Goal: Transaction & Acquisition: Purchase product/service

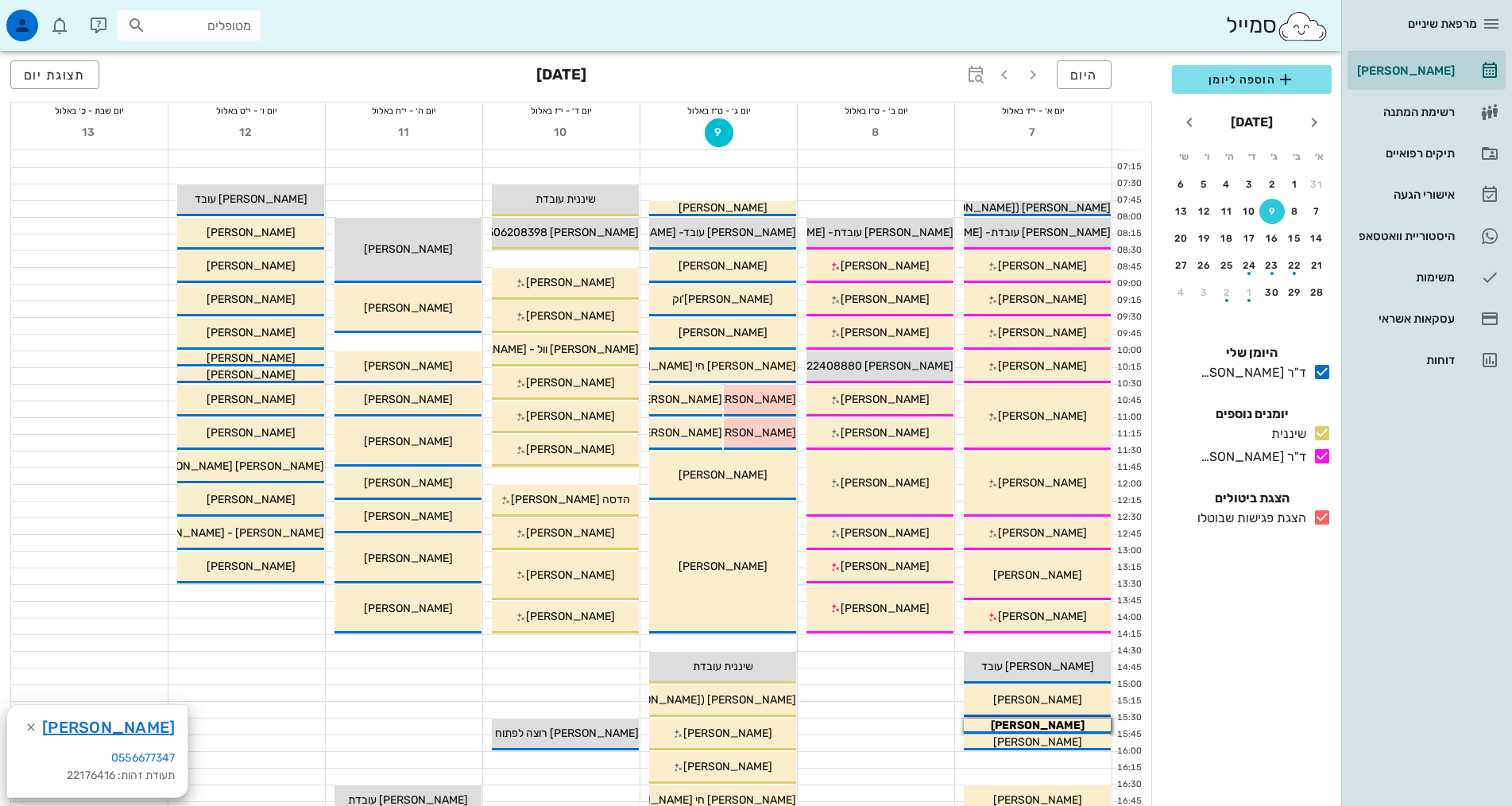
scroll to position [317, 0]
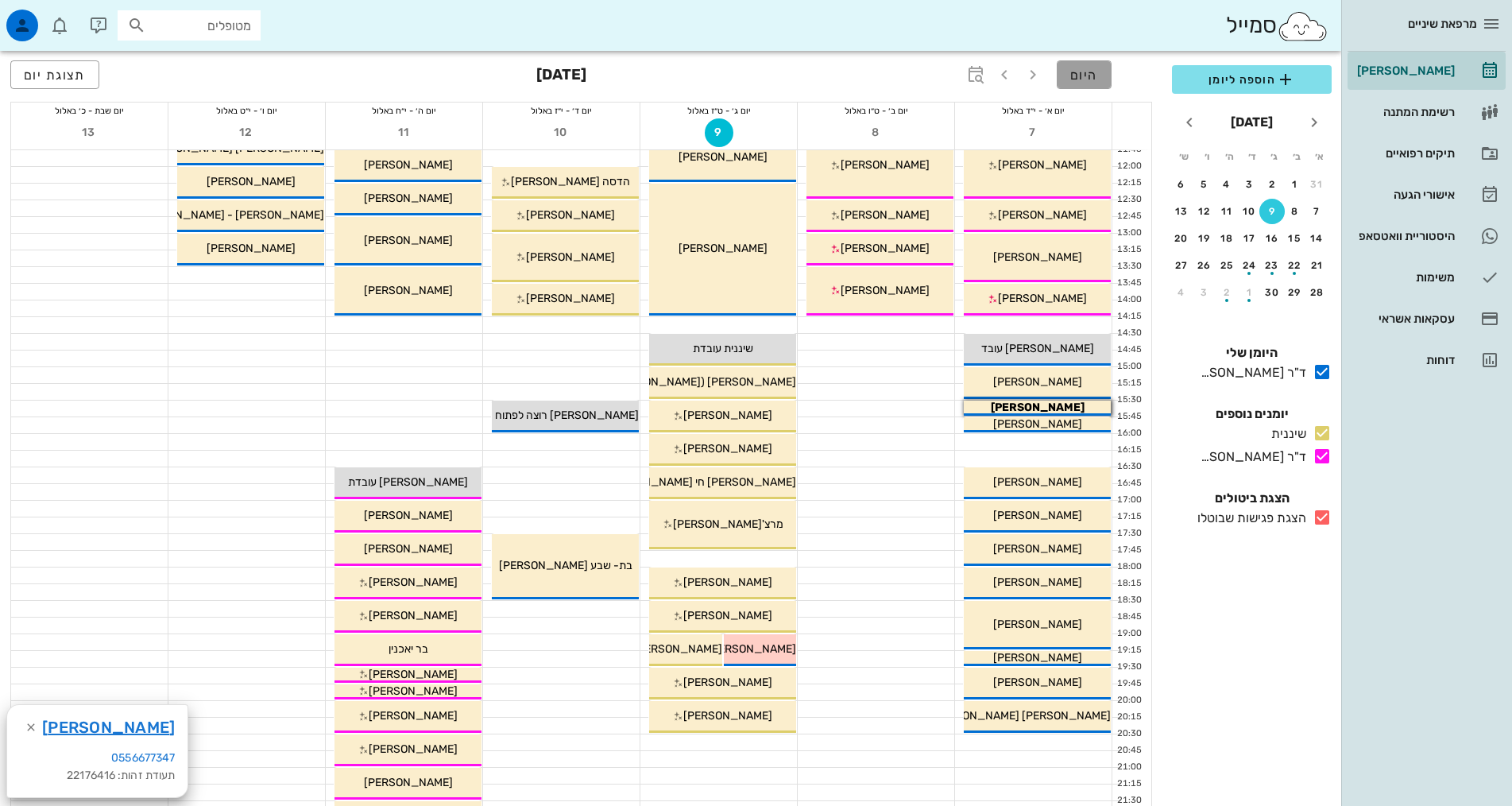
click at [1100, 78] on button "היום" at bounding box center [1084, 74] width 55 height 29
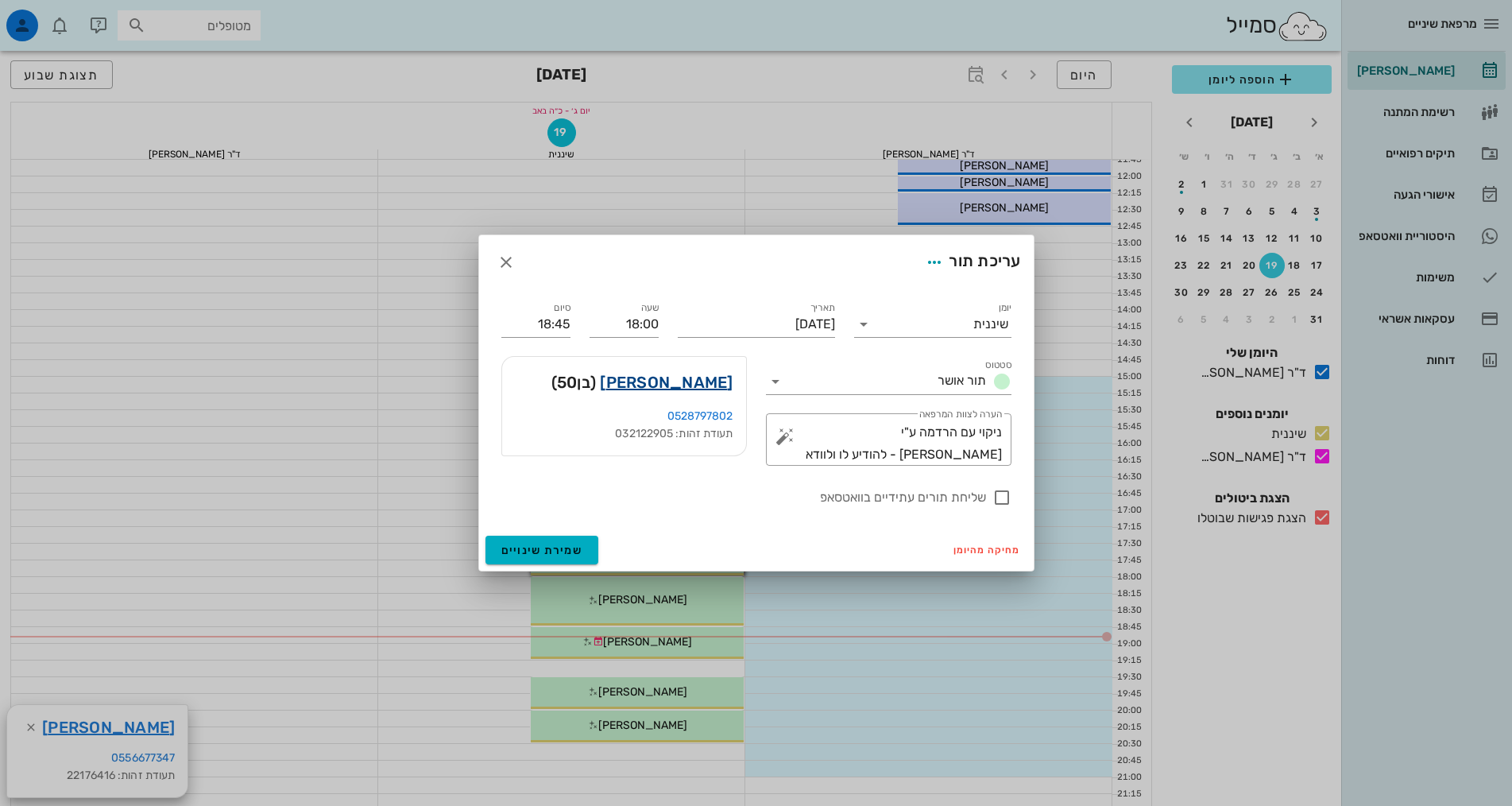
click at [708, 382] on link "[PERSON_NAME]" at bounding box center [666, 382] width 133 height 26
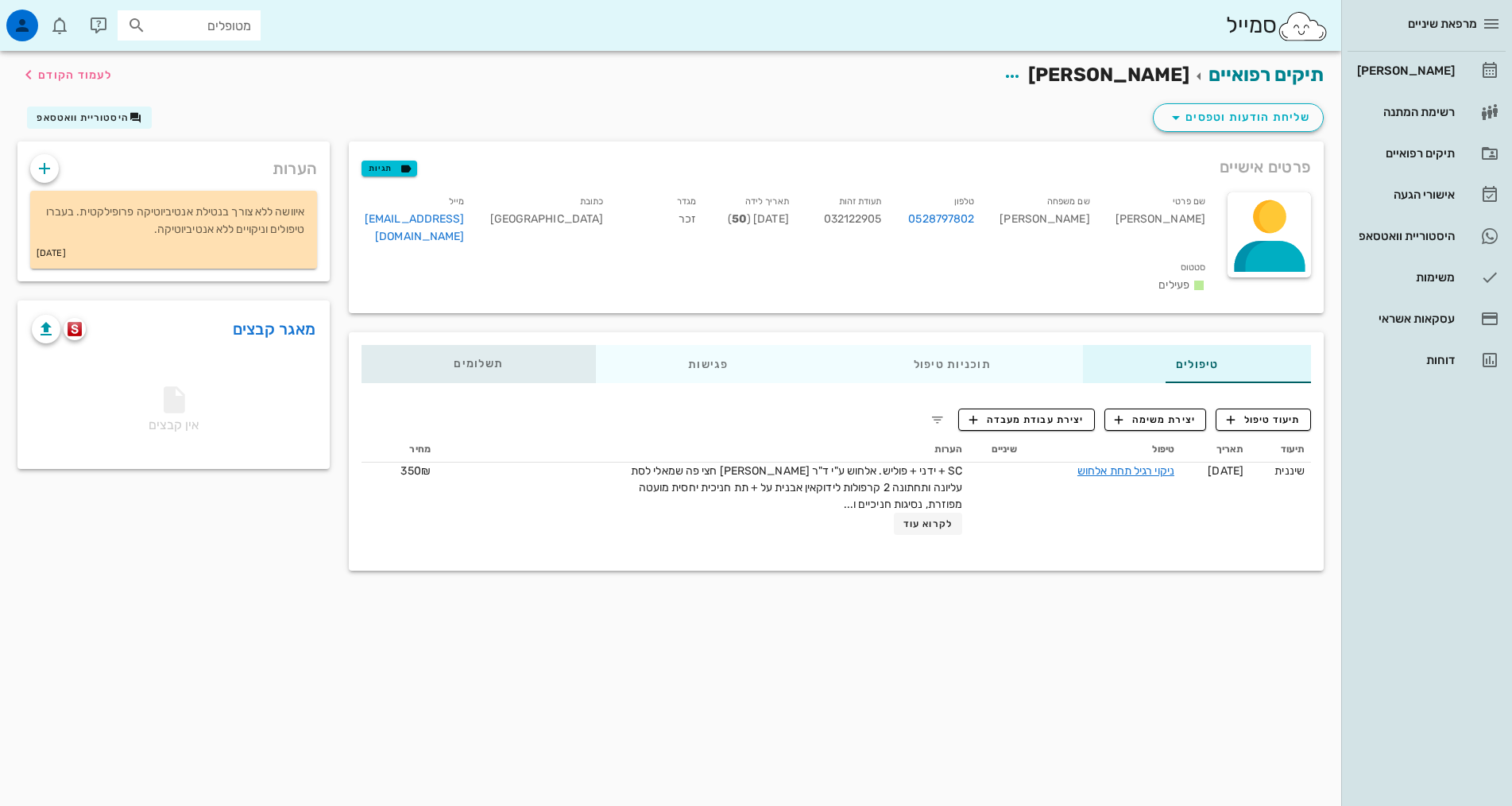
drag, startPoint x: 354, startPoint y: 339, endPoint x: 362, endPoint y: 341, distance: 8.2
click at [362, 345] on div "תשלומים 0₪" at bounding box center [479, 364] width 235 height 38
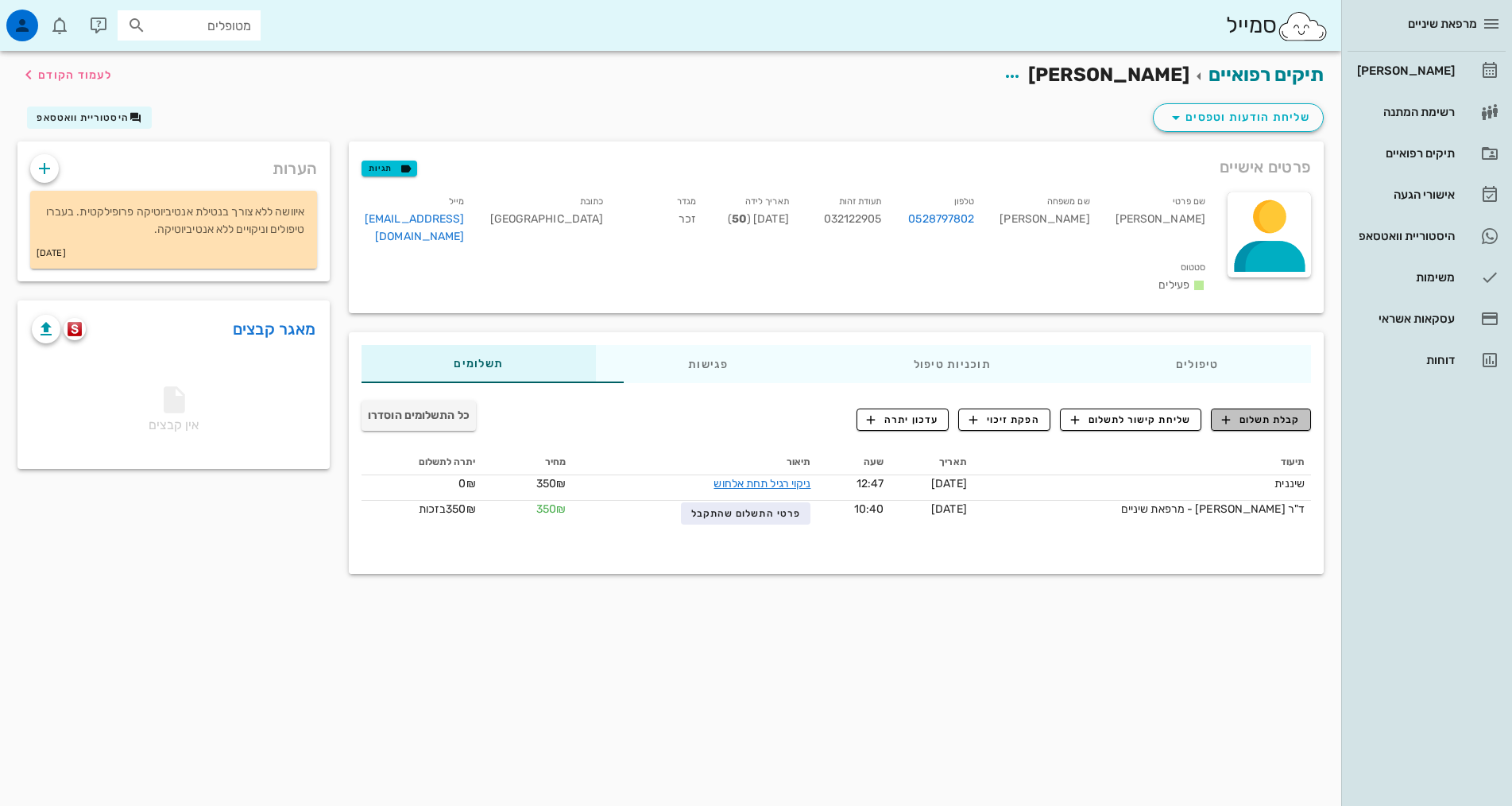
click at [1275, 412] on span "קבלת תשלום" at bounding box center [1262, 419] width 79 height 15
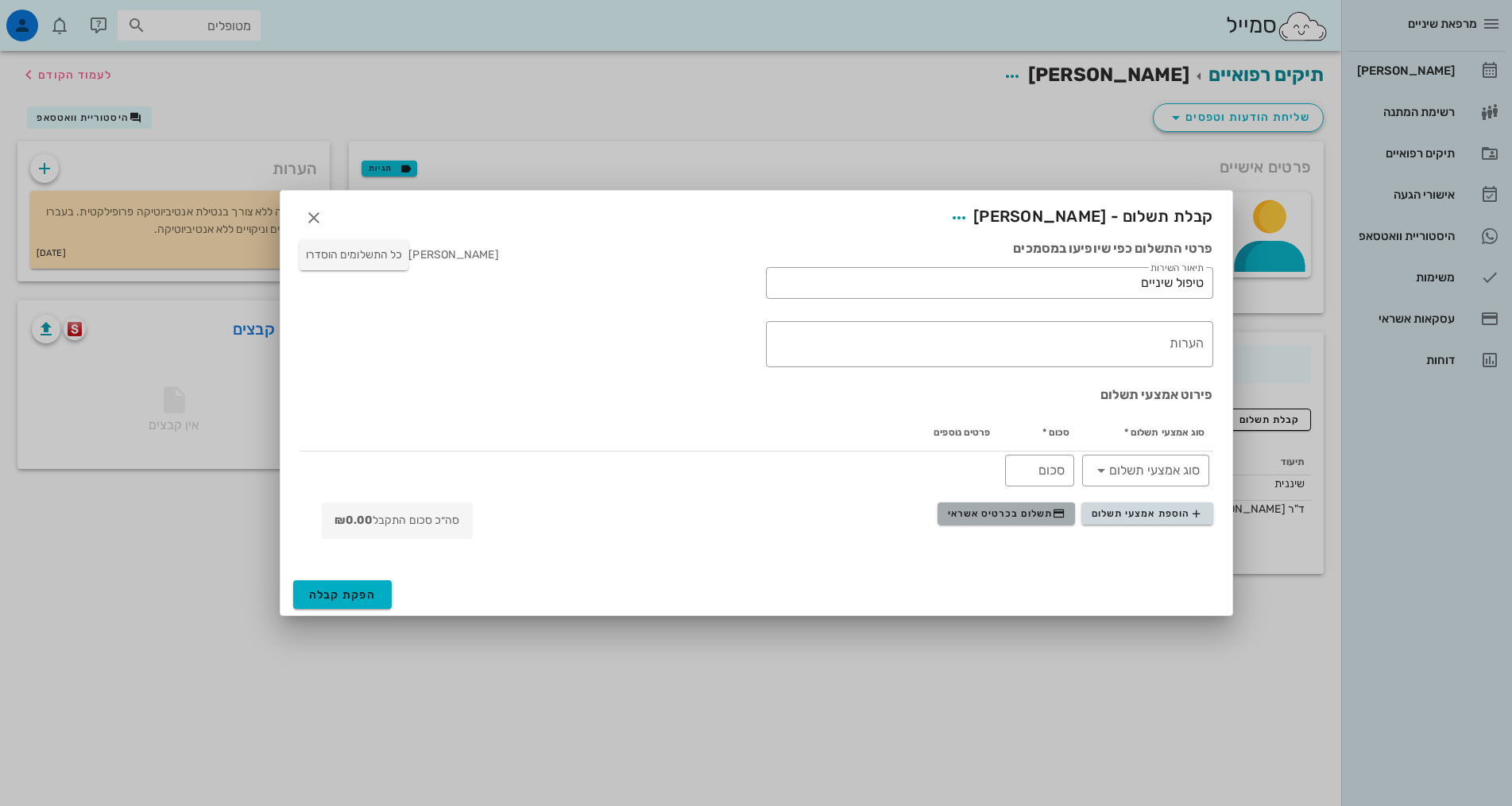
click at [1041, 510] on span "תשלום בכרטיס אשראי" at bounding box center [1006, 512] width 117 height 13
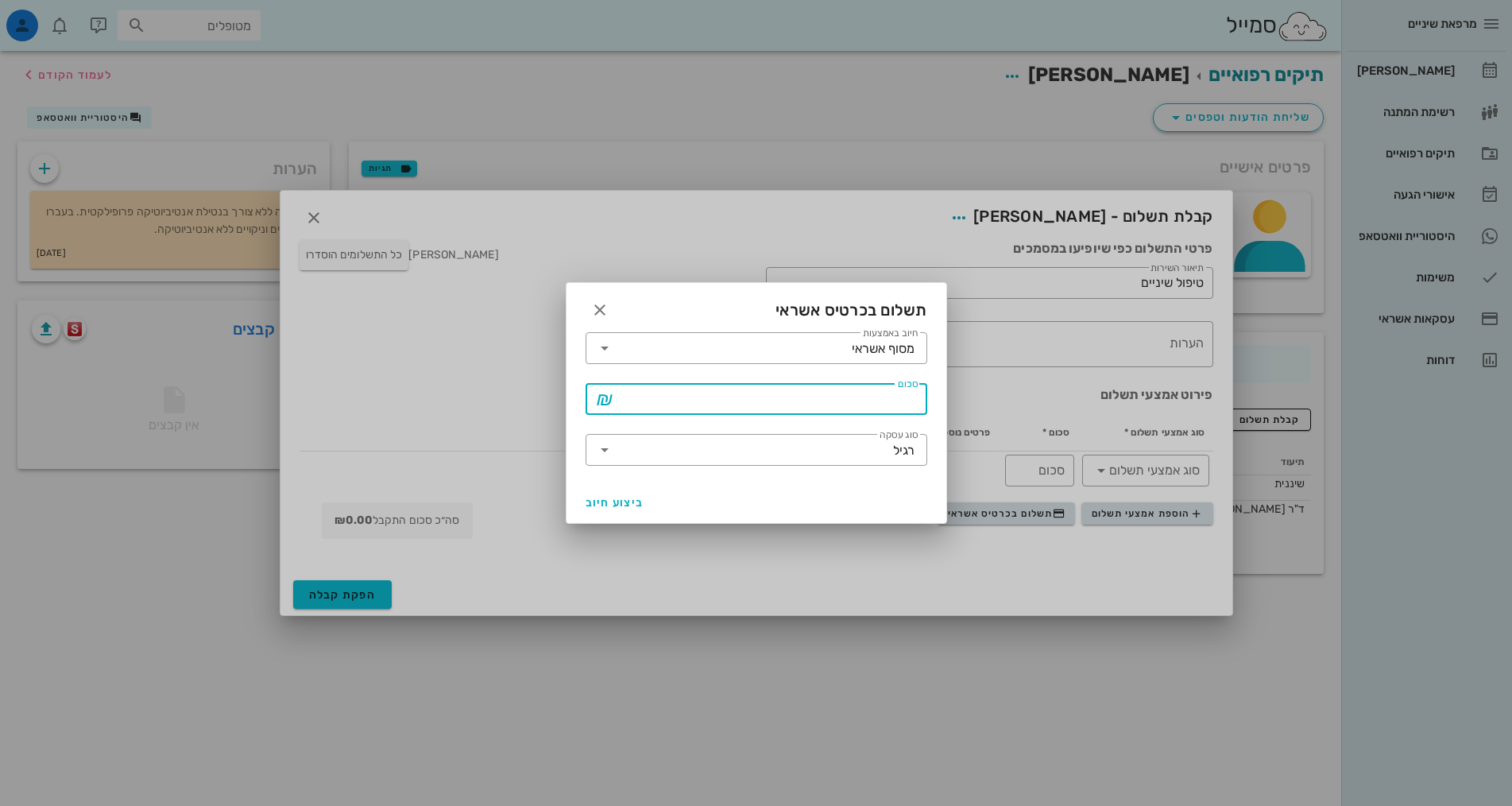
click at [897, 396] on input "סכום" at bounding box center [767, 399] width 301 height 26
type input "350"
click at [601, 496] on span "ביצוע חיוב" at bounding box center [615, 503] width 59 height 14
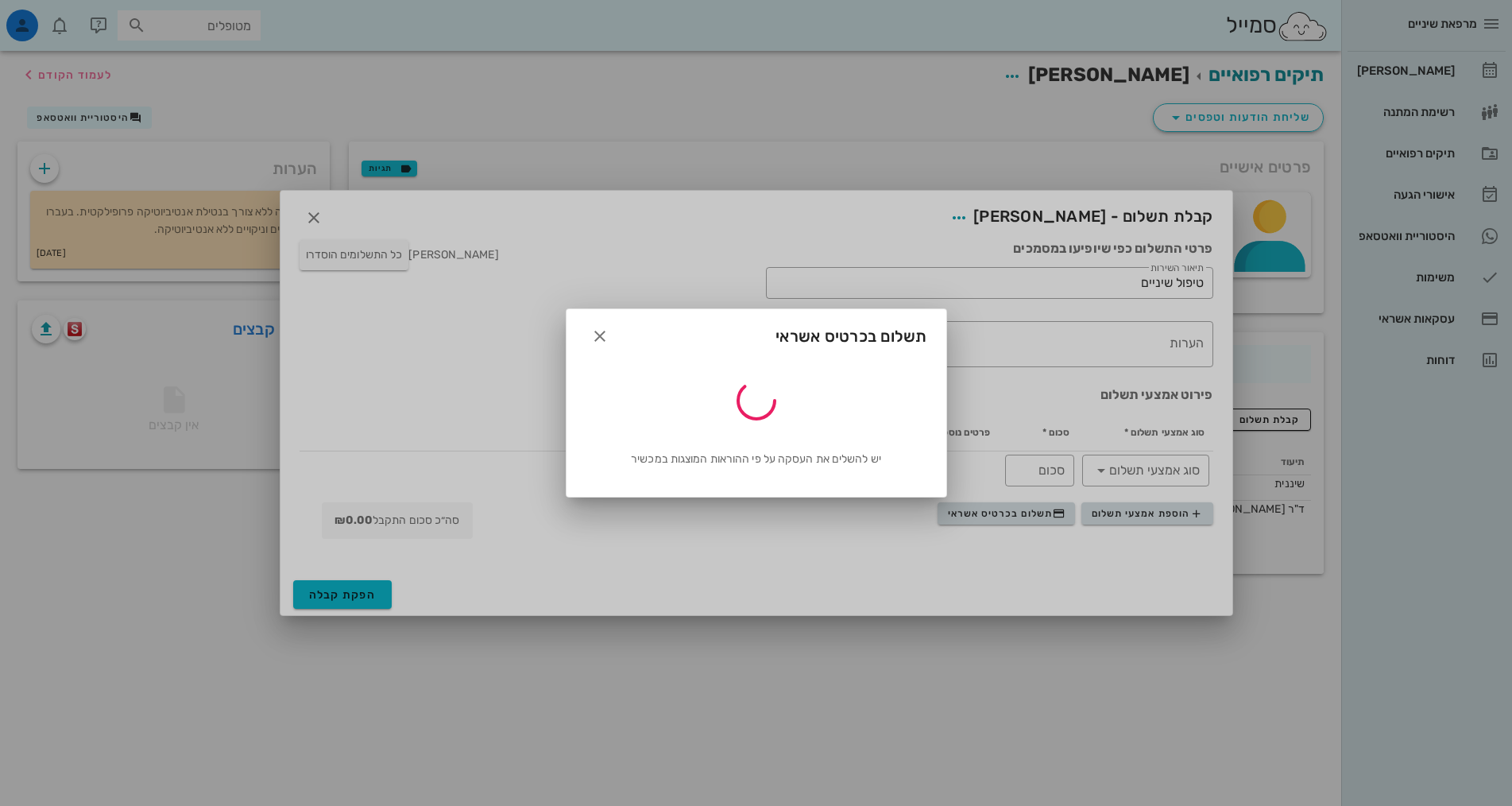
type input "350"
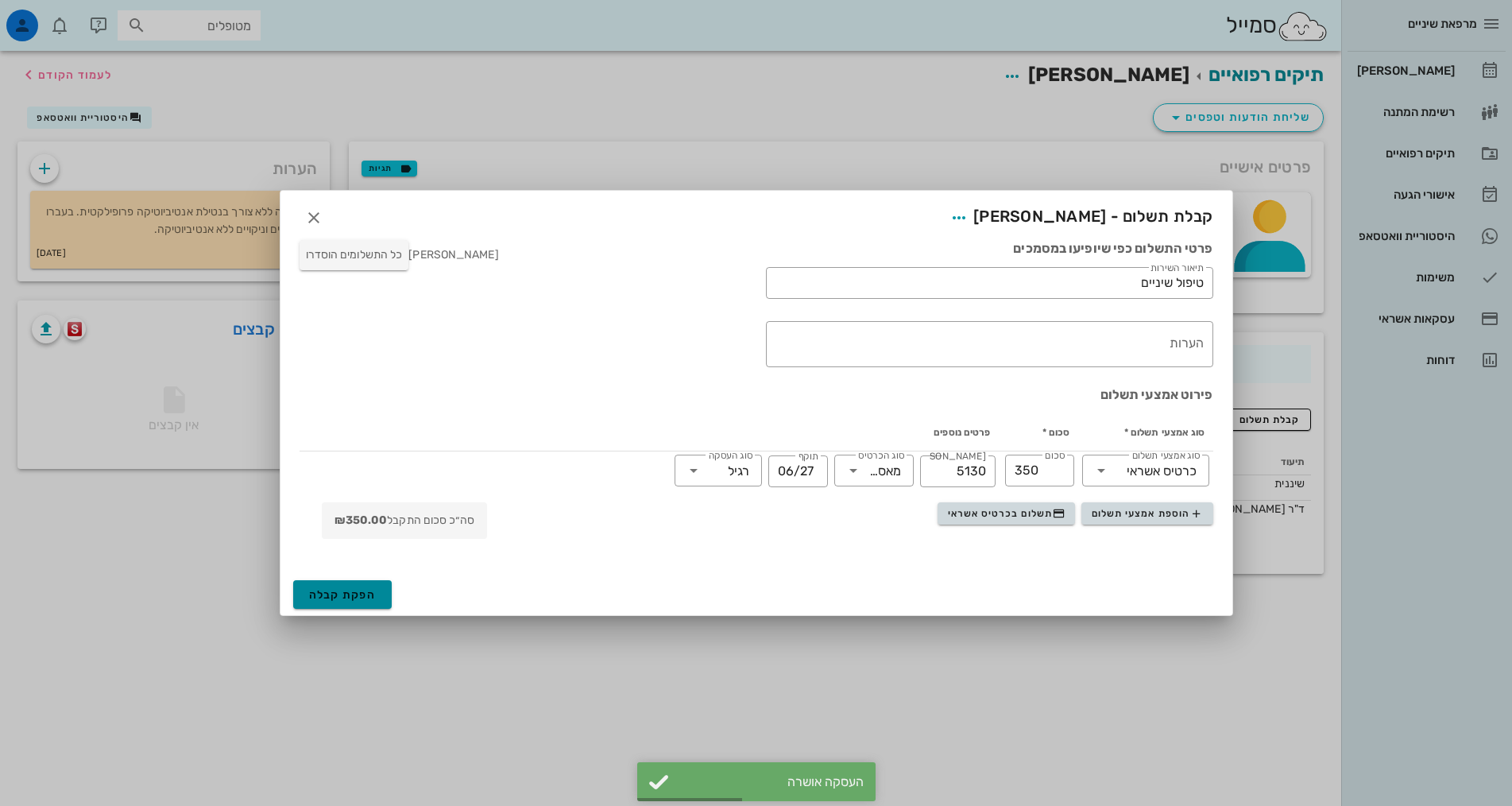
click at [360, 600] on span "הפקת קבלה" at bounding box center [343, 595] width 68 height 14
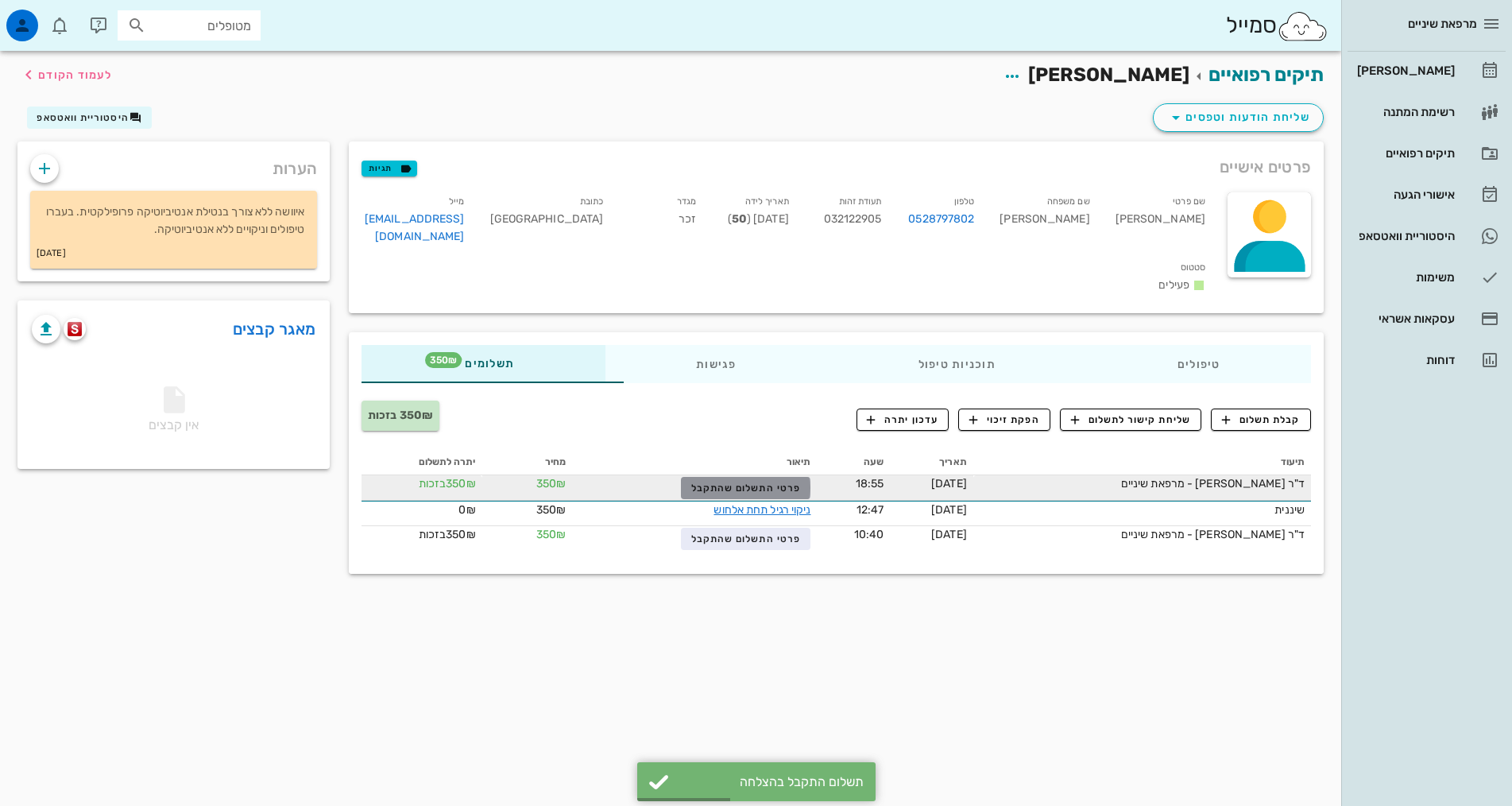
click at [691, 482] on span "פרטי התשלום שהתקבל" at bounding box center [745, 487] width 109 height 11
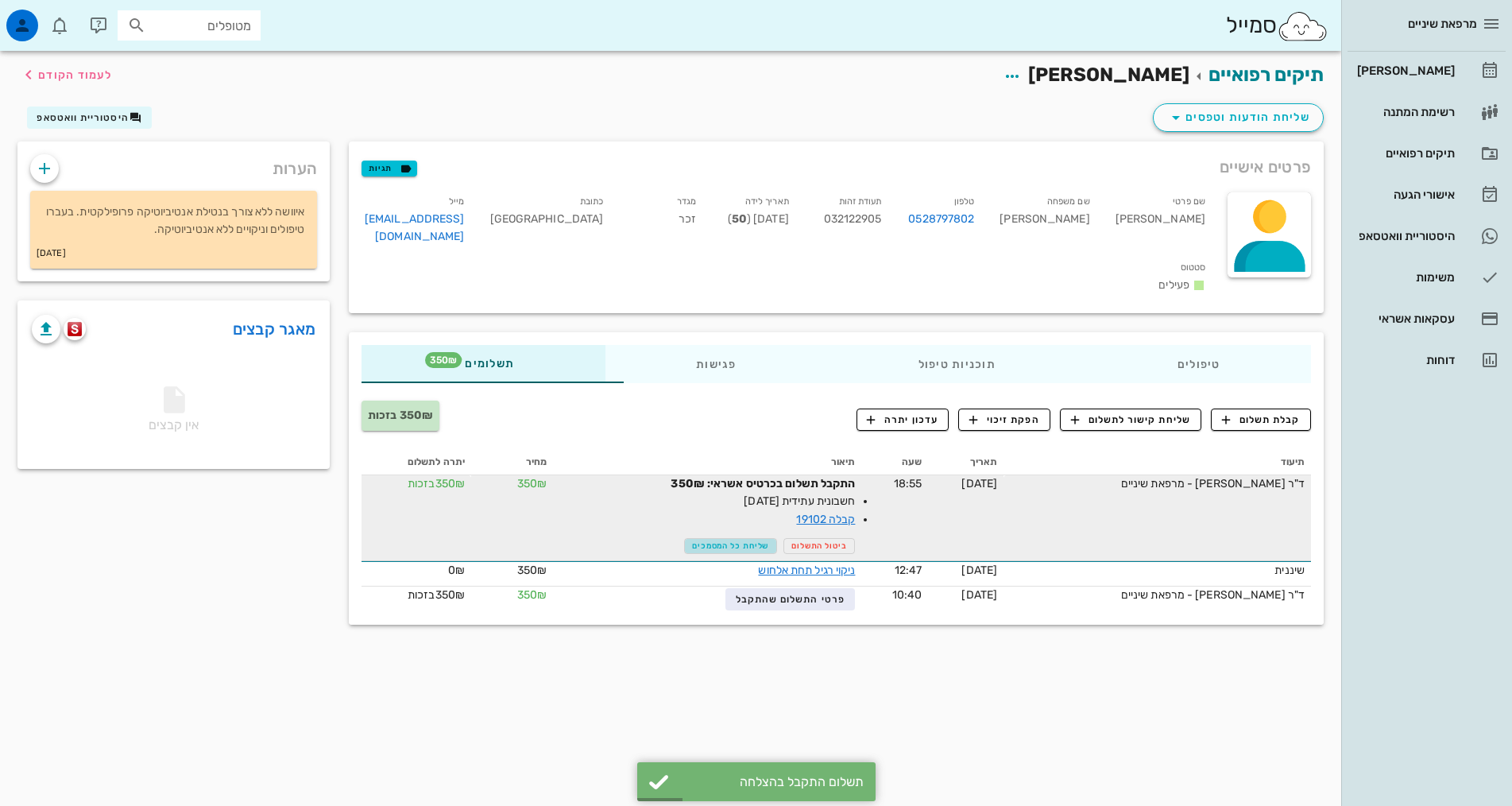
click at [719, 541] on span "שליחת כל המסמכים" at bounding box center [730, 546] width 77 height 10
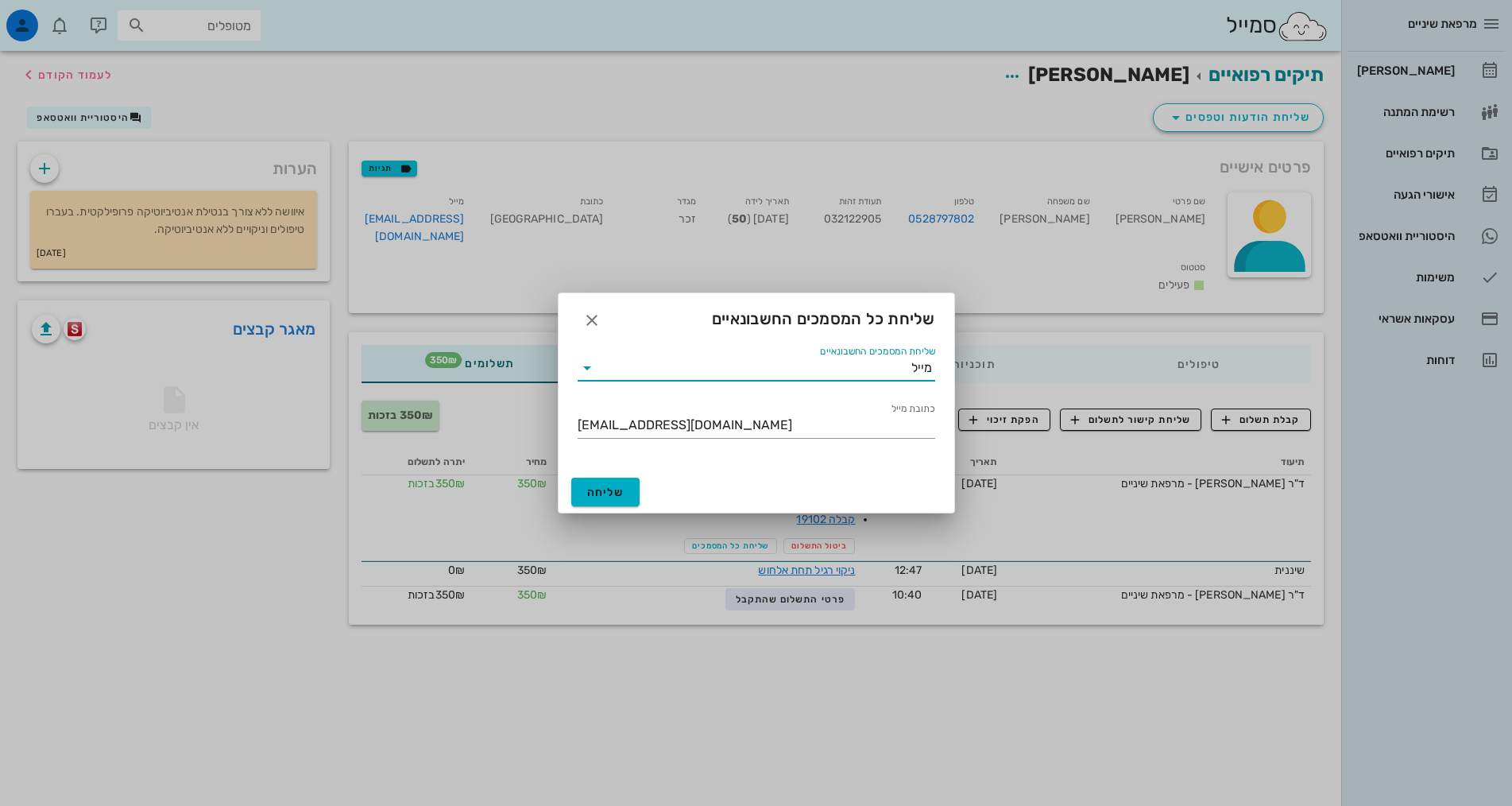
click at [704, 375] on input "שליחת המסמכים החשבונאיים" at bounding box center [756, 368] width 311 height 26
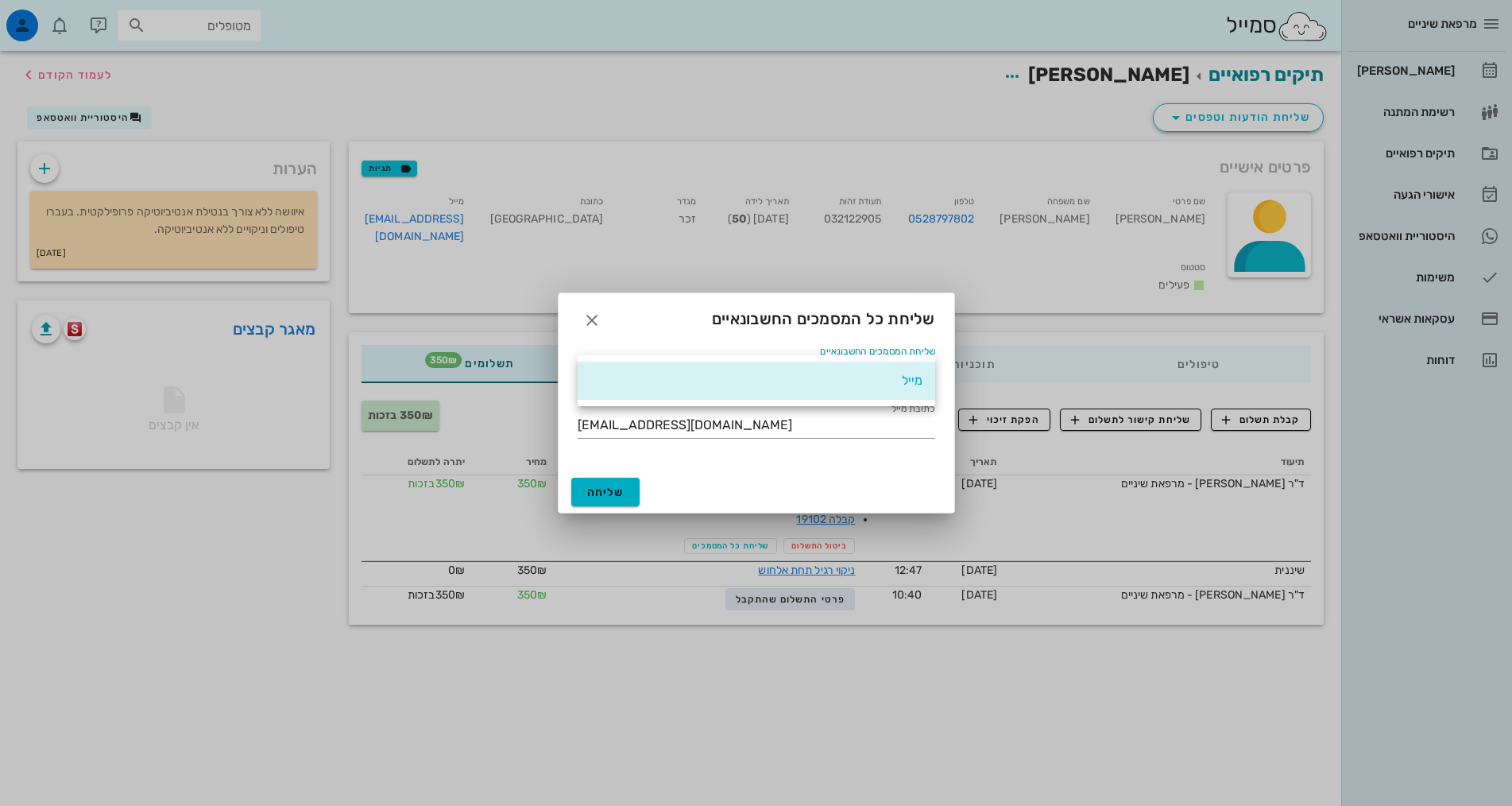
click at [704, 375] on div "מייל" at bounding box center [756, 379] width 332 height 15
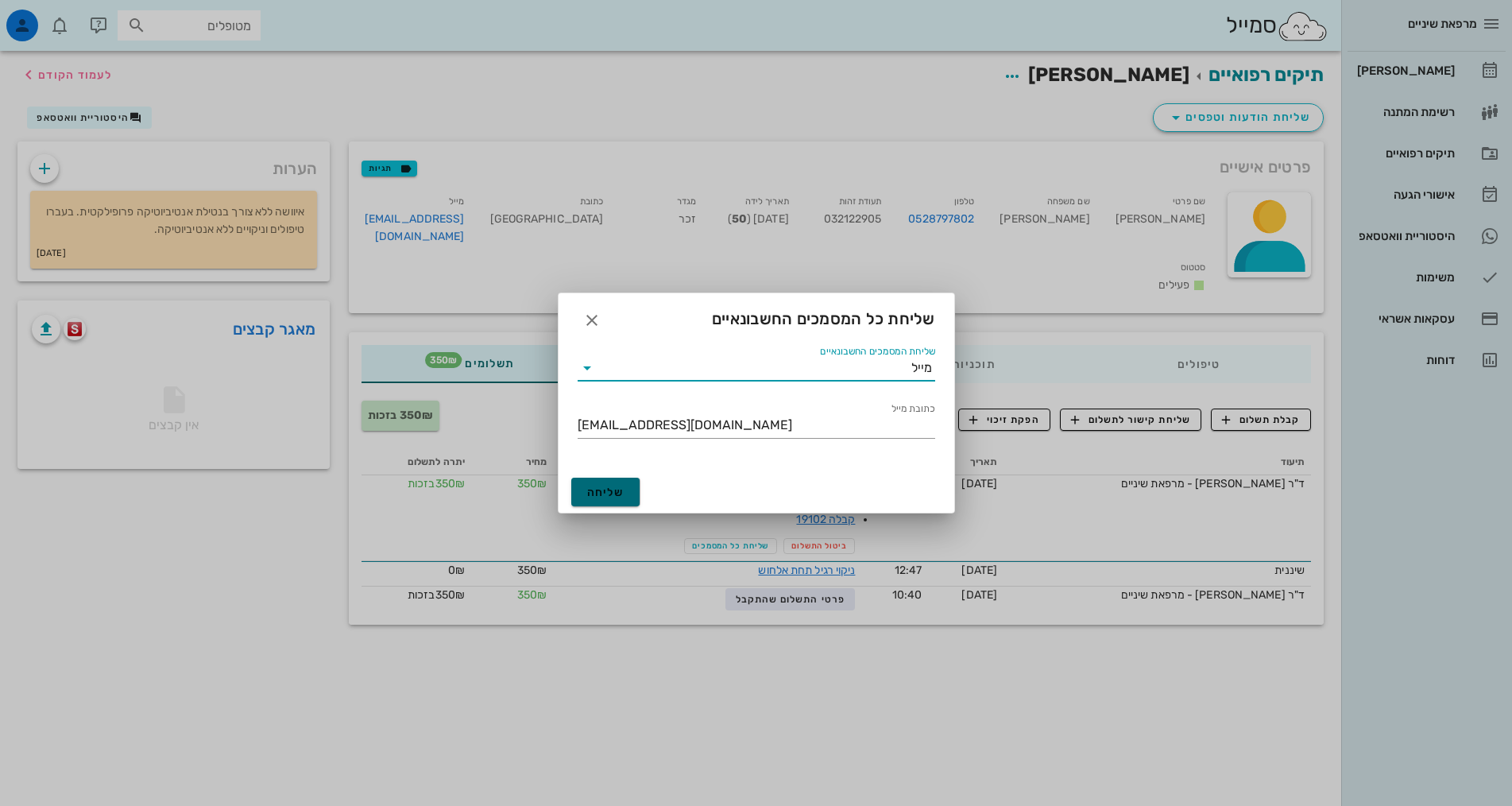
drag, startPoint x: 612, startPoint y: 495, endPoint x: 621, endPoint y: 491, distance: 9.8
click at [613, 495] on span "שליחה" at bounding box center [606, 493] width 37 height 14
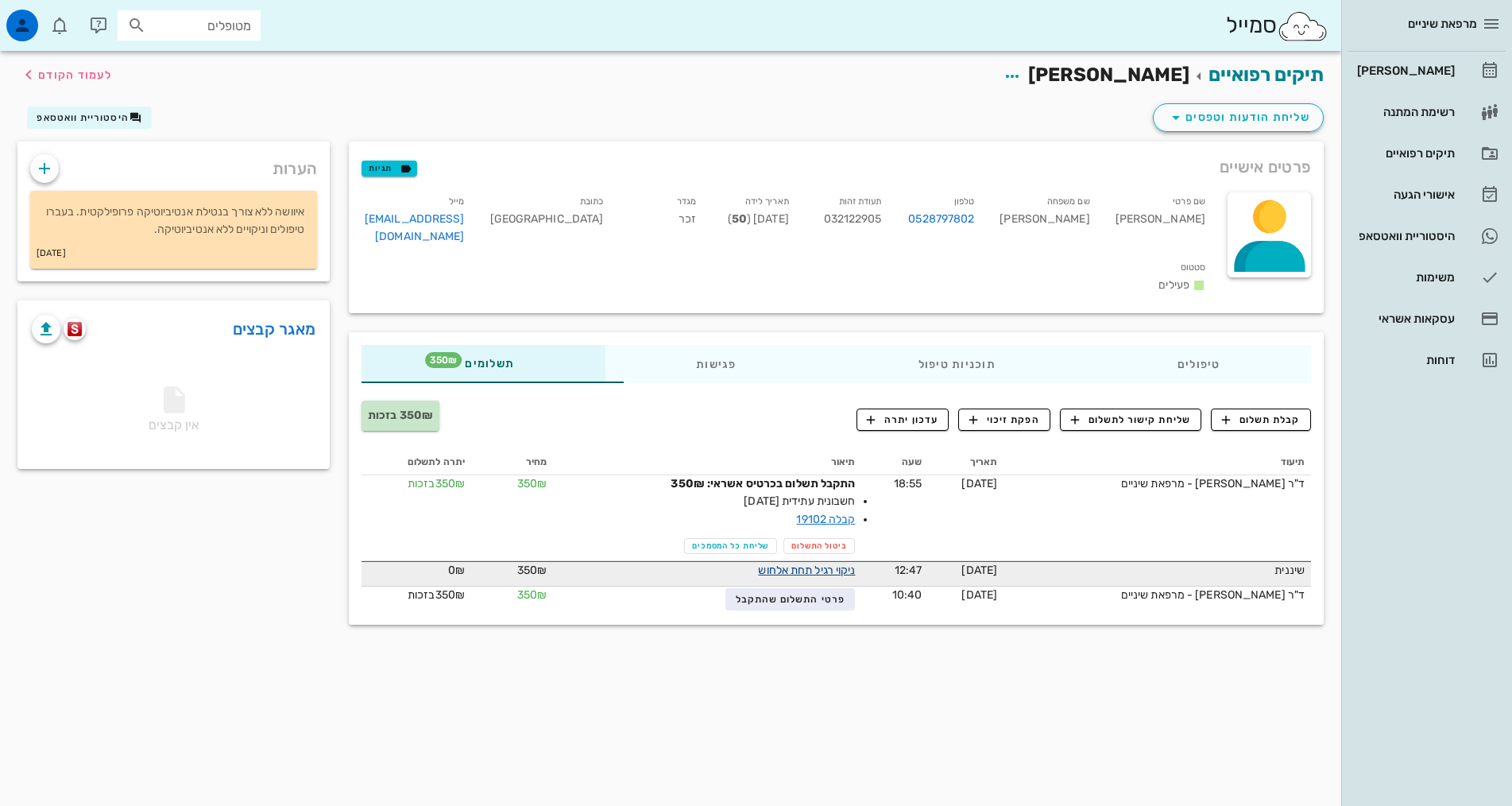
click at [790, 564] on link "ניקוי רגיל תחת אלחוש" at bounding box center [806, 571] width 97 height 14
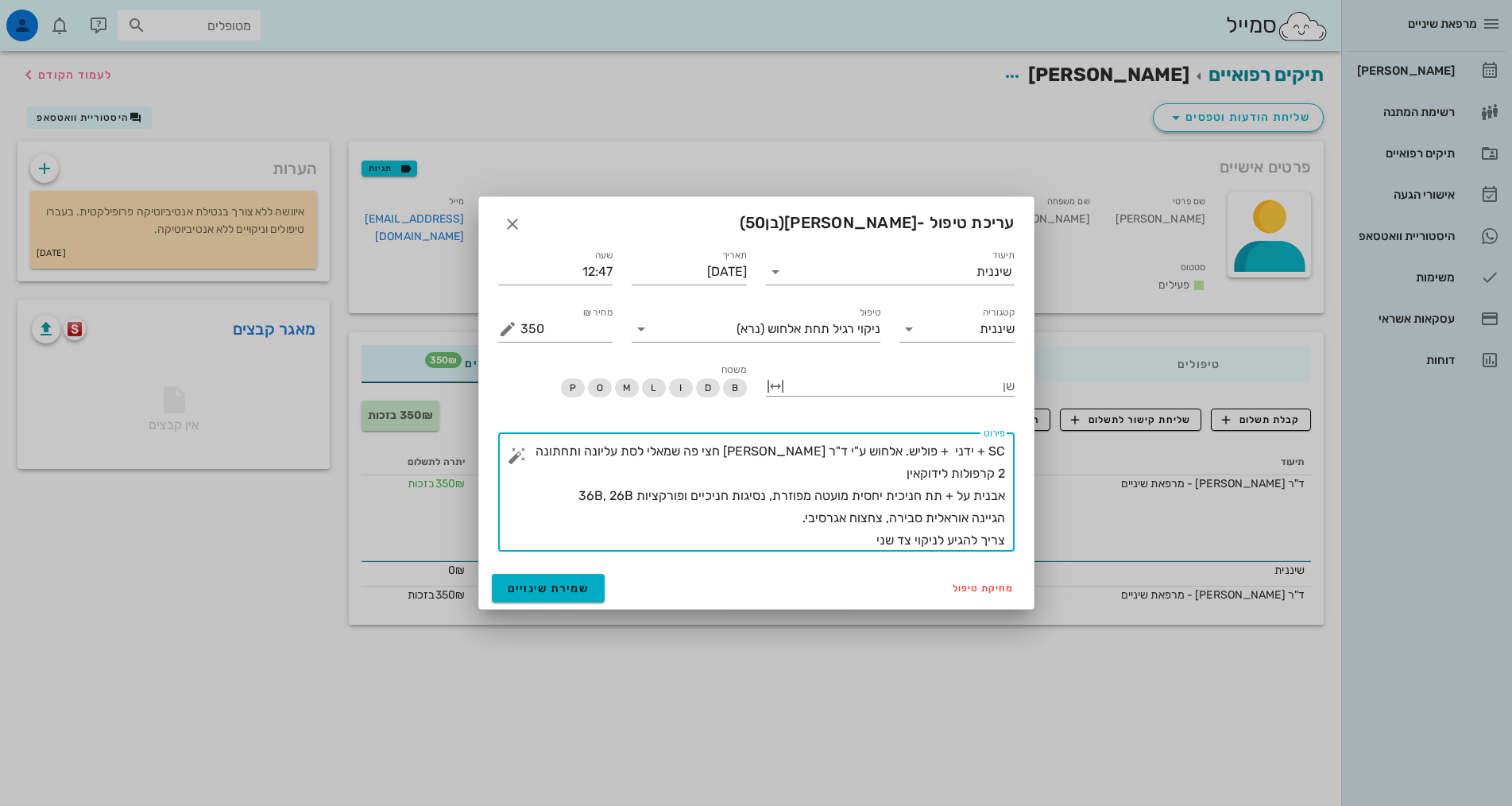
drag, startPoint x: 859, startPoint y: 537, endPoint x: 1097, endPoint y: 319, distance: 322.8
click at [1097, 319] on div "מרפאת שיניים יומן מרפאה רשימת המתנה תיקים רפואיים אישורי הגעה היסטוריית וואטסאפ…" at bounding box center [756, 403] width 1512 height 806
click at [928, 500] on textarea "SC + ידני + פוליש. אלחוש ע"י ד"ר [PERSON_NAME] חצי פה שמאלי לסת עליונה ותחתונה …" at bounding box center [763, 496] width 485 height 111
click at [929, 501] on textarea "SC + ידני + פוליש. אלחוש ע"י ד"ר [PERSON_NAME] חצי פה שמאלי לסת עליונה ותחתונה …" at bounding box center [763, 496] width 485 height 111
drag, startPoint x: 931, startPoint y: 501, endPoint x: 983, endPoint y: 525, distance: 57.3
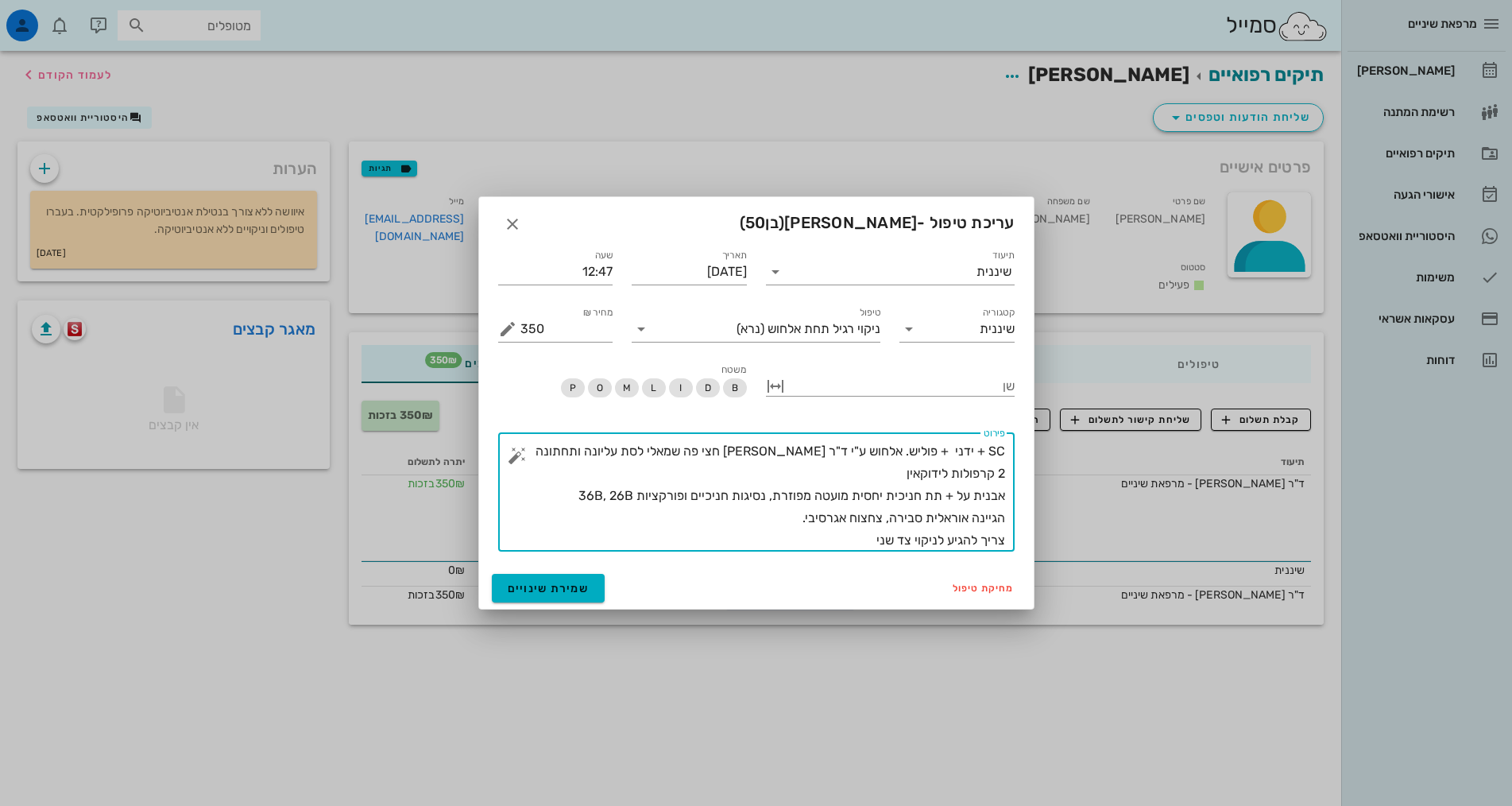
click at [983, 525] on textarea "SC + ידני + פוליש. אלחוש ע"י ד"ר [PERSON_NAME] חצי פה שמאלי לסת עליונה ותחתונה …" at bounding box center [763, 496] width 485 height 111
drag, startPoint x: 865, startPoint y: 538, endPoint x: 1113, endPoint y: 379, distance: 294.6
click at [1113, 379] on div "מרפאת שיניים יומן מרפאה רשימת המתנה תיקים רפואיים אישורי הגעה היסטוריית וואטסאפ…" at bounding box center [756, 403] width 1512 height 806
click at [932, 486] on textarea "SC + ידני + פוליש. אלחוש ע"י ד"ר [PERSON_NAME] חצי פה שמאלי לסת עליונה ותחתונה …" at bounding box center [763, 496] width 485 height 111
drag, startPoint x: 932, startPoint y: 486, endPoint x: 896, endPoint y: 534, distance: 60.0
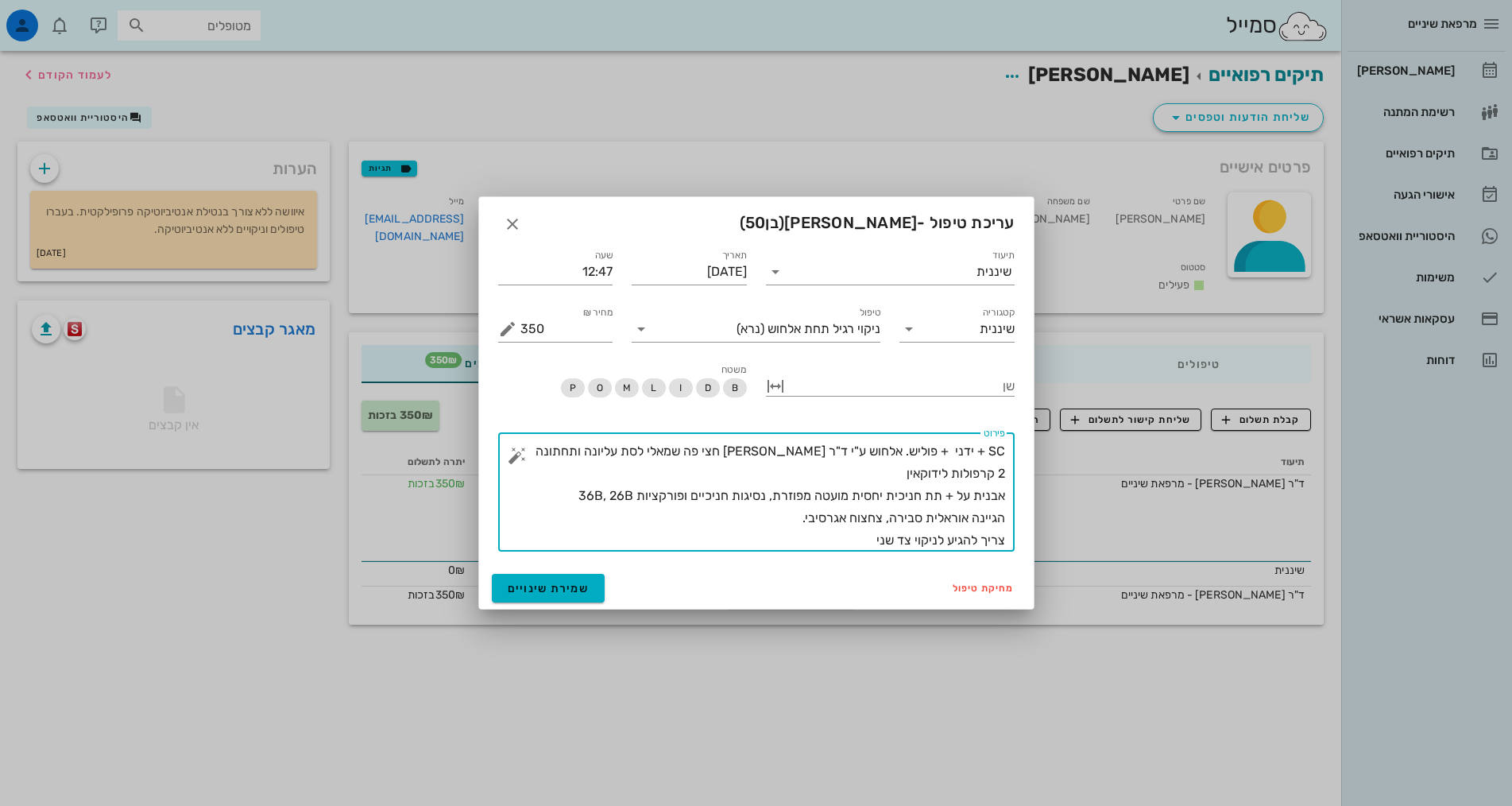
click at [909, 541] on textarea "SC + ידני + פוליש. אלחוש ע"י ד"ר [PERSON_NAME] חצי פה שמאלי לסת עליונה ותחתונה …" at bounding box center [763, 496] width 485 height 111
drag, startPoint x: 870, startPoint y: 542, endPoint x: 1114, endPoint y: 372, distance: 297.4
click at [1114, 372] on div "מרפאת שיניים יומן מרפאה רשימת המתנה תיקים רפואיים אישורי הגעה היסטוריית וואטסאפ…" at bounding box center [756, 403] width 1512 height 806
click at [983, 471] on textarea "SC + ידני + פוליש. אלחוש ע"י ד"ר [PERSON_NAME] חצי פה שמאלי לסת עליונה ותחתונה …" at bounding box center [763, 496] width 485 height 111
drag, startPoint x: 983, startPoint y: 471, endPoint x: 884, endPoint y: 540, distance: 120.7
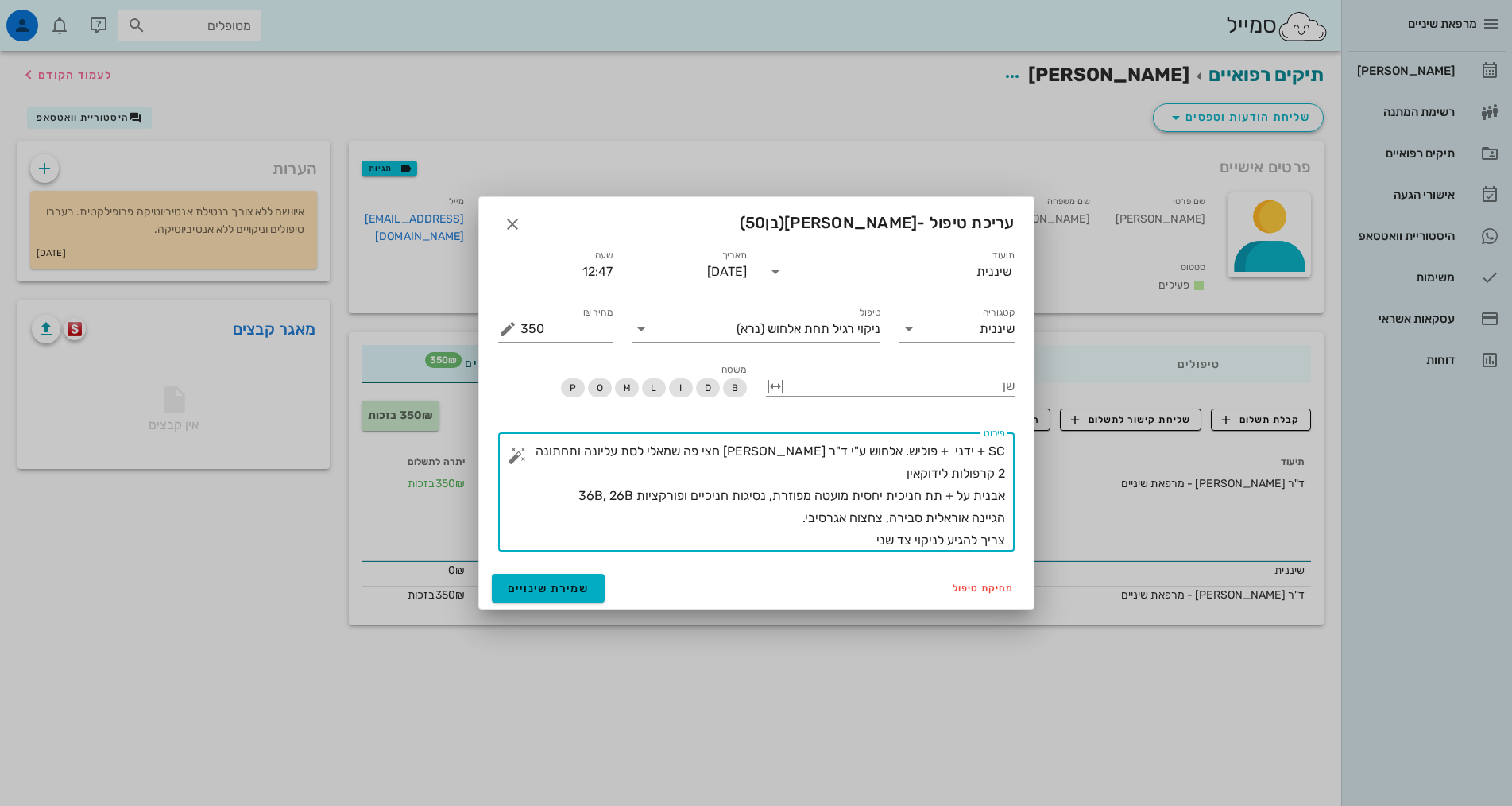
click at [884, 540] on textarea "SC + ידני + פוליש. אלחוש ע"י ד"ר [PERSON_NAME] חצי פה שמאלי לסת עליונה ותחתונה …" at bounding box center [763, 496] width 485 height 111
drag, startPoint x: 869, startPoint y: 543, endPoint x: 1169, endPoint y: 344, distance: 360.0
click at [1169, 344] on div "מרפאת שיניים יומן מרפאה רשימת המתנה תיקים רפואיים אישורי הגעה היסטוריית וואטסאפ…" at bounding box center [756, 403] width 1512 height 806
click at [973, 482] on textarea "SC + ידני + פוליש. אלחוש ע"י ד"ר [PERSON_NAME] חצי פה שמאלי לסת עליונה ותחתונה …" at bounding box center [763, 496] width 485 height 111
drag, startPoint x: 973, startPoint y: 482, endPoint x: 867, endPoint y: 527, distance: 115.2
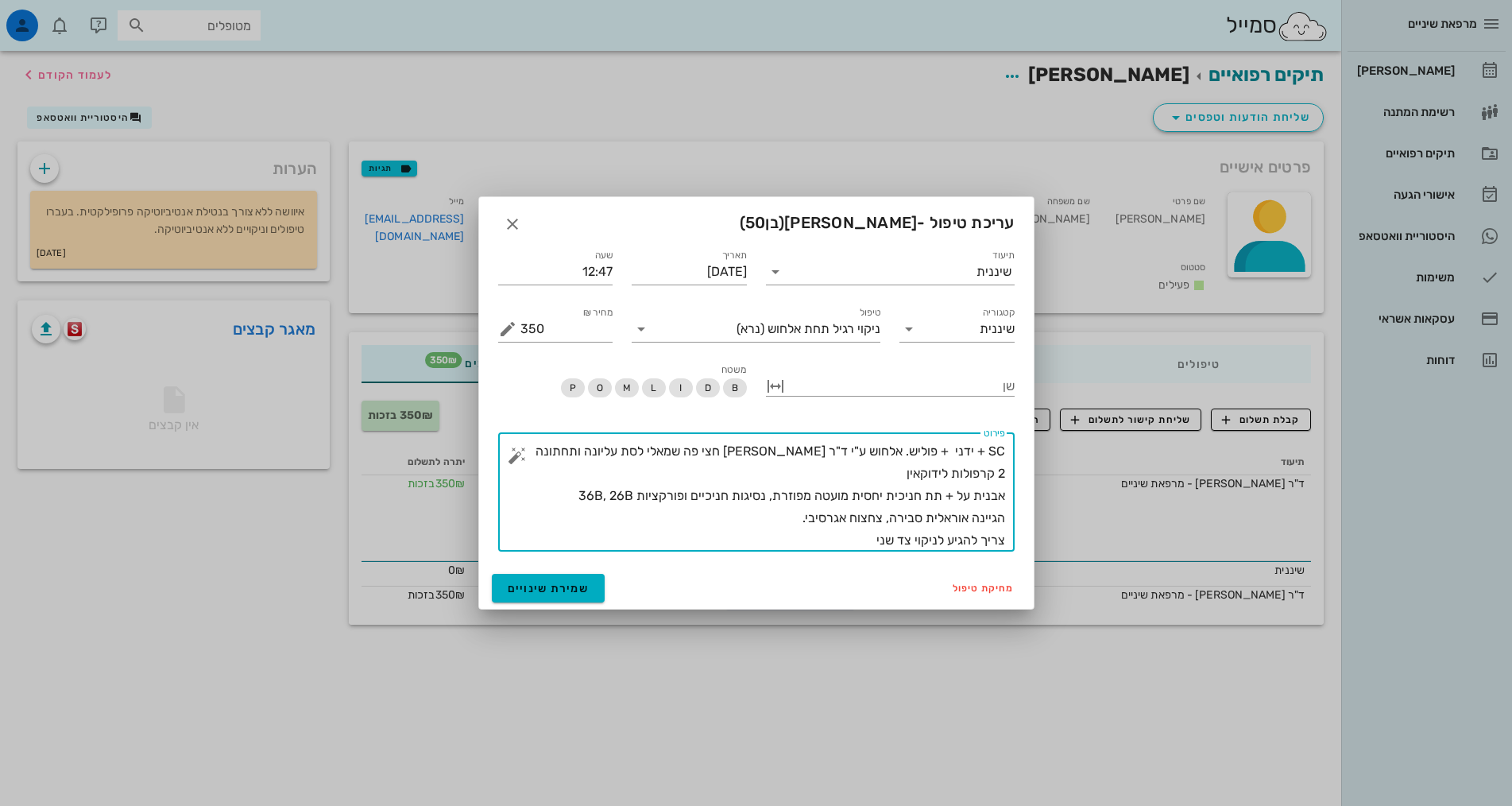
click at [867, 529] on textarea "SC + ידני + פוליש. אלחוש ע"י ד"ר [PERSON_NAME] חצי פה שמאלי לסת עליונה ותחתונה …" at bounding box center [763, 496] width 485 height 111
drag, startPoint x: 957, startPoint y: 518, endPoint x: 977, endPoint y: 461, distance: 60.4
click at [1106, 371] on div "מרפאת שיניים יומן מרפאה רשימת המתנה תיקים רפואיים אישורי הגעה היסטוריית וואטסאפ…" at bounding box center [756, 403] width 1512 height 806
click at [976, 465] on textarea "SC + ידני + פוליש. אלחוש ע"י ד"ר [PERSON_NAME] חצי פה שמאלי לסת עליונה ותחתונה …" at bounding box center [763, 496] width 485 height 111
drag, startPoint x: 976, startPoint y: 465, endPoint x: 870, endPoint y: 531, distance: 124.9
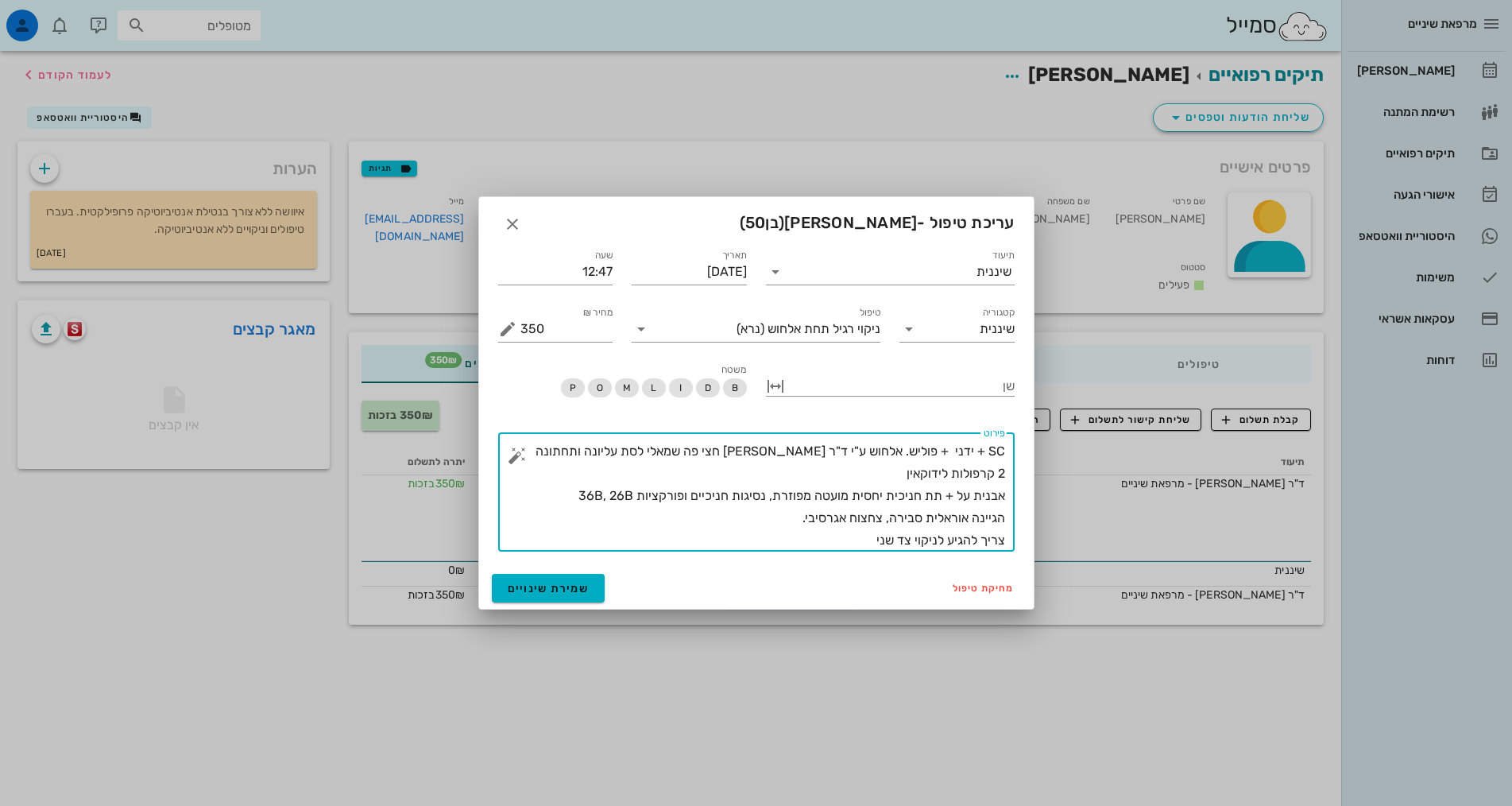
click at [888, 523] on textarea "SC + ידני + פוליש. אלחוש ע"י ד"ר [PERSON_NAME] חצי פה שמאלי לסת עליונה ותחתונה …" at bounding box center [763, 496] width 485 height 111
drag, startPoint x: 868, startPoint y: 545, endPoint x: 980, endPoint y: 429, distance: 161.2
click at [1058, 352] on div "מרפאת שיניים יומן מרפאה רשימת המתנה תיקים רפואיים אישורי הגעה היסטוריית וואטסאפ…" at bounding box center [756, 403] width 1512 height 806
click at [965, 470] on textarea "SC + ידני + פוליש. אלחוש ע"י ד"ר [PERSON_NAME] חצי פה שמאלי לסת עליונה ותחתונה …" at bounding box center [763, 496] width 485 height 111
drag, startPoint x: 965, startPoint y: 470, endPoint x: 825, endPoint y: 516, distance: 147.4
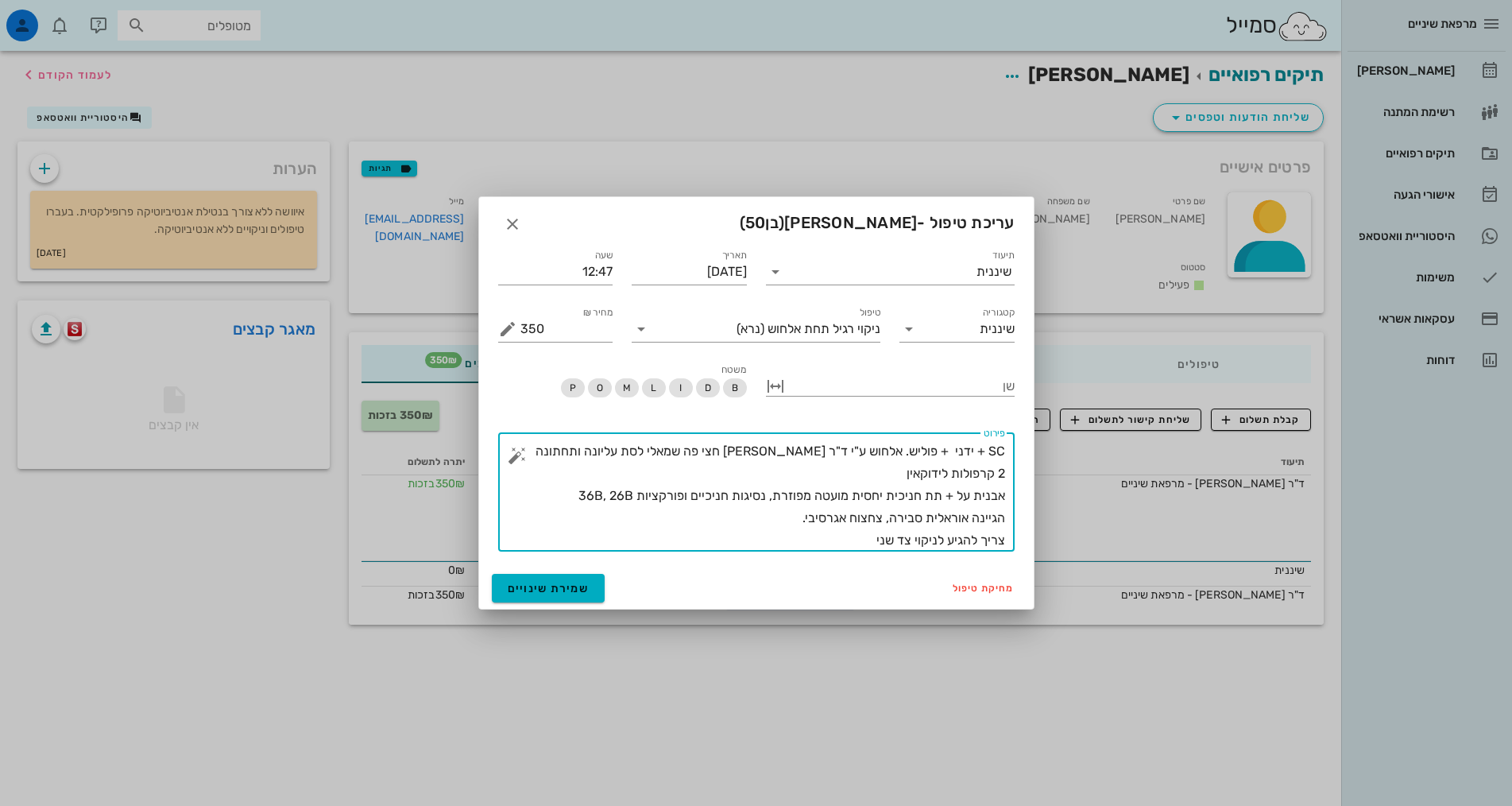
click at [835, 522] on textarea "SC + ידני + פוליש. אלחוש ע"י ד"ר [PERSON_NAME] חצי פה שמאלי לסת עליונה ותחתונה …" at bounding box center [763, 496] width 485 height 111
type textarea "SC + ידני + פוליש. אלחוש ע"י ד"ר [PERSON_NAME] חצי פה שמאלי לסת עליונה ותחתונה …"
click at [513, 228] on icon "button" at bounding box center [512, 224] width 19 height 19
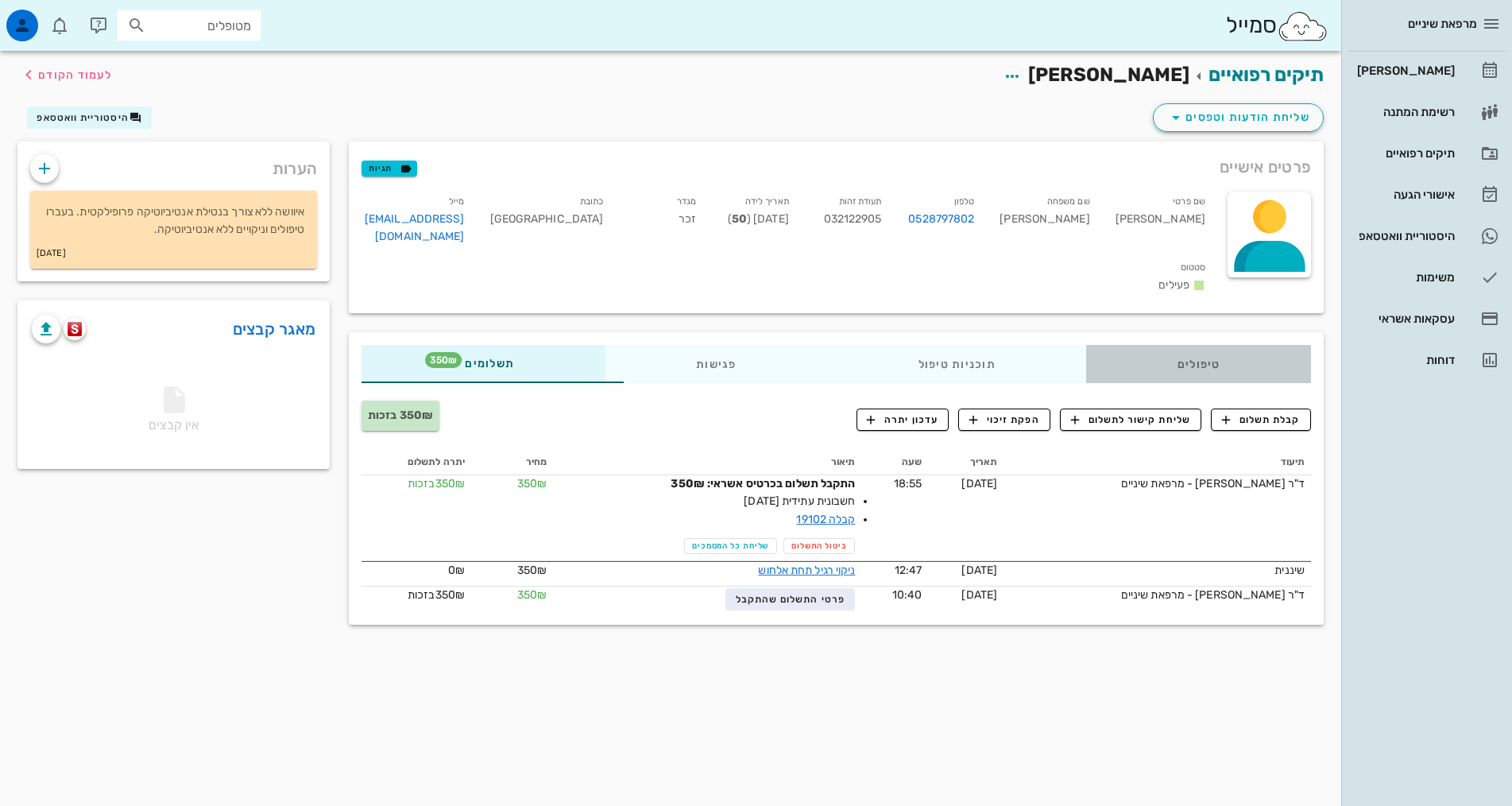
click at [1203, 348] on div "טיפולים" at bounding box center [1199, 364] width 225 height 38
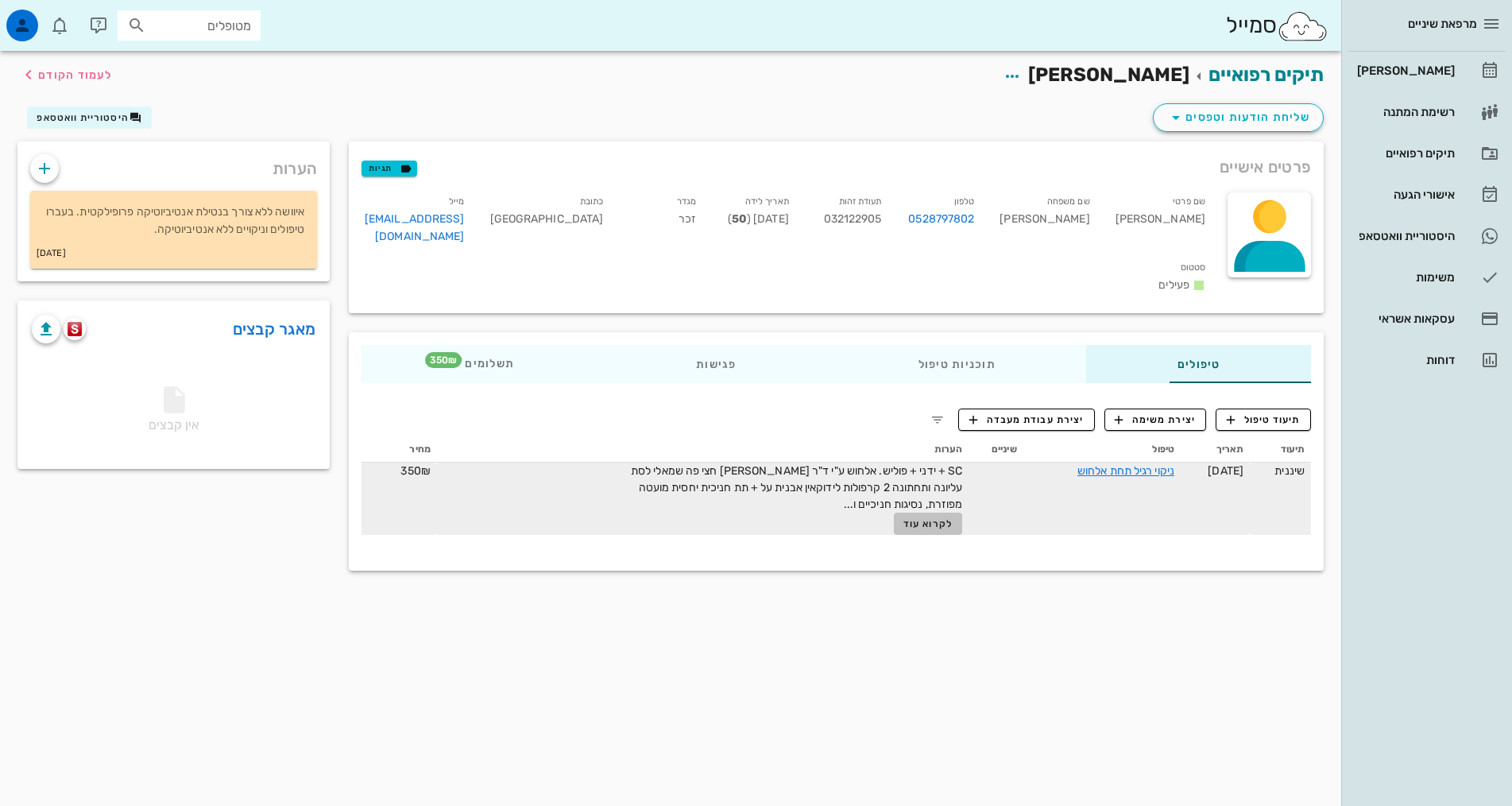
click at [904, 518] on span "לקרוא עוד" at bounding box center [928, 523] width 49 height 11
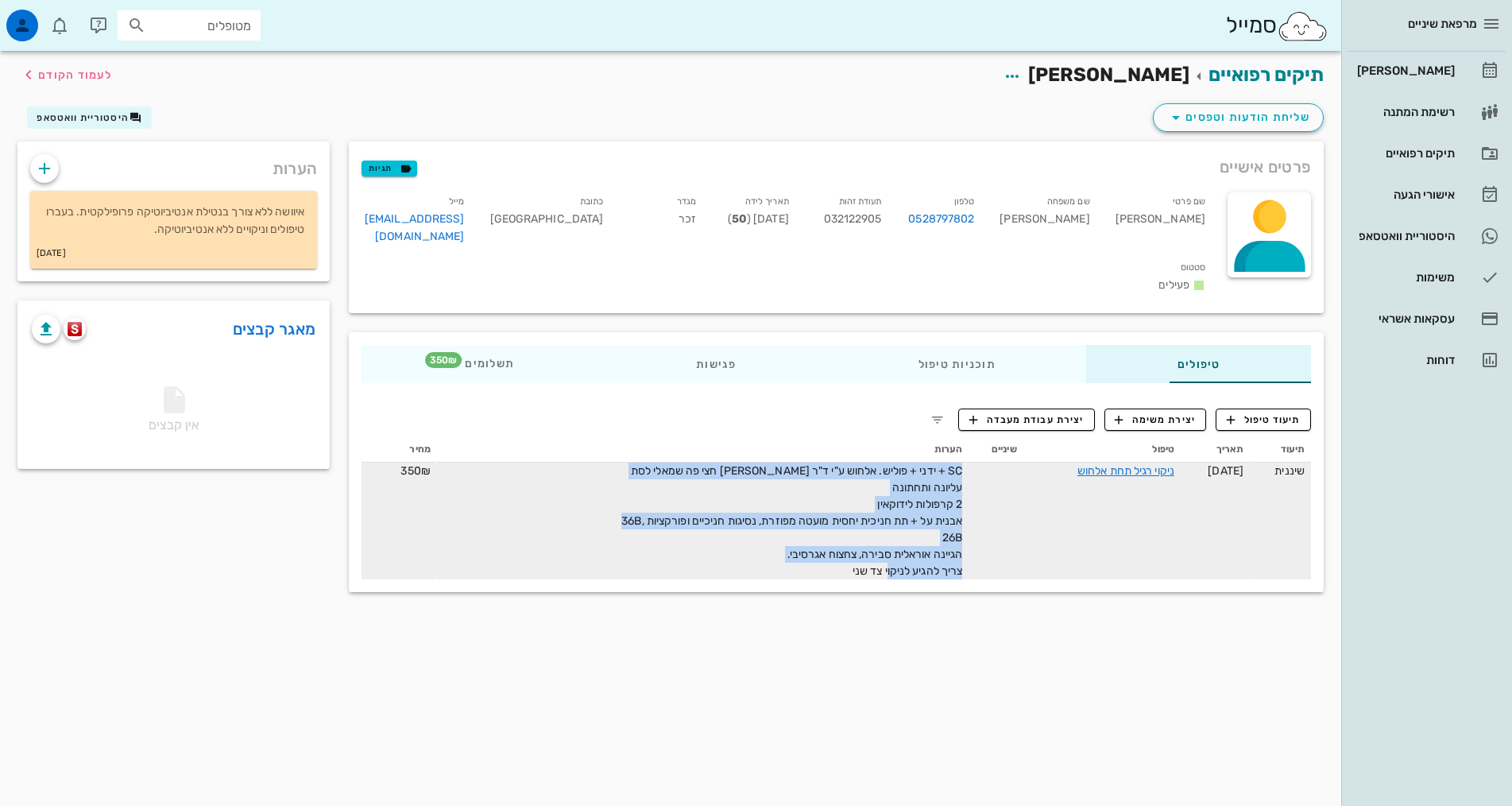
drag, startPoint x: 773, startPoint y: 528, endPoint x: 916, endPoint y: 446, distance: 164.8
click at [916, 462] on tr "שיננית [DATE] ניקוי רגיל תחת אלחוש SC + ידני + פוליש. אלחוש ע"י ד"ר [PERSON_NAM…" at bounding box center [836, 520] width 949 height 117
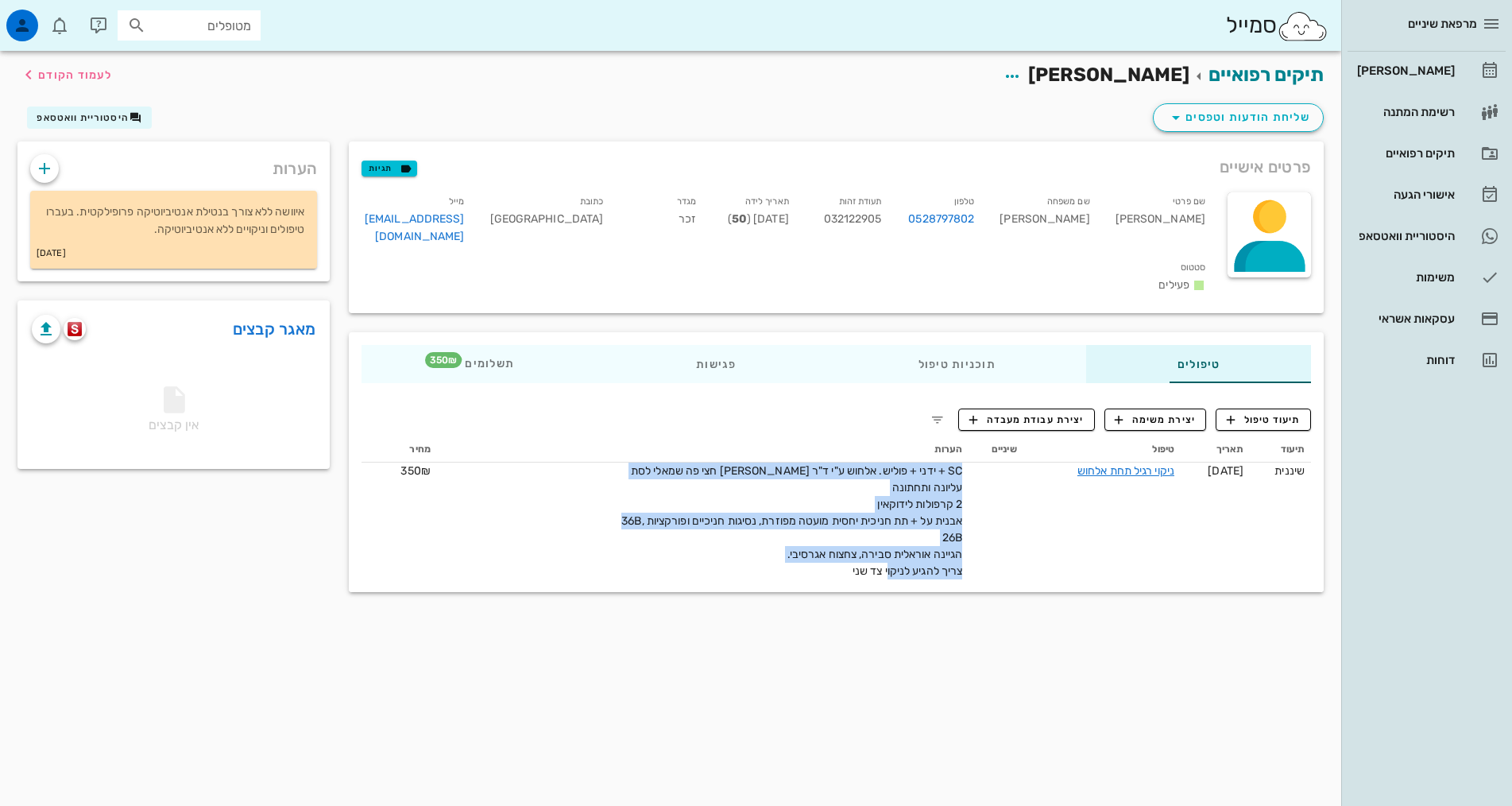
copy span "SC + ידני + פוליש. אלחוש ע"י ד"ר [PERSON_NAME] חצי פה שמאלי לסת עליונה ותחתונה …"
click at [1272, 412] on span "תיעוד טיפול" at bounding box center [1264, 419] width 74 height 15
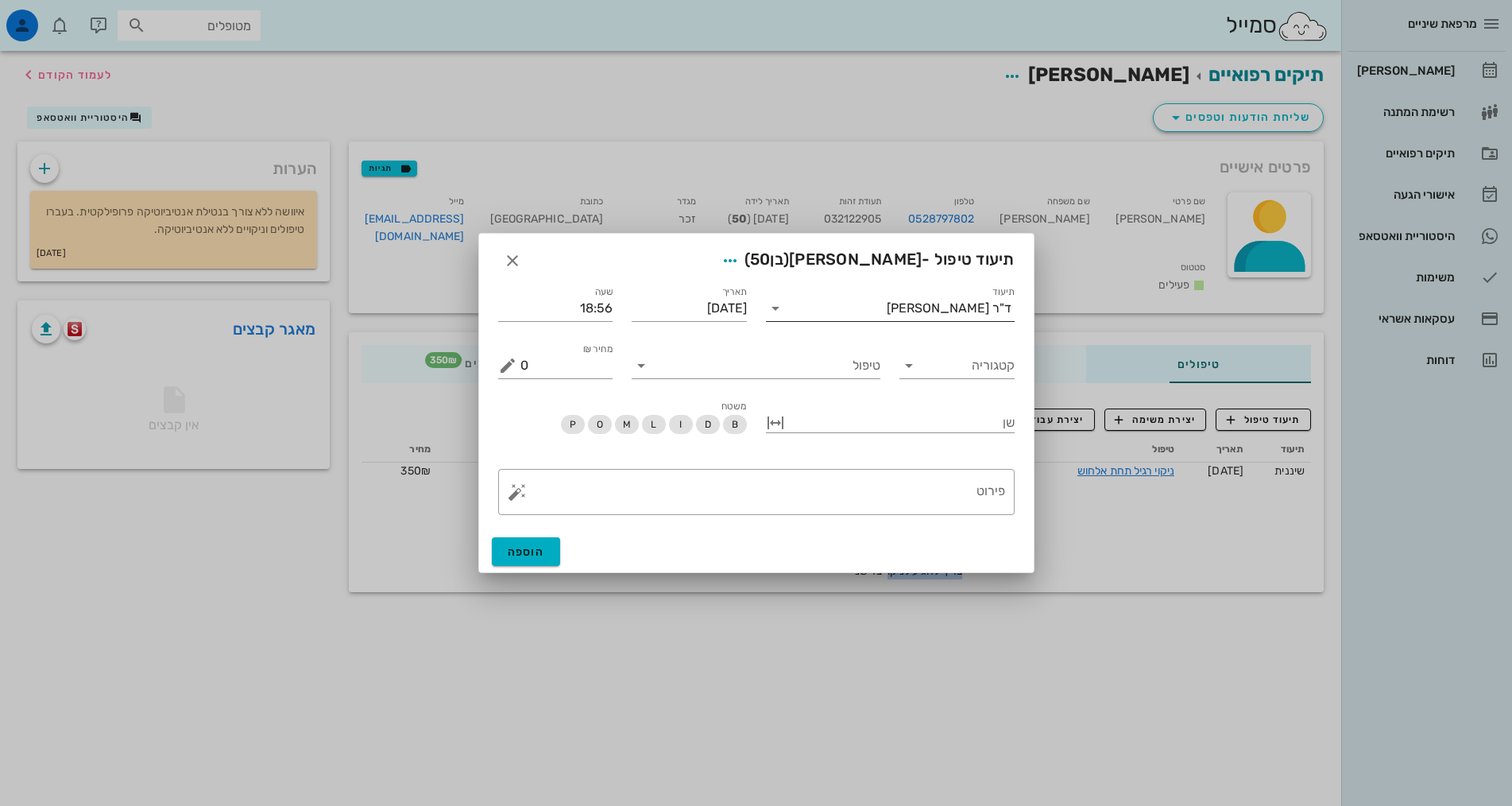
click at [966, 313] on div "ד"ר [PERSON_NAME]" at bounding box center [949, 308] width 125 height 15
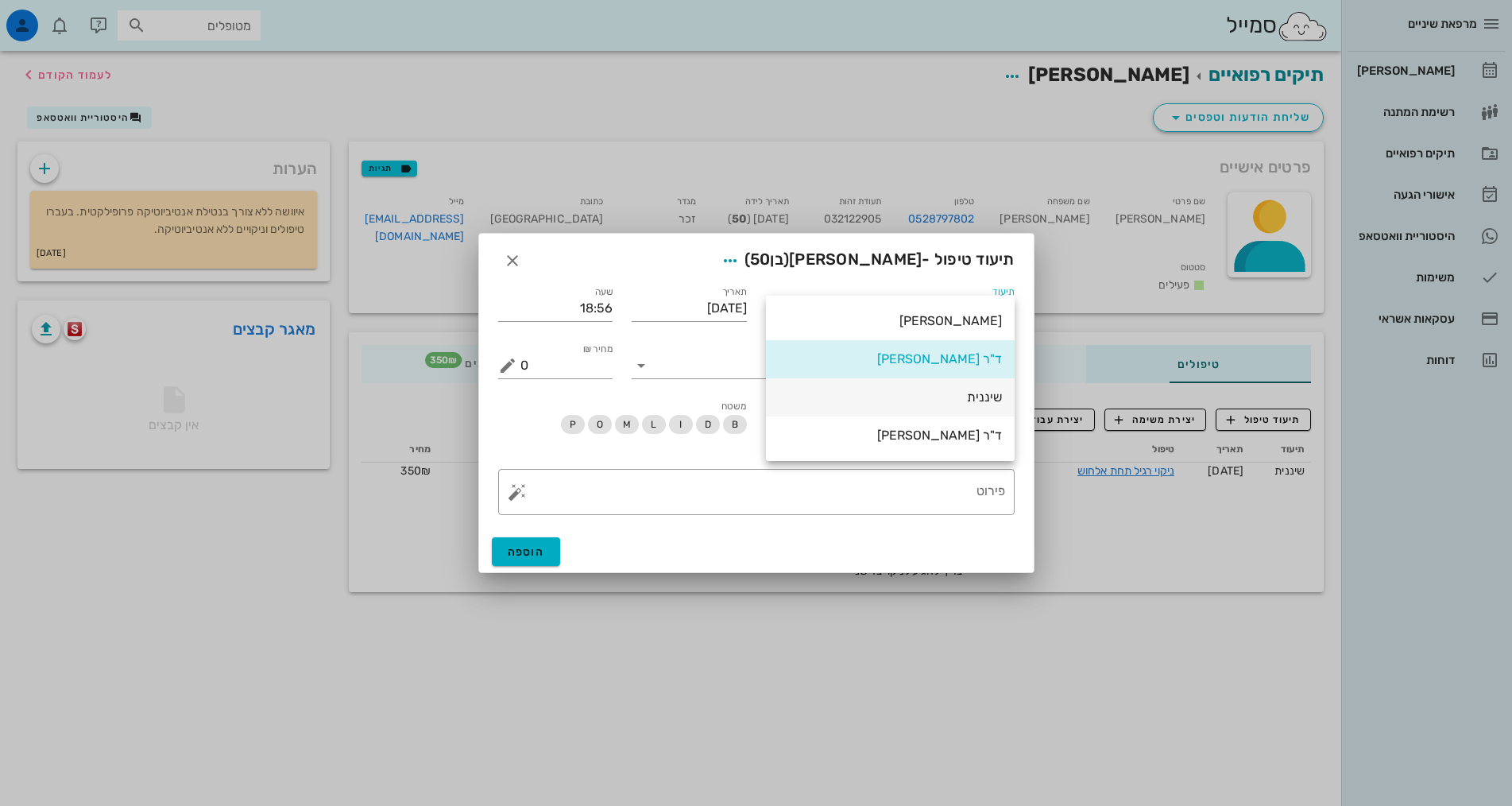
click at [978, 390] on div "שיננית" at bounding box center [890, 396] width 224 height 15
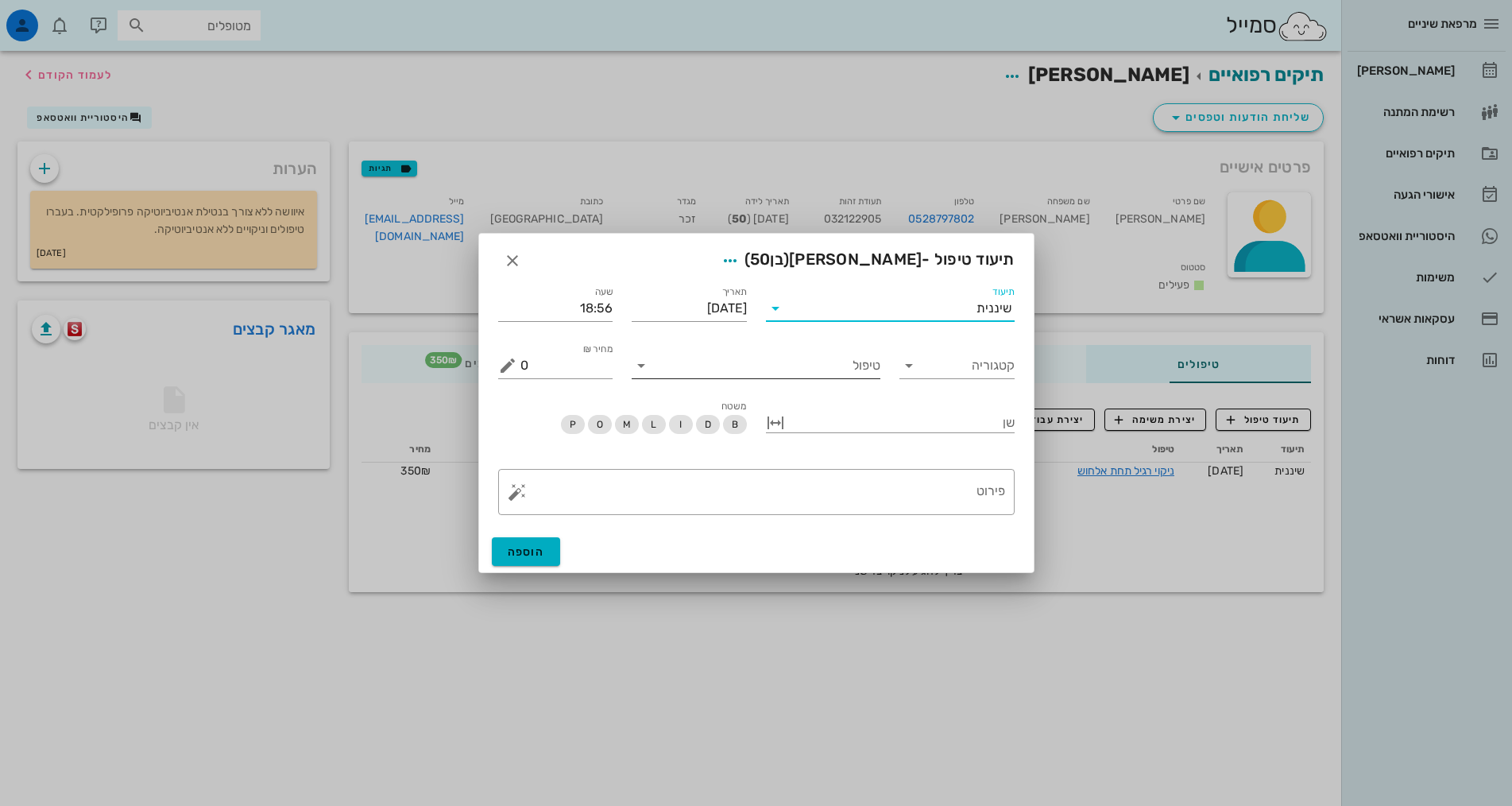
click at [866, 378] on div "טיפול" at bounding box center [756, 366] width 248 height 26
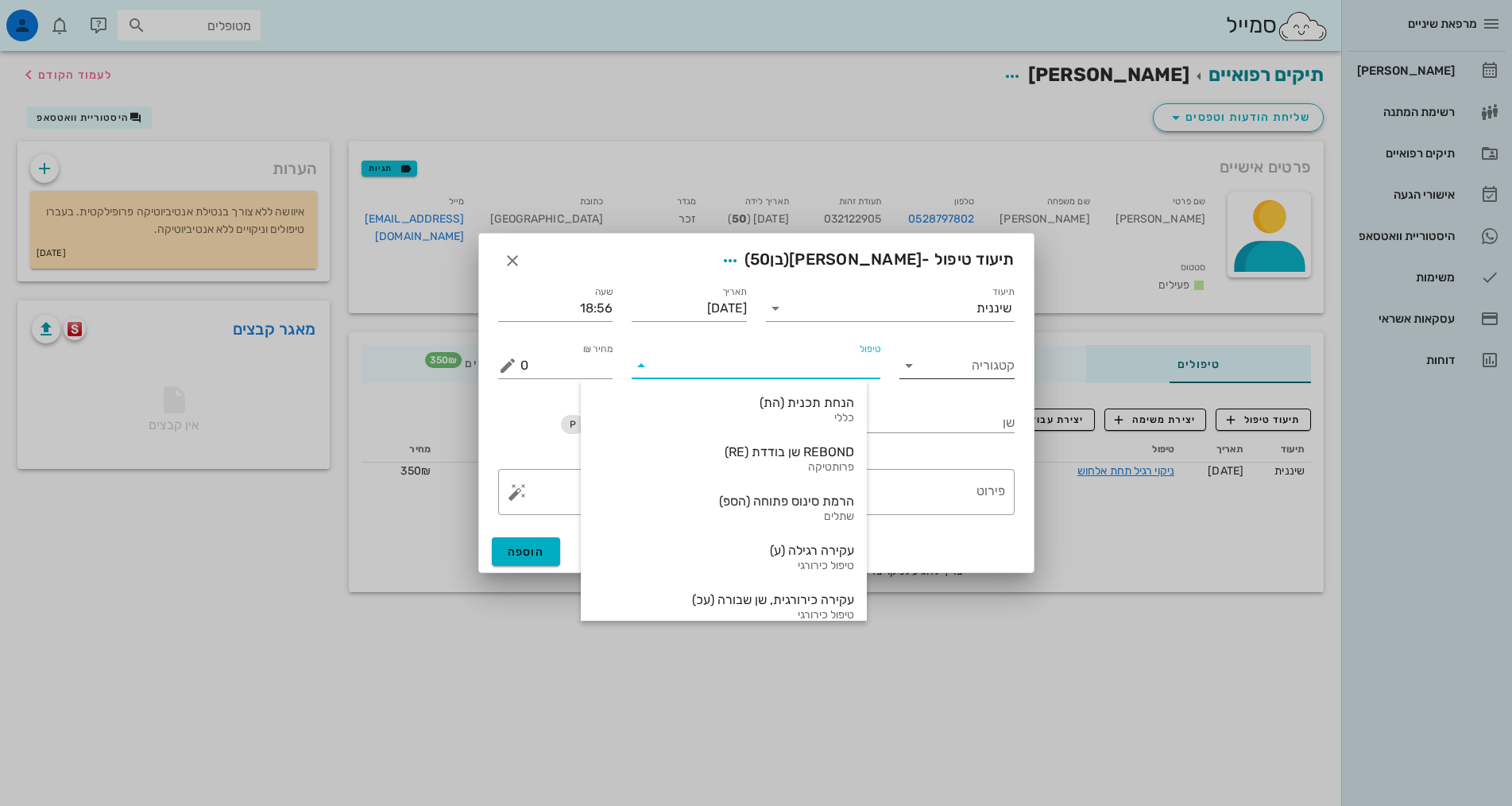
click at [987, 369] on input "קטגוריה" at bounding box center [969, 366] width 90 height 26
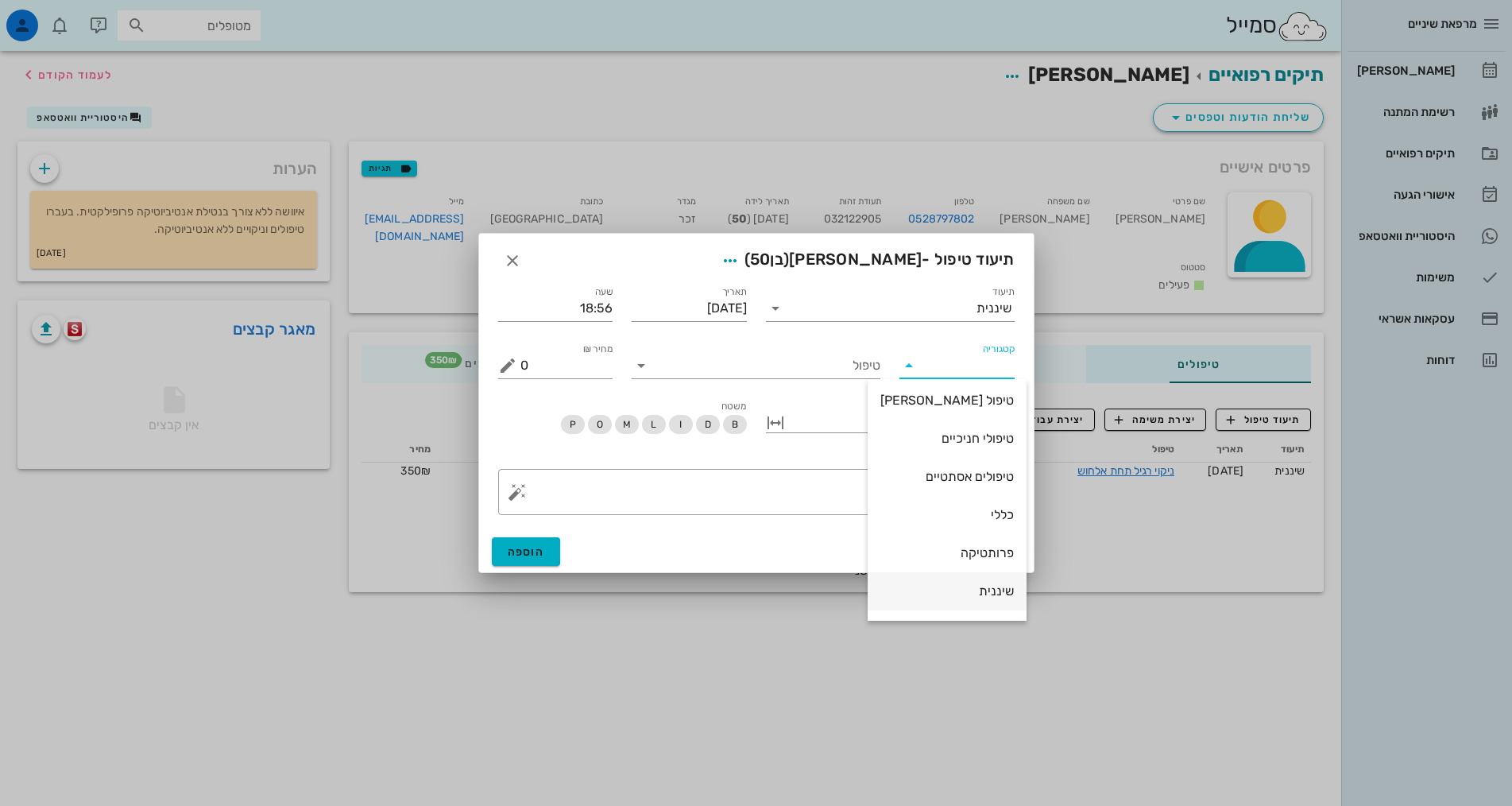
scroll to position [153, 0]
drag, startPoint x: 973, startPoint y: 520, endPoint x: 915, endPoint y: 439, distance: 99.6
click at [974, 520] on div "שיננית" at bounding box center [946, 517] width 133 height 15
type input "שיננית"
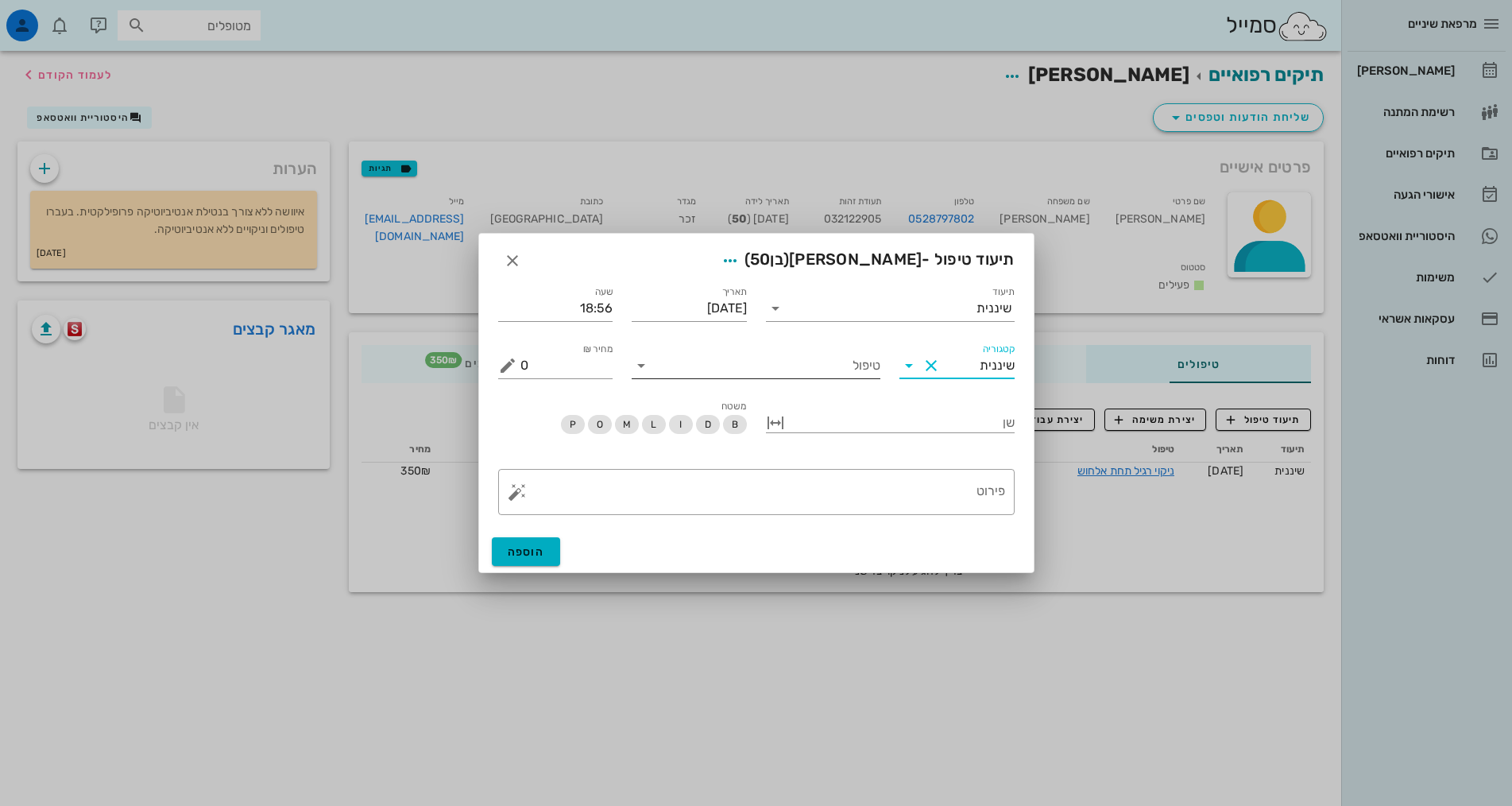
click at [830, 372] on input "טיפול" at bounding box center [768, 366] width 227 height 26
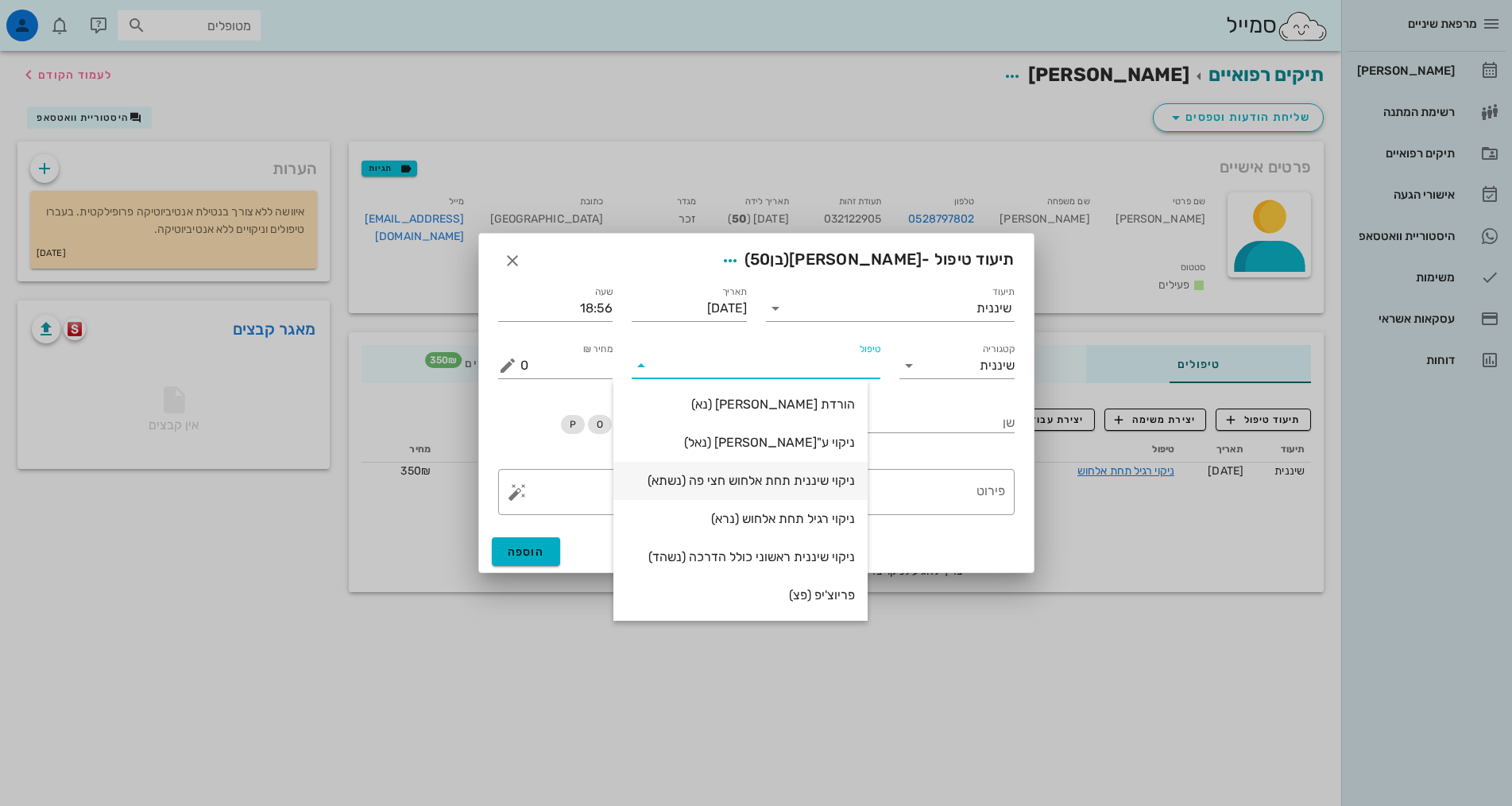
click at [828, 478] on div "ניקוי שיננית תחת אלחוש חצי פה (נשתא)" at bounding box center [740, 480] width 229 height 15
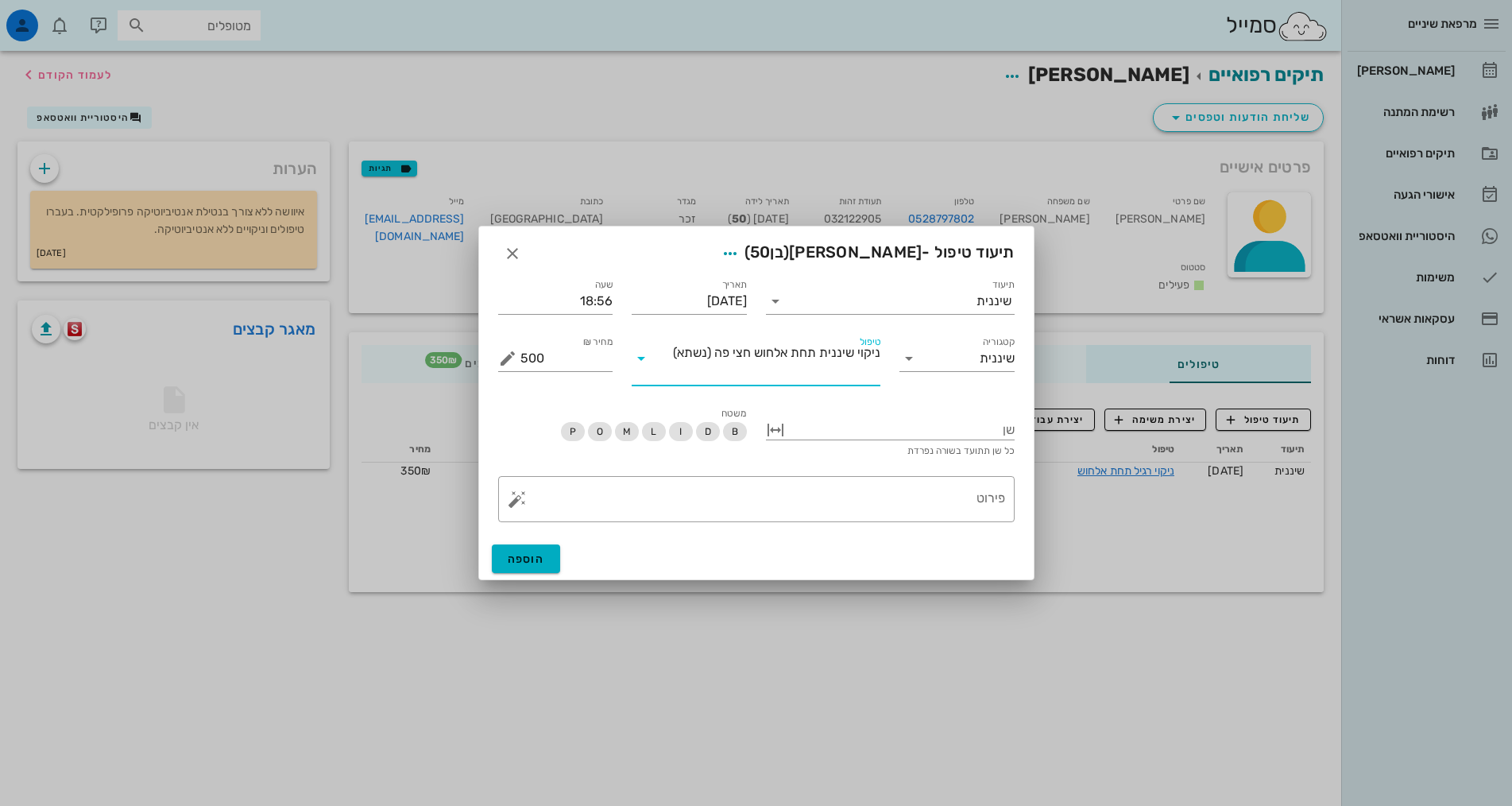
click at [847, 353] on span "ניקוי שיננית תחת אלחוש חצי פה" at bounding box center [797, 353] width 166 height 15
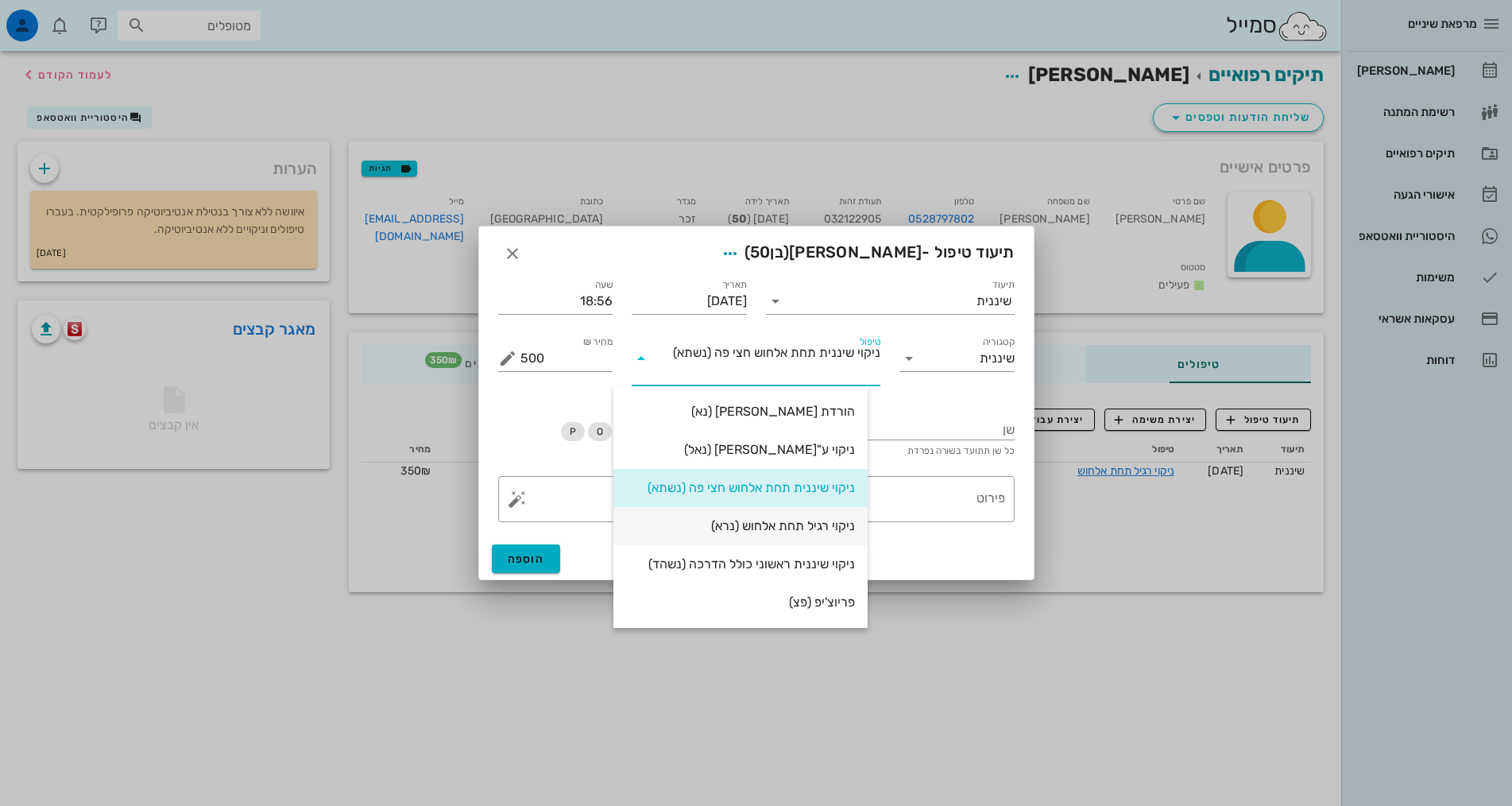
click at [827, 518] on div "ניקוי רגיל תחת אלחוש (נרא)" at bounding box center [740, 525] width 229 height 15
type input "350"
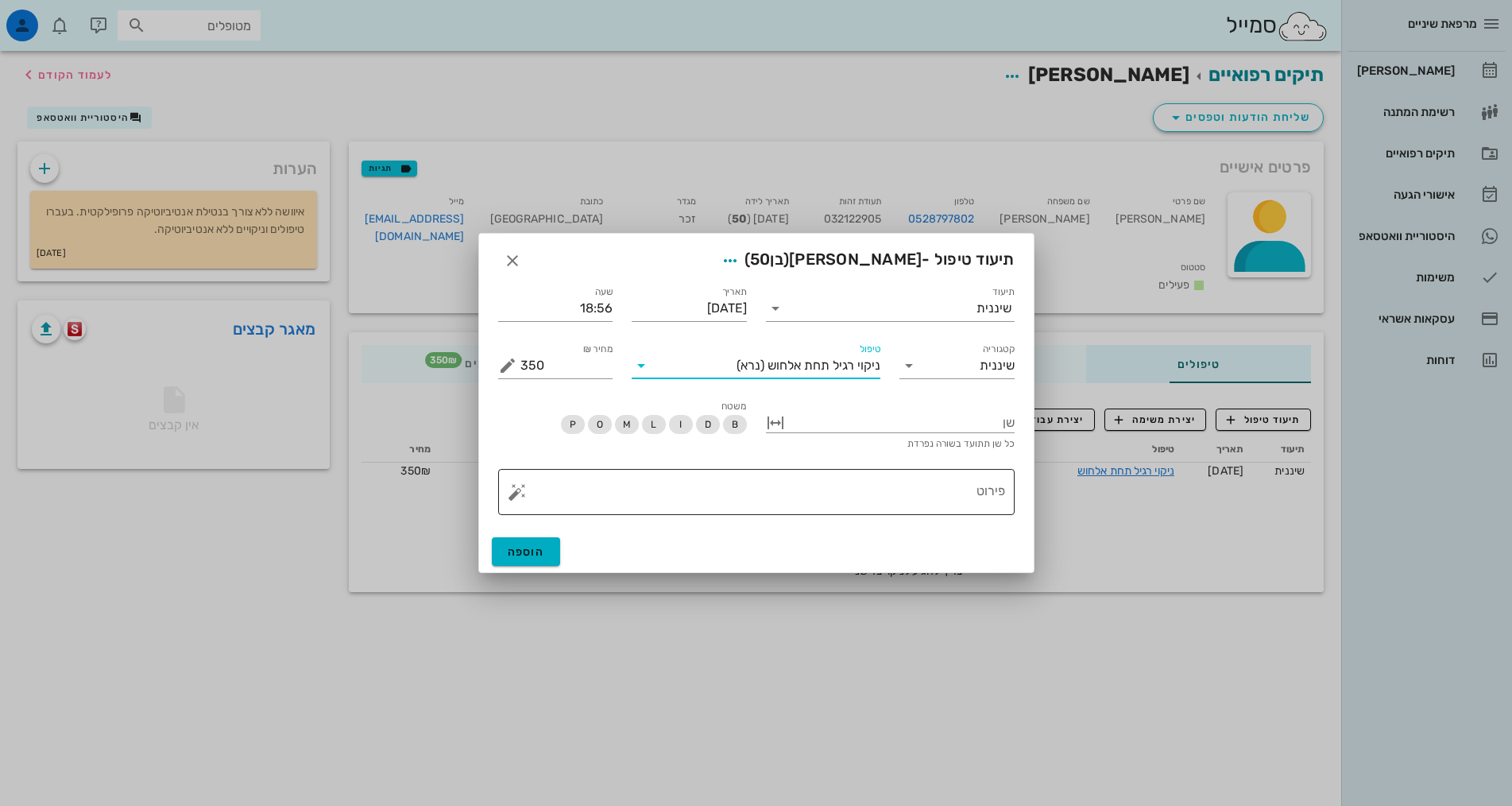
click at [949, 490] on textarea "פירוט" at bounding box center [763, 496] width 485 height 38
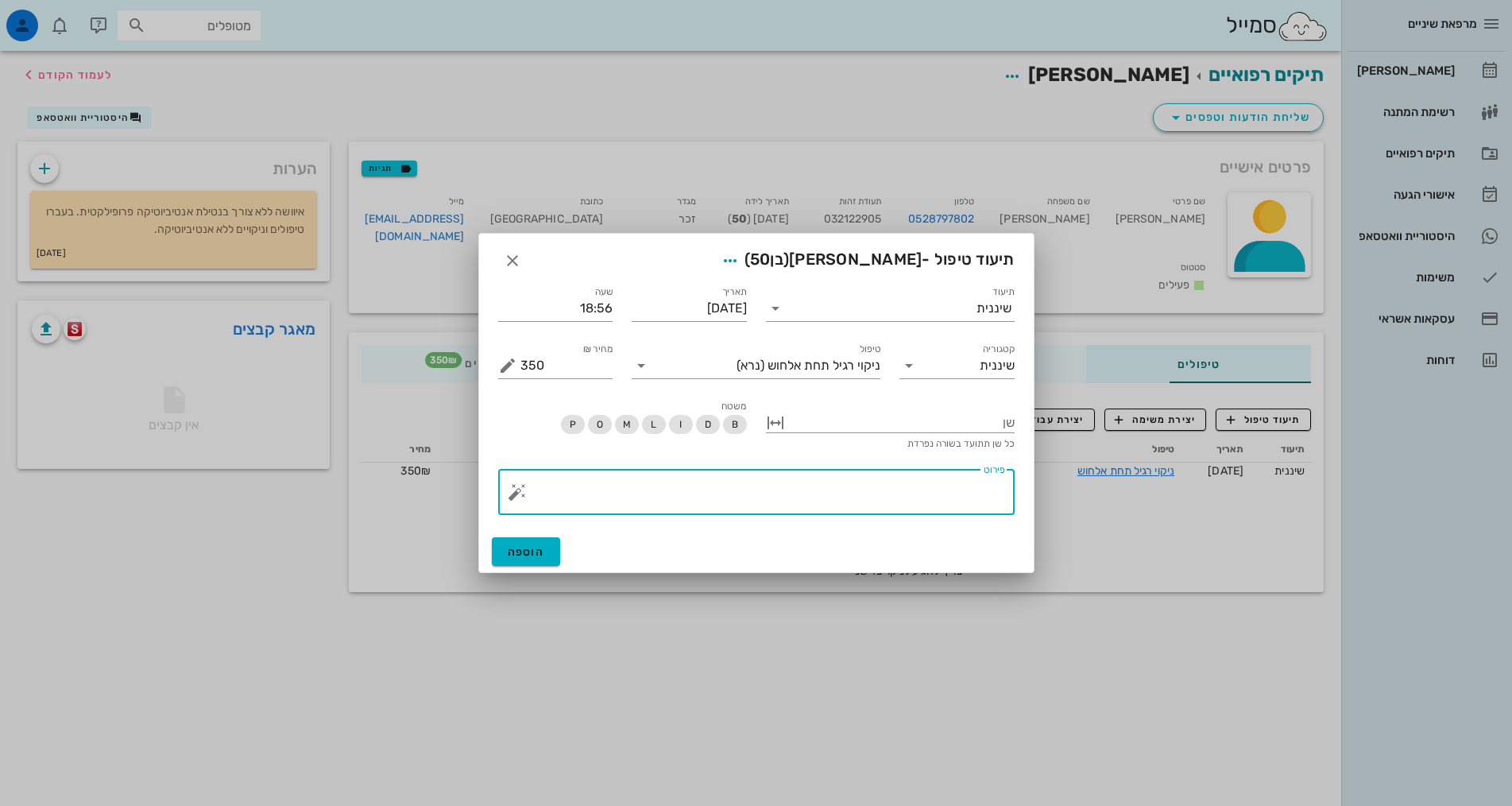
paste textarea "SC + ידני + פוליש. אלחוש ע"י ד"ר [PERSON_NAME] חצי פה שמאלי לסת עליונה ותחתונה …"
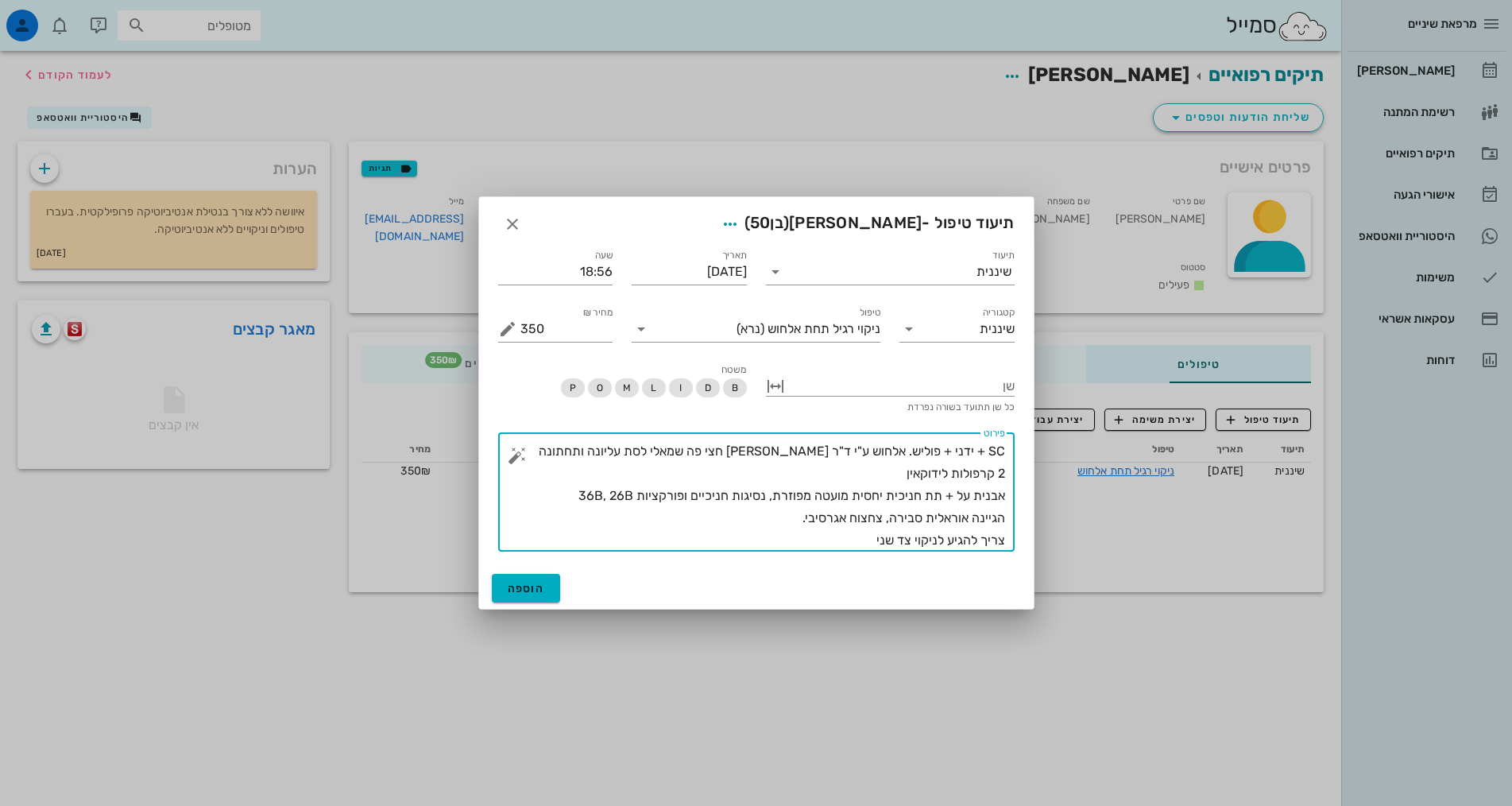
drag, startPoint x: 724, startPoint y: 453, endPoint x: 761, endPoint y: 453, distance: 37.0
click at [761, 453] on textarea "SC + ידני + פוליש. אלחוש ע"י ד"ר [PERSON_NAME] חצי פה שמאלי לסת עליונה ותחתונה …" at bounding box center [763, 496] width 485 height 111
drag, startPoint x: 958, startPoint y: 497, endPoint x: 925, endPoint y: 495, distance: 33.1
click at [925, 495] on textarea "SC + ידני + פוליש. אלחוש ע"י ד"ר [PERSON_NAME] חצי פה ימני לסת עליונה ותחתונה 2…" at bounding box center [763, 496] width 485 height 111
drag, startPoint x: 674, startPoint y: 494, endPoint x: 596, endPoint y: 488, distance: 78.2
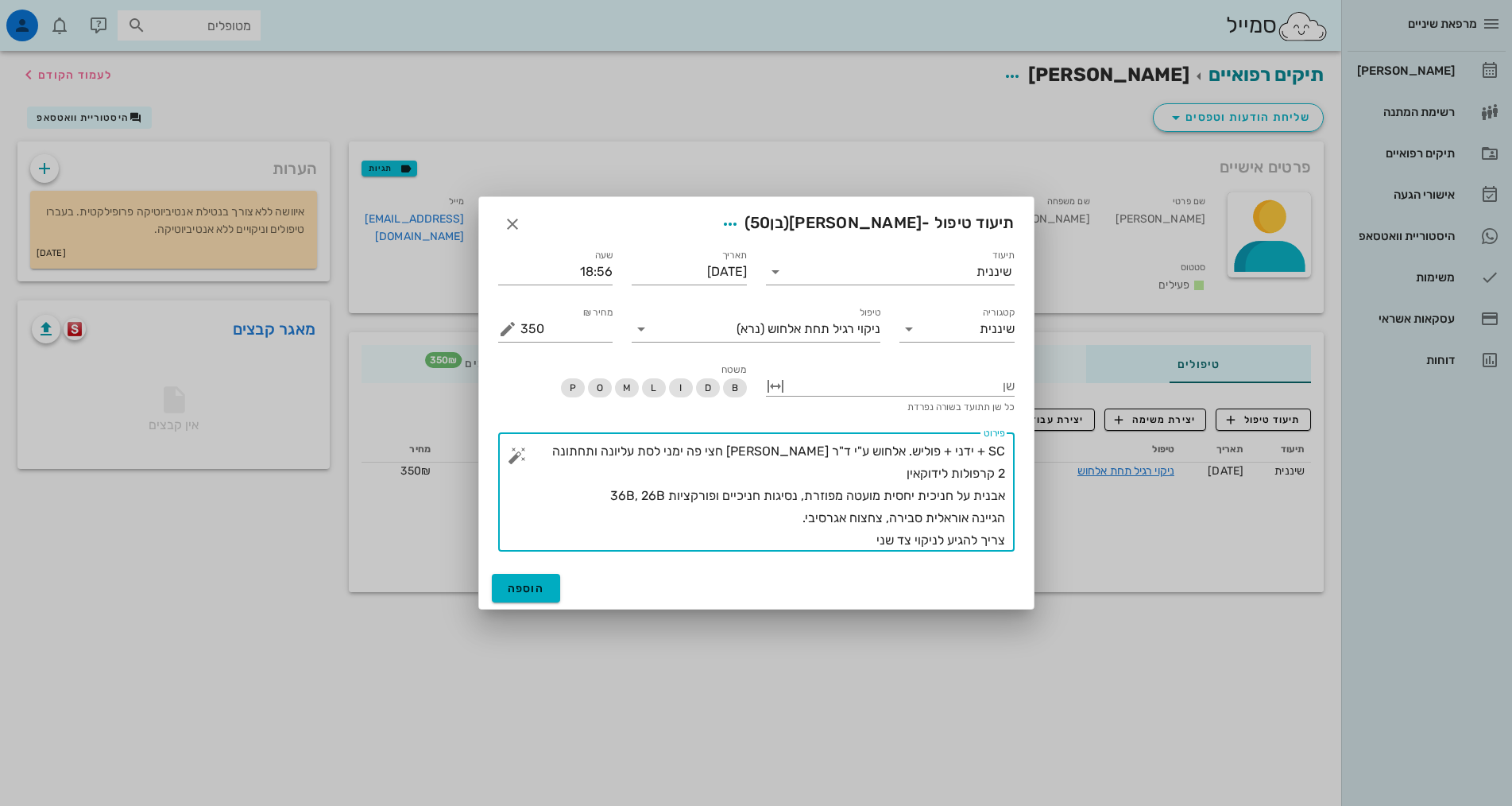
click at [596, 488] on textarea "SC + ידני + פוליש. אלחוש ע"י ד"ר [PERSON_NAME] חצי פה ימני לסת עליונה ותחתונה 2…" at bounding box center [763, 496] width 485 height 111
drag, startPoint x: 874, startPoint y: 540, endPoint x: 1040, endPoint y: 547, distance: 166.1
click at [1040, 547] on div "מרפאת שיניים יומן מרפאה רשימת המתנה תיקים רפואיים אישורי הגעה היסטוריית וואטסאפ…" at bounding box center [756, 403] width 1512 height 806
type textarea "SC + ידני + פוליש. אלחוש ע"י ד"ר [PERSON_NAME] חצי פה ימני לסת עליונה ותחתונה 2…"
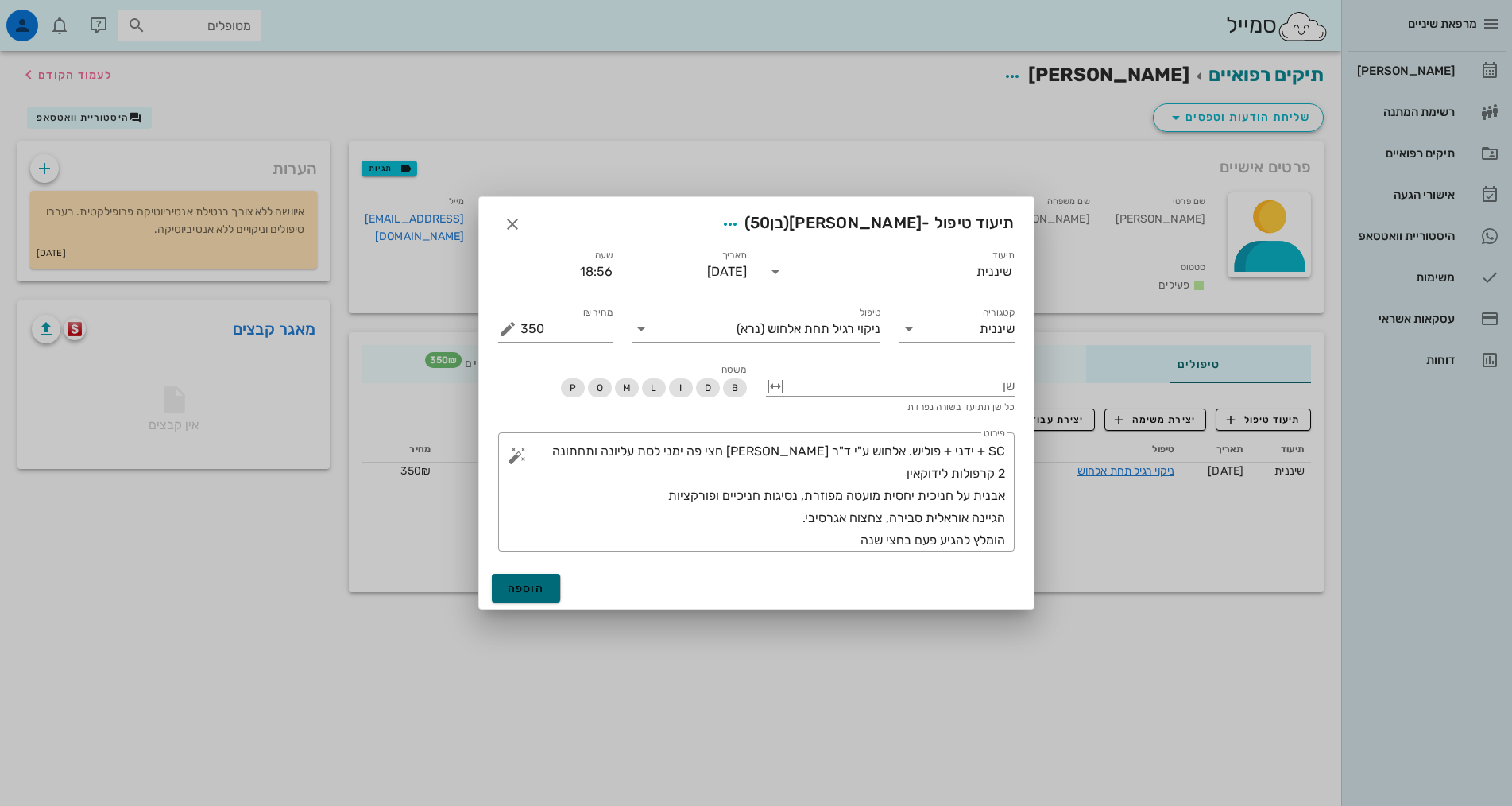
click at [531, 592] on span "הוספה" at bounding box center [526, 588] width 37 height 14
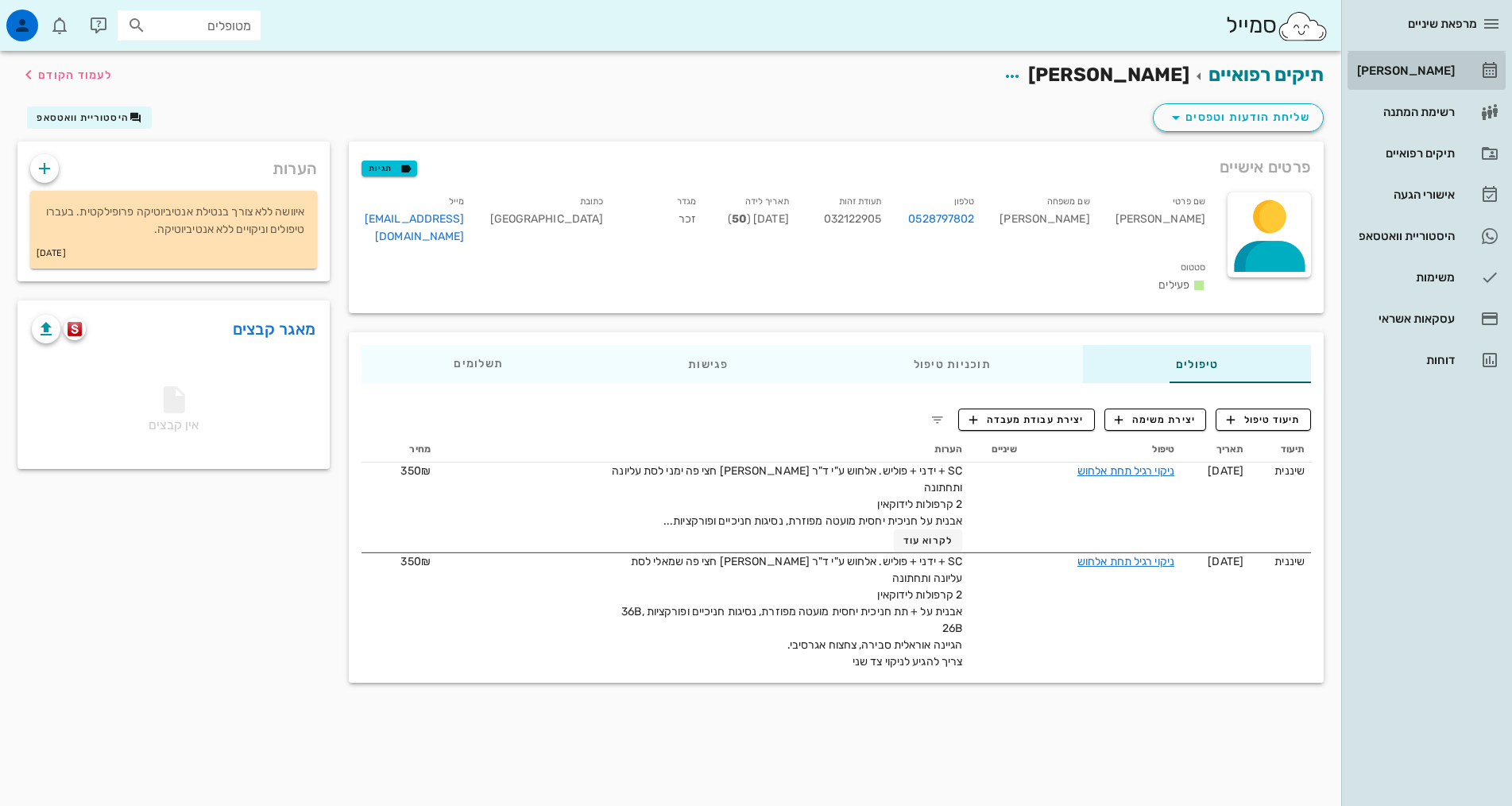
click at [1450, 73] on div "[PERSON_NAME]" at bounding box center [1405, 70] width 101 height 13
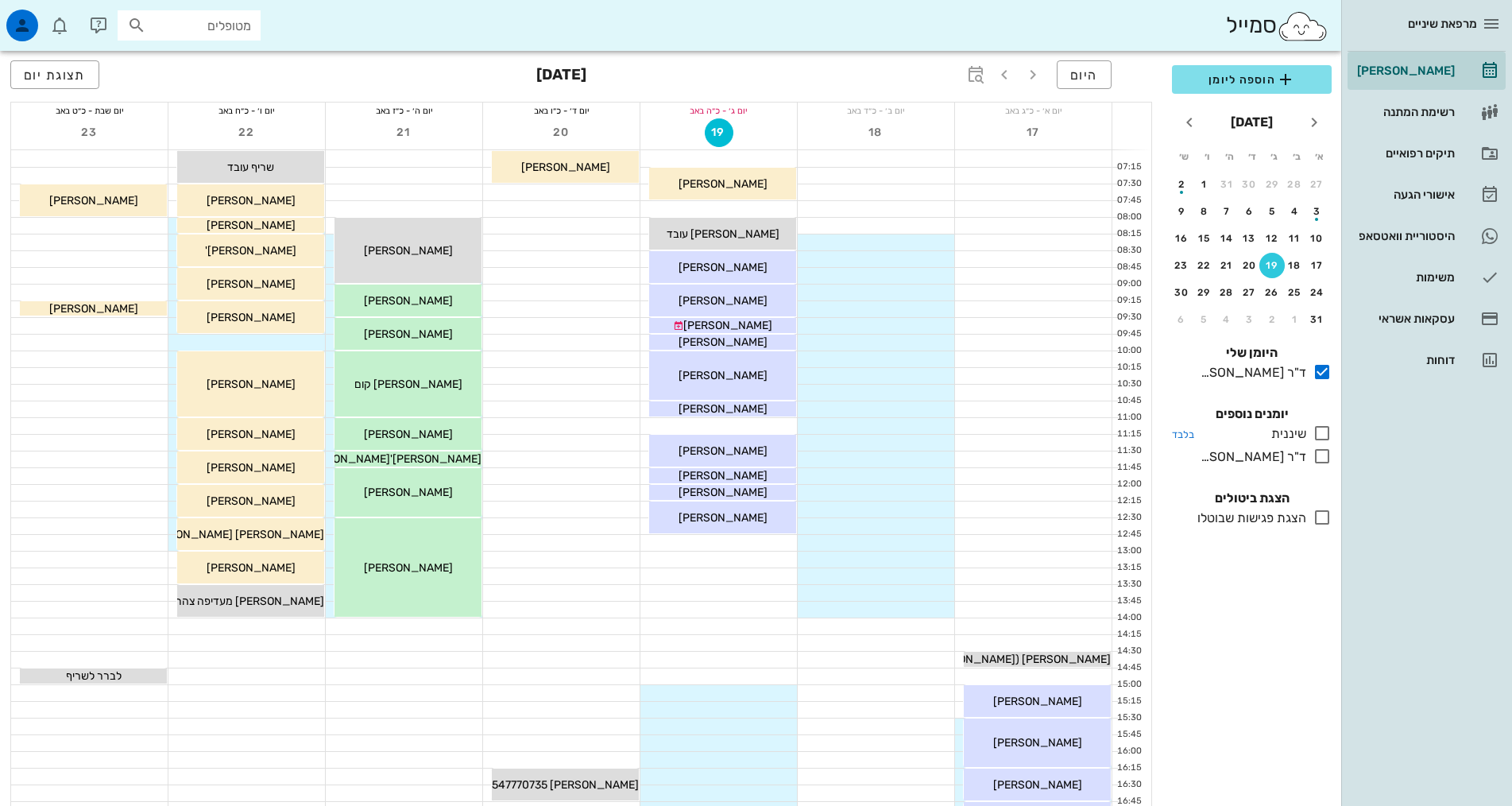
click at [1319, 434] on icon at bounding box center [1322, 433] width 19 height 19
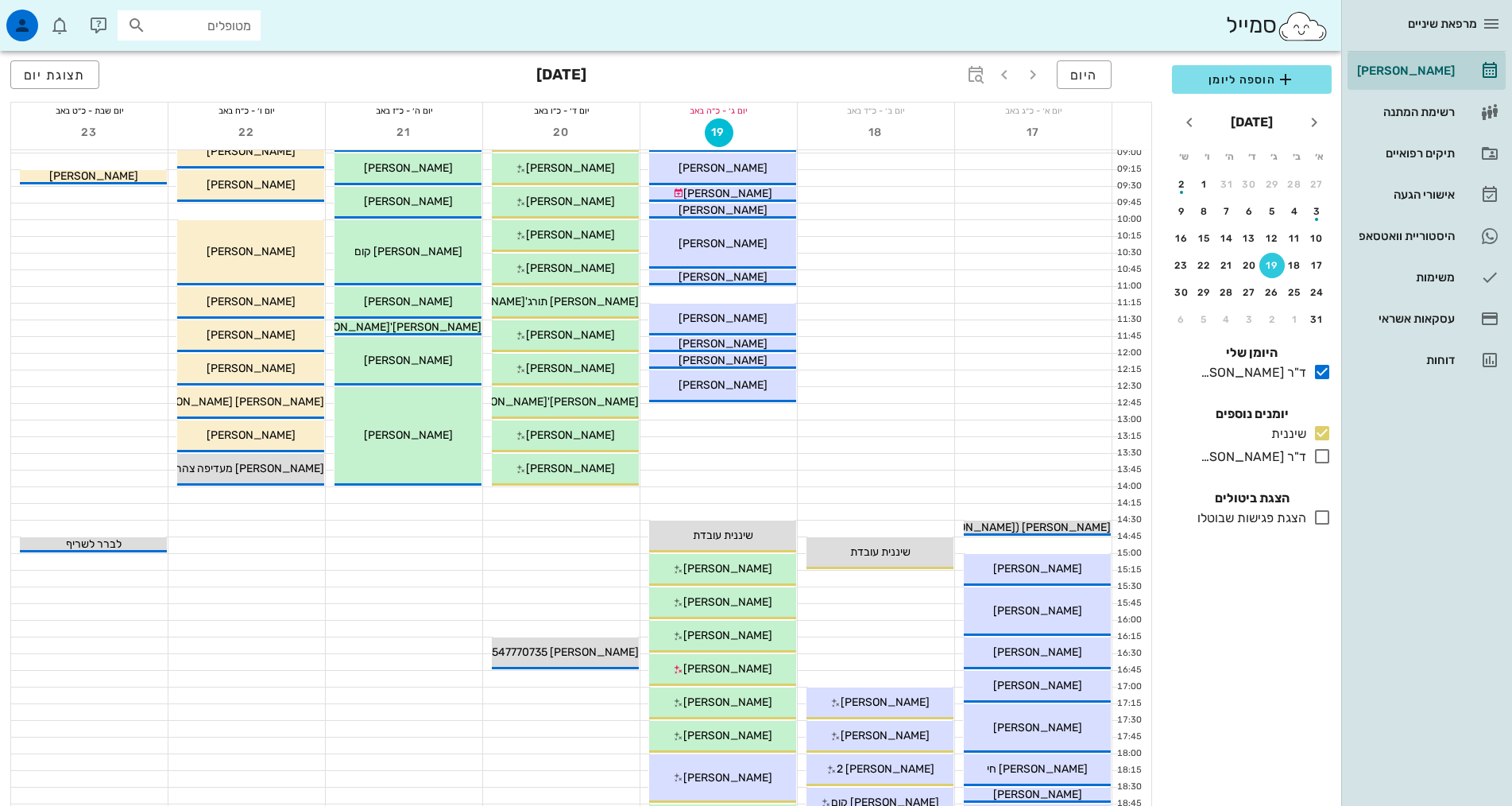
scroll to position [397, 0]
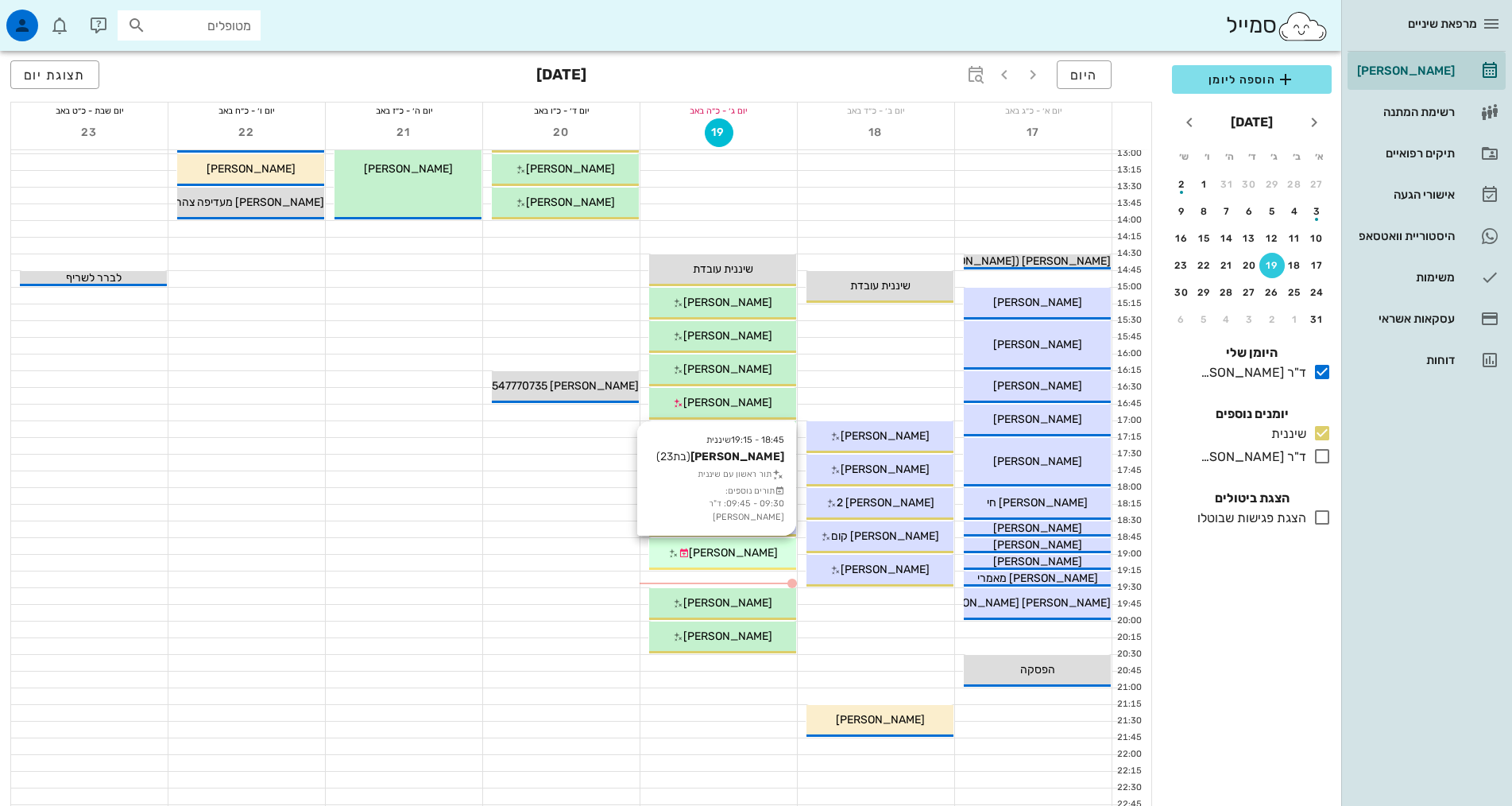
click at [759, 559] on span "[PERSON_NAME]" at bounding box center [733, 553] width 89 height 14
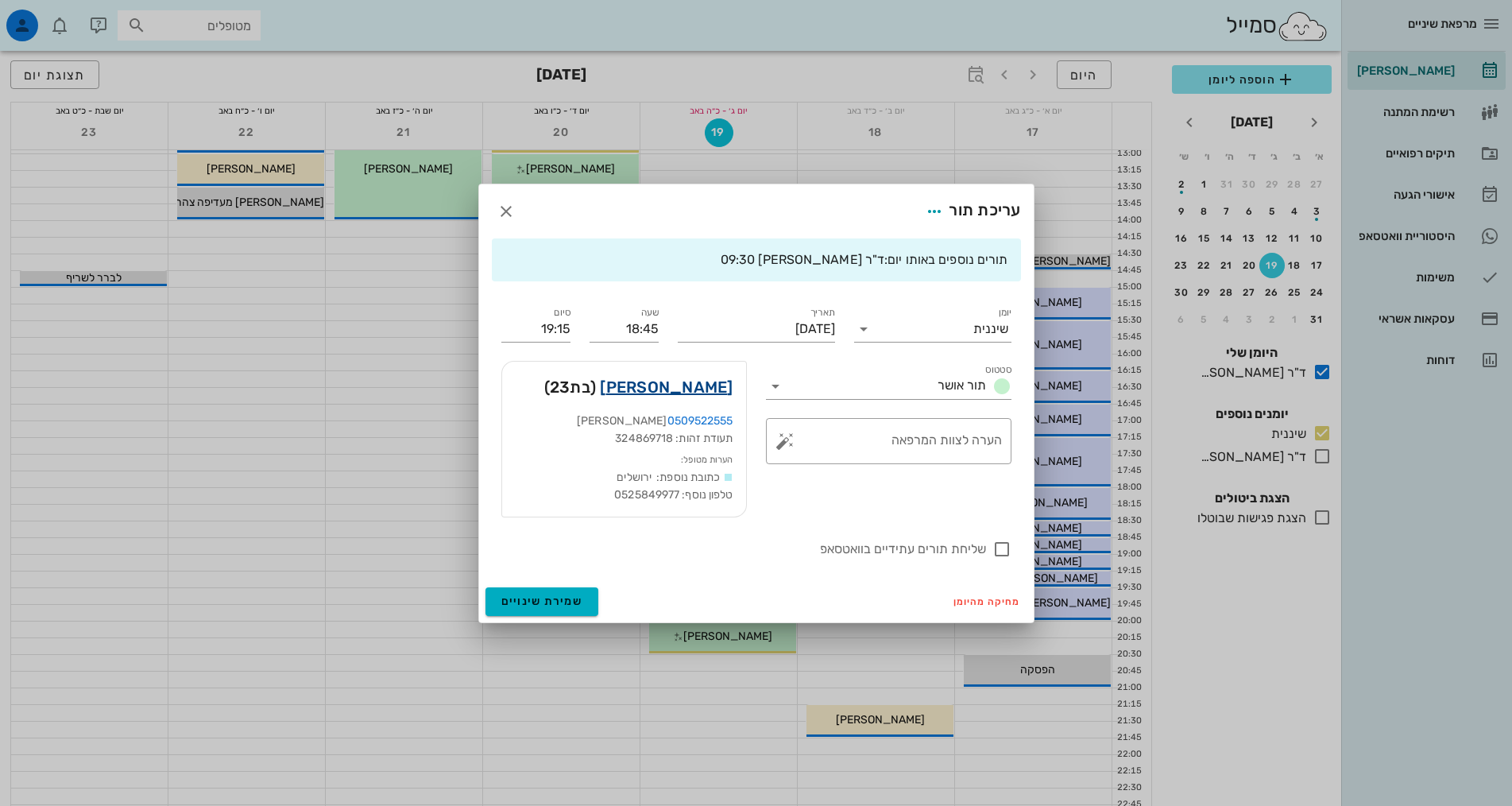
click at [701, 390] on link "[PERSON_NAME]" at bounding box center [666, 387] width 133 height 26
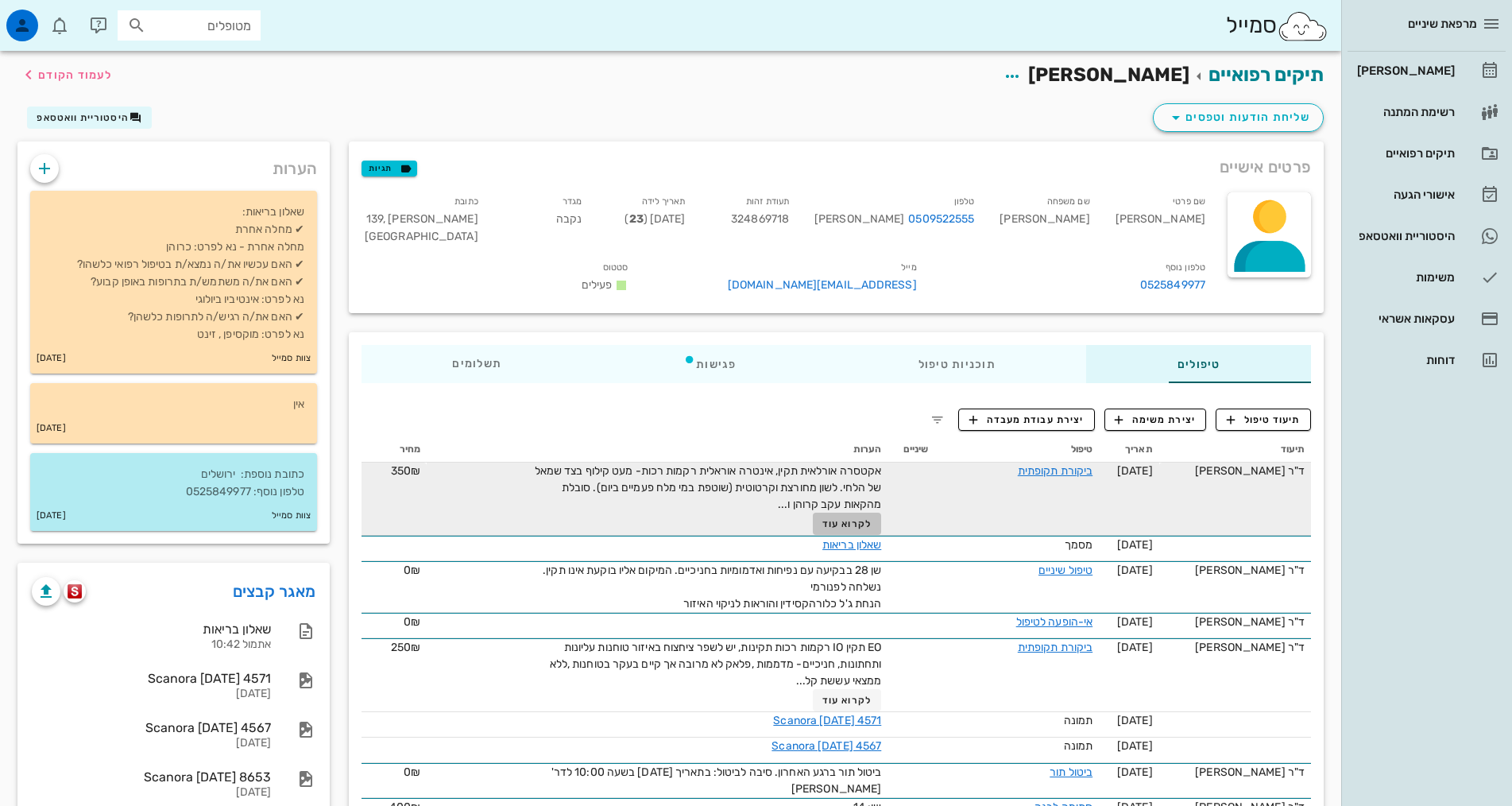
click at [813, 512] on button "לקרוא עוד" at bounding box center [848, 523] width 69 height 23
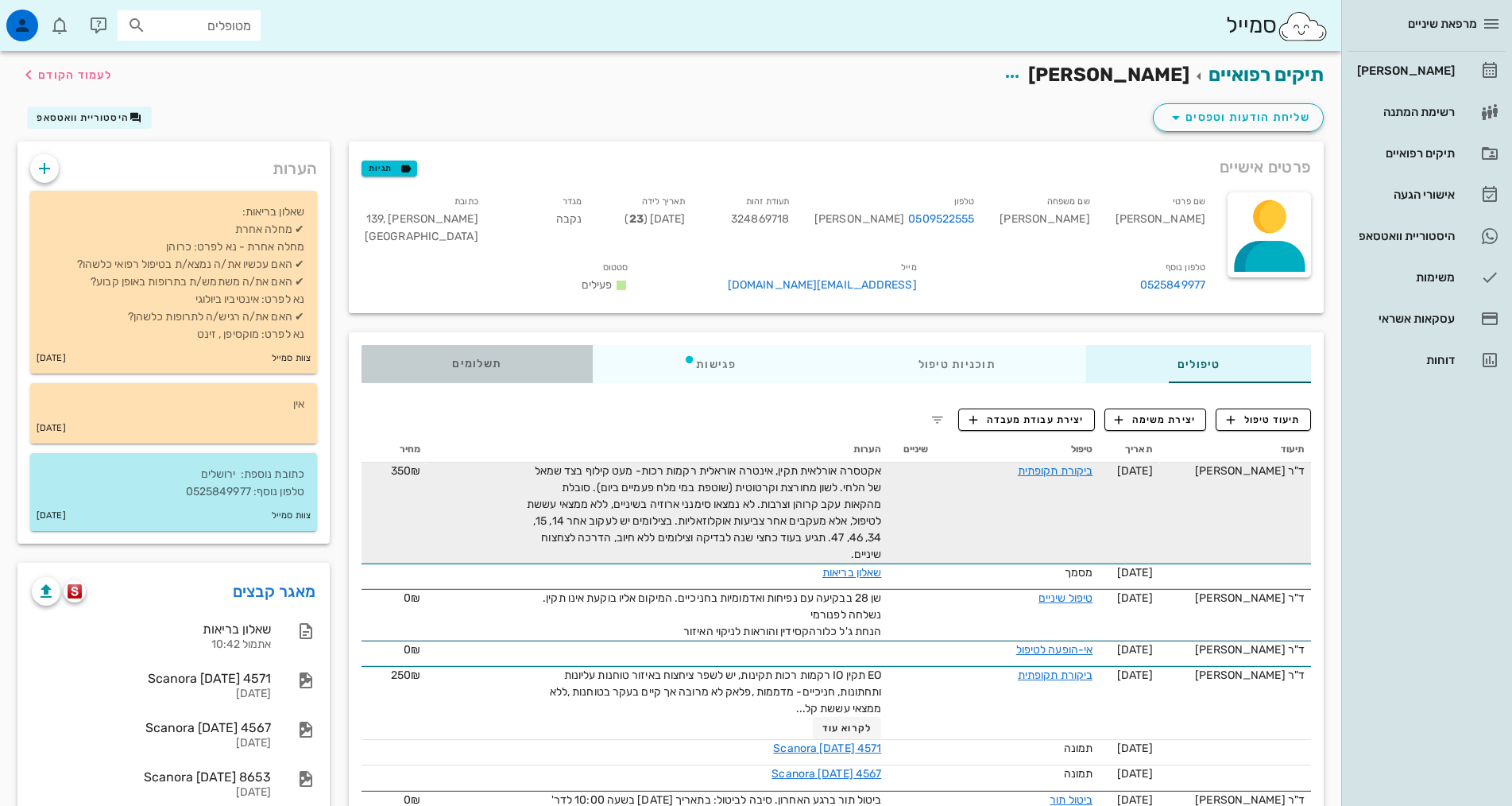
click at [452, 359] on span "תשלומים 0₪" at bounding box center [477, 364] width 49 height 11
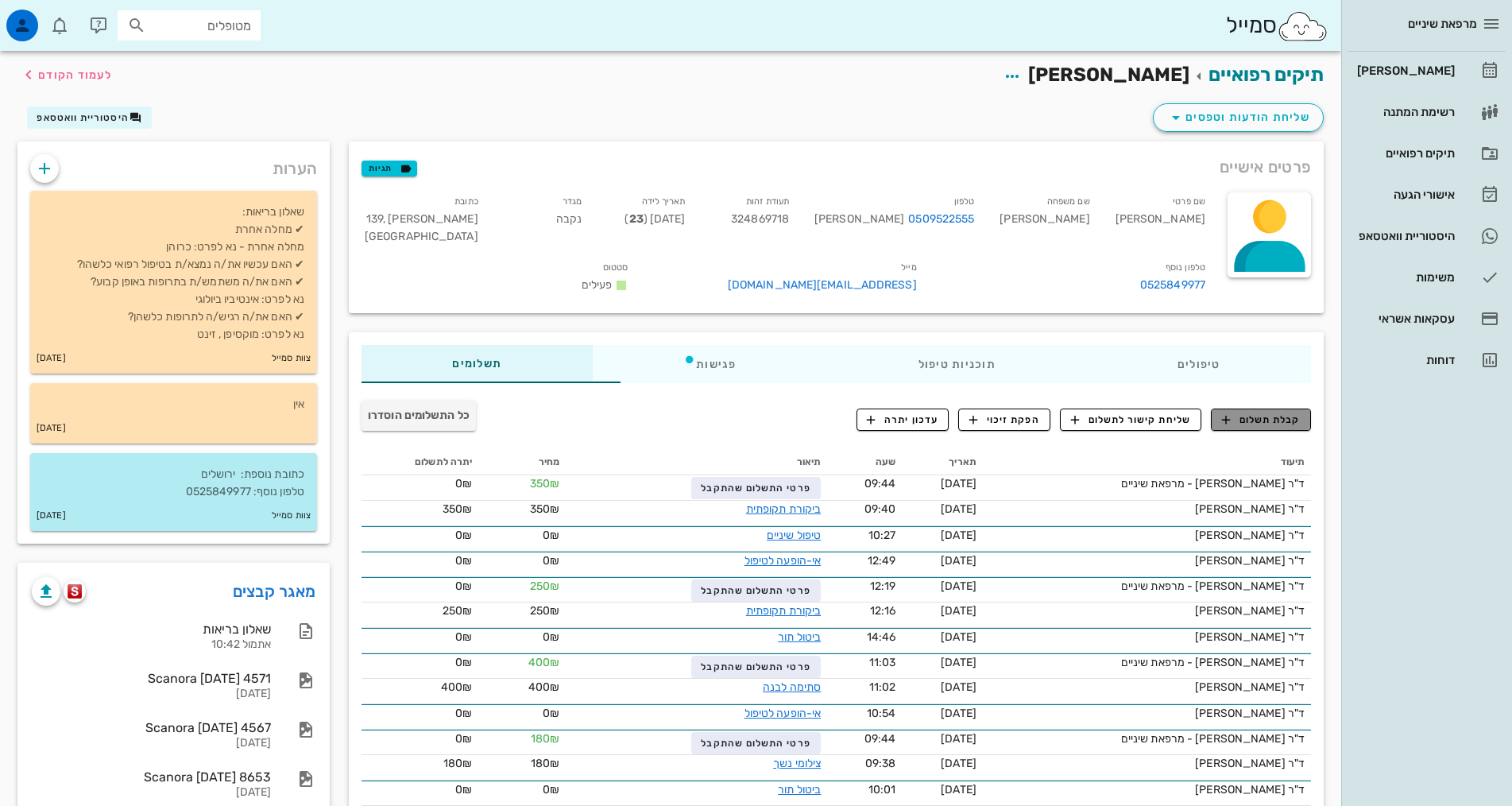
click at [1259, 412] on span "קבלת תשלום" at bounding box center [1262, 419] width 79 height 15
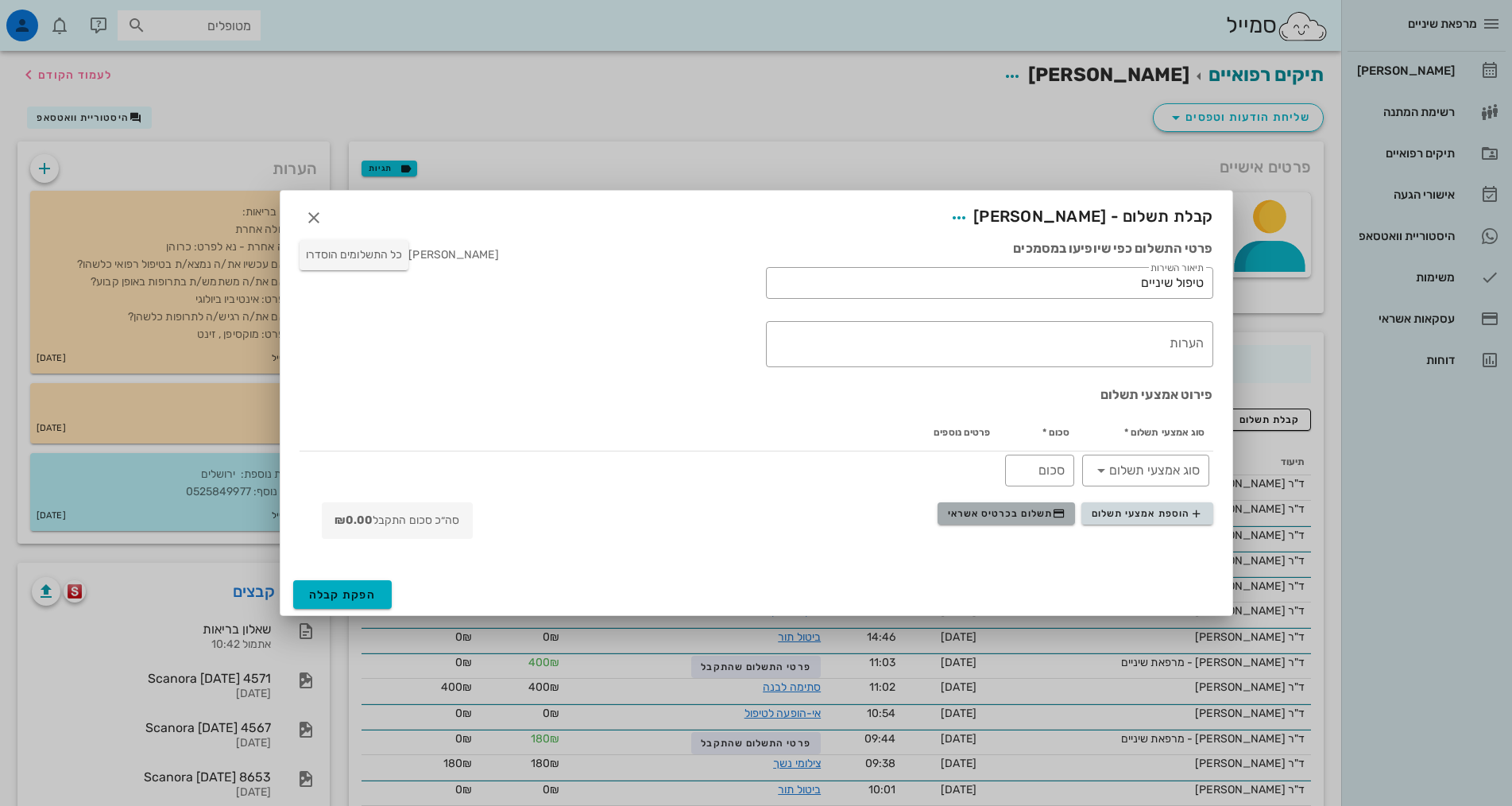
click at [1009, 515] on span "תשלום בכרטיס אשראי" at bounding box center [1006, 512] width 117 height 13
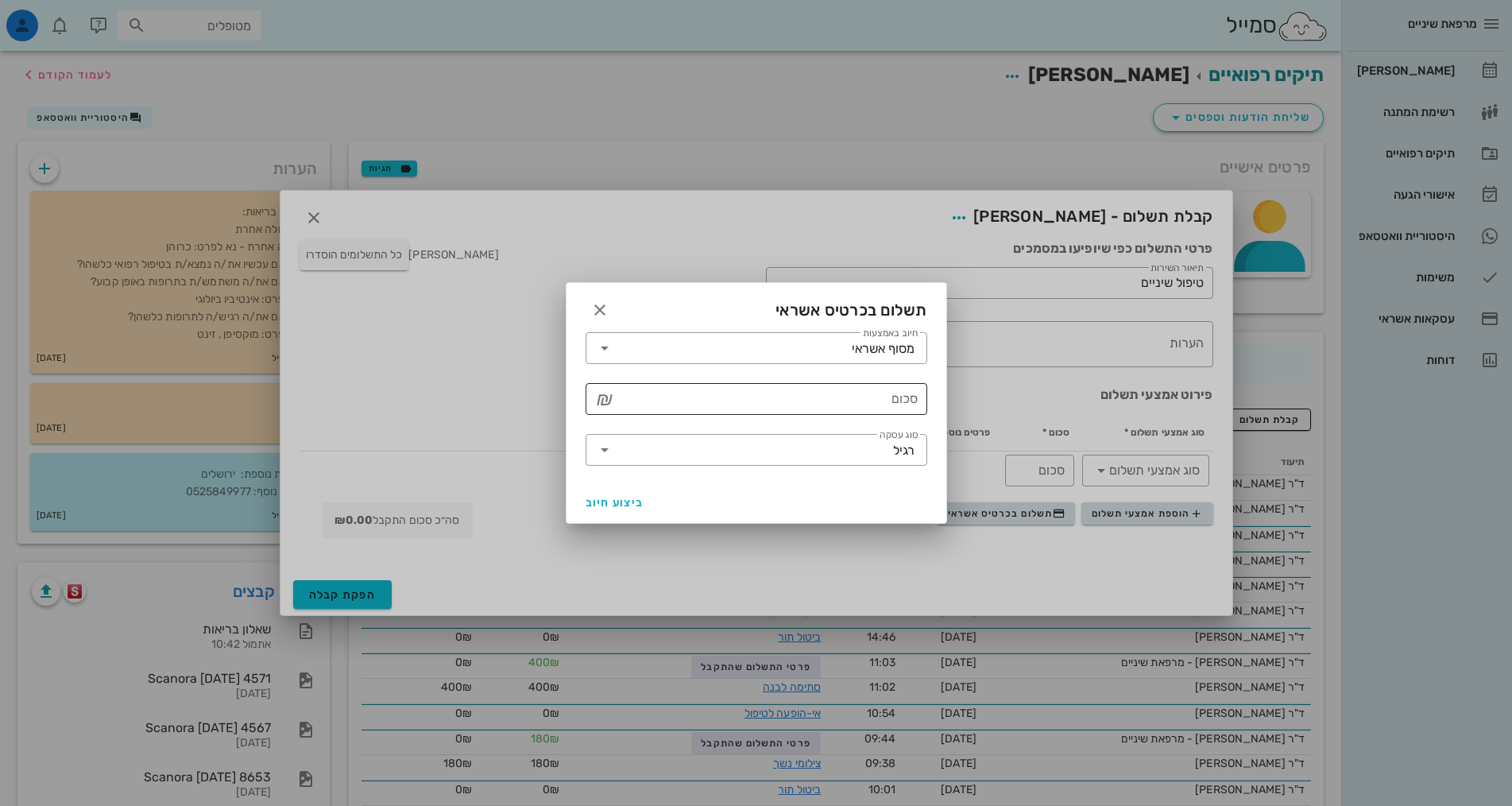
click at [871, 403] on input "סכום" at bounding box center [767, 399] width 301 height 26
type input "250"
click at [597, 502] on span "ביצוע חיוב" at bounding box center [615, 503] width 59 height 14
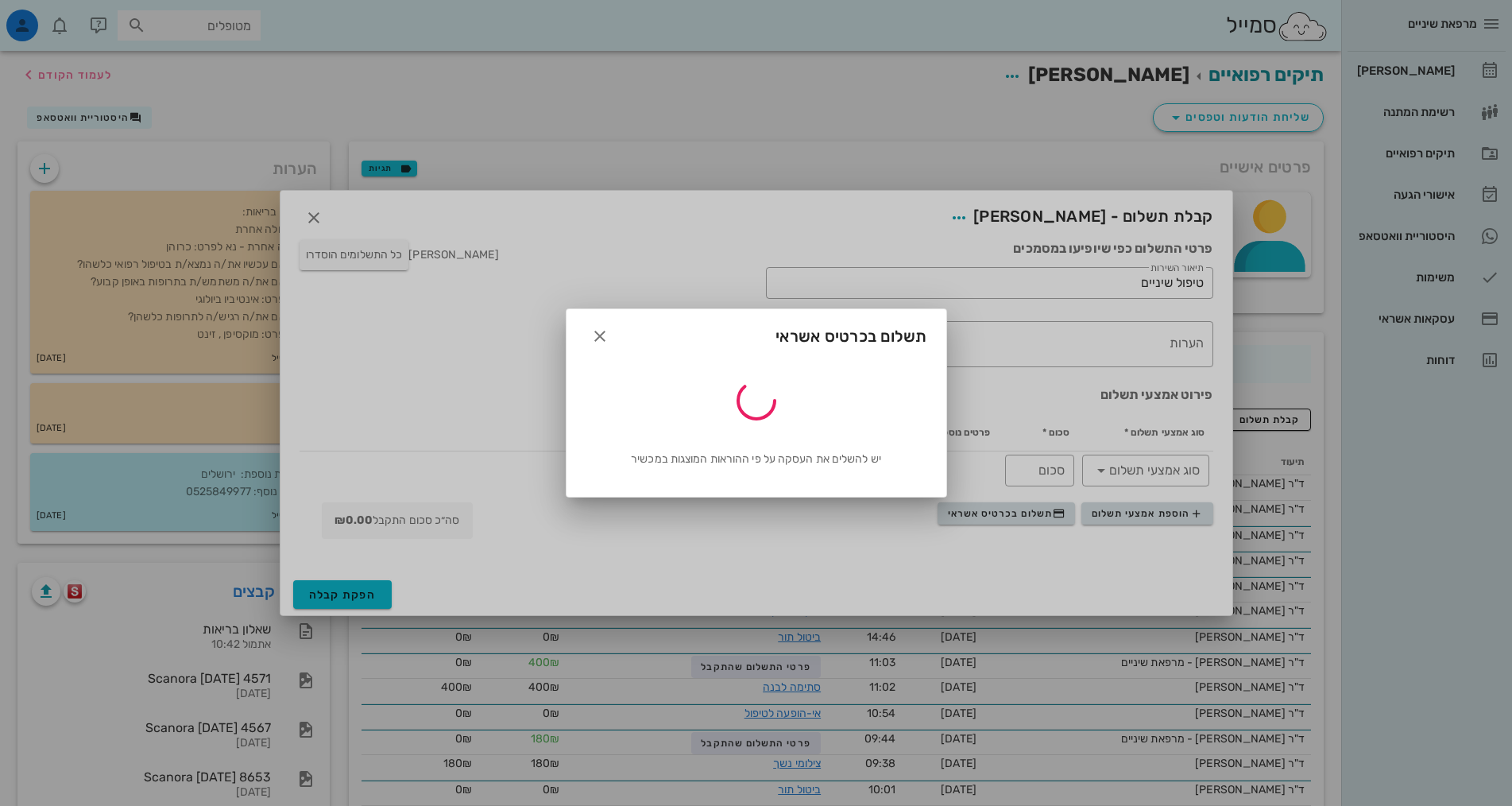
type input "250"
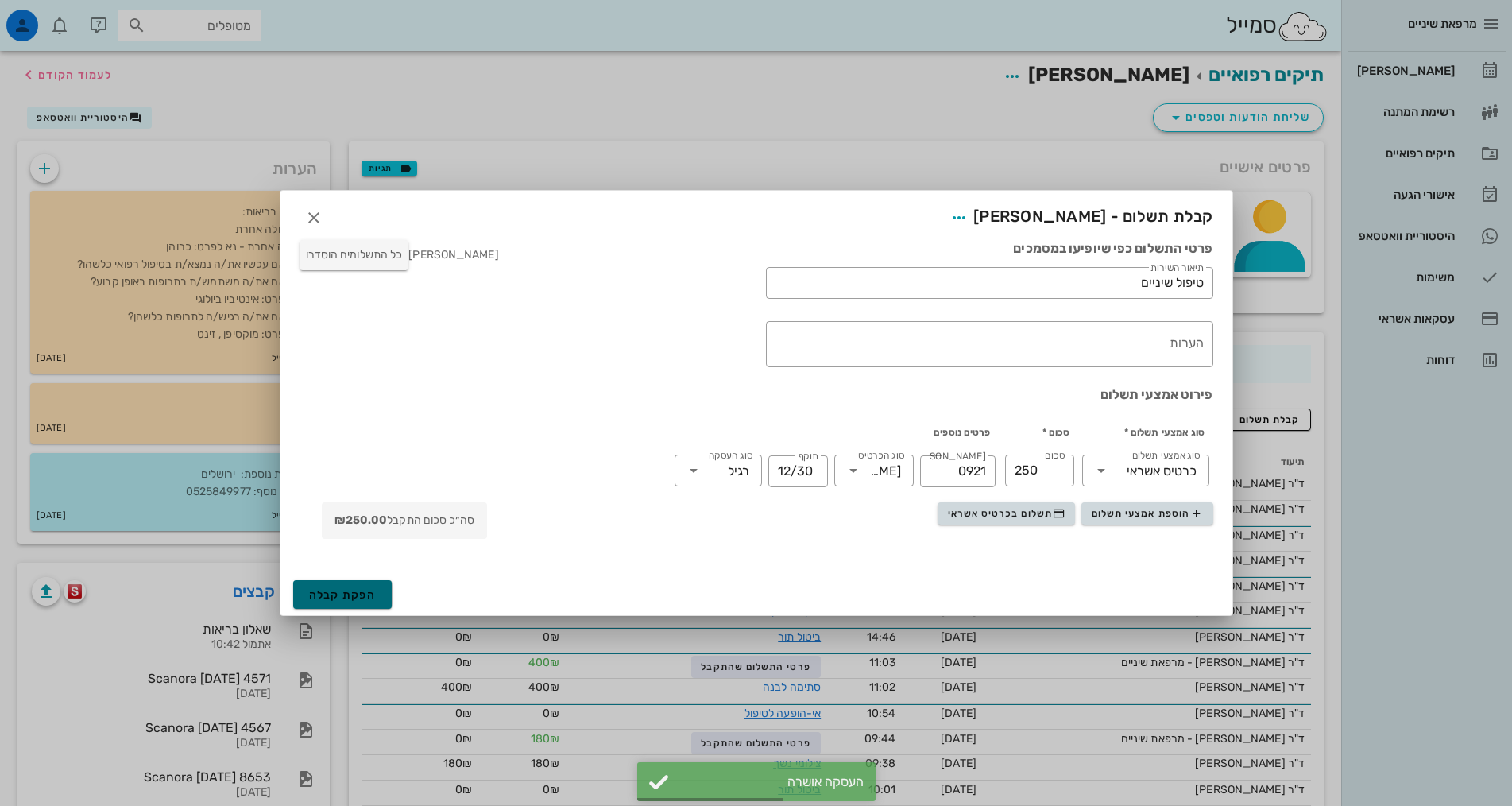
drag, startPoint x: 355, startPoint y: 597, endPoint x: 351, endPoint y: 590, distance: 8.1
click at [355, 597] on span "הפקת קבלה" at bounding box center [343, 595] width 68 height 14
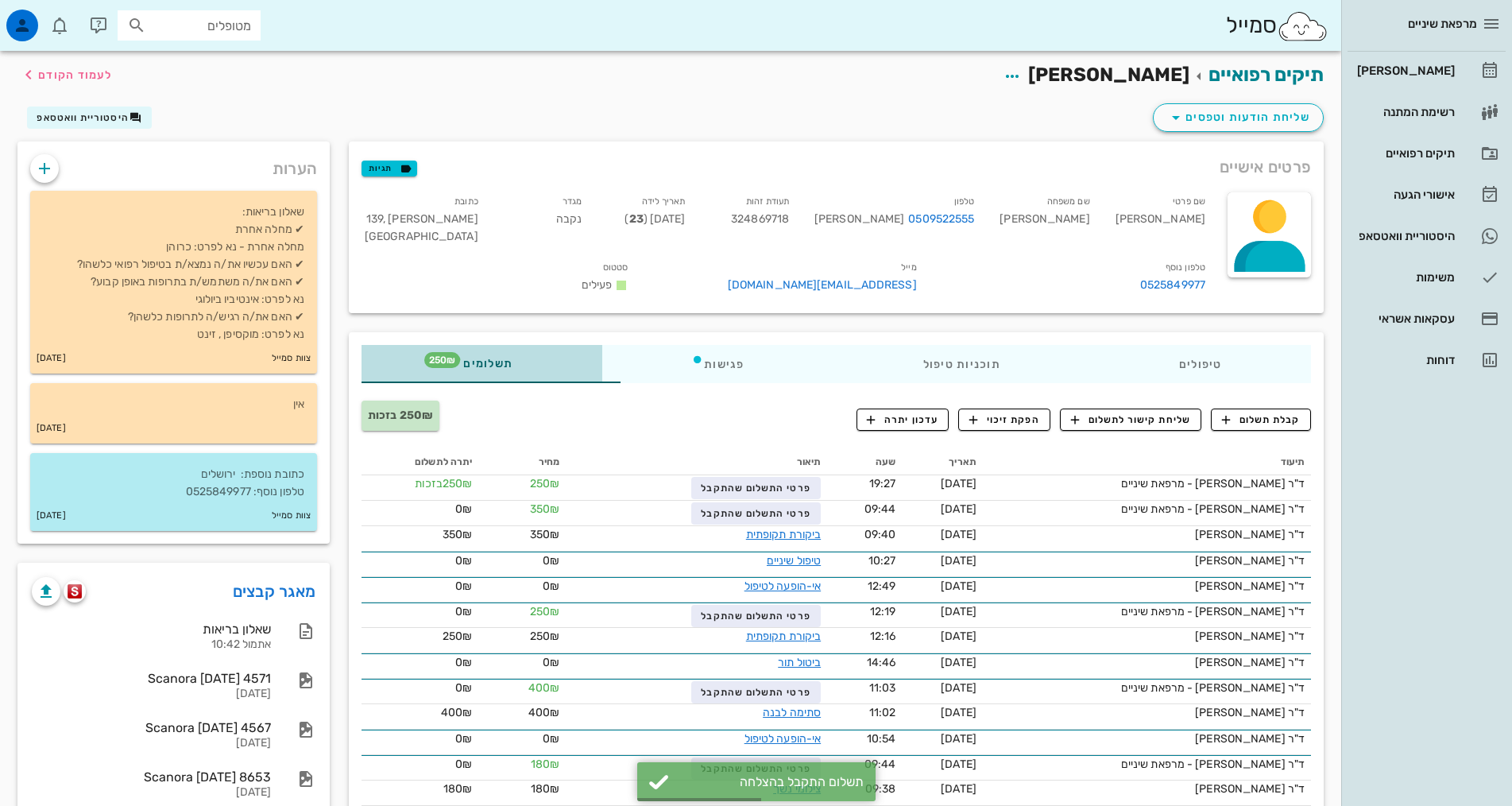
click at [450, 359] on span "תשלומים 250₪" at bounding box center [481, 364] width 62 height 11
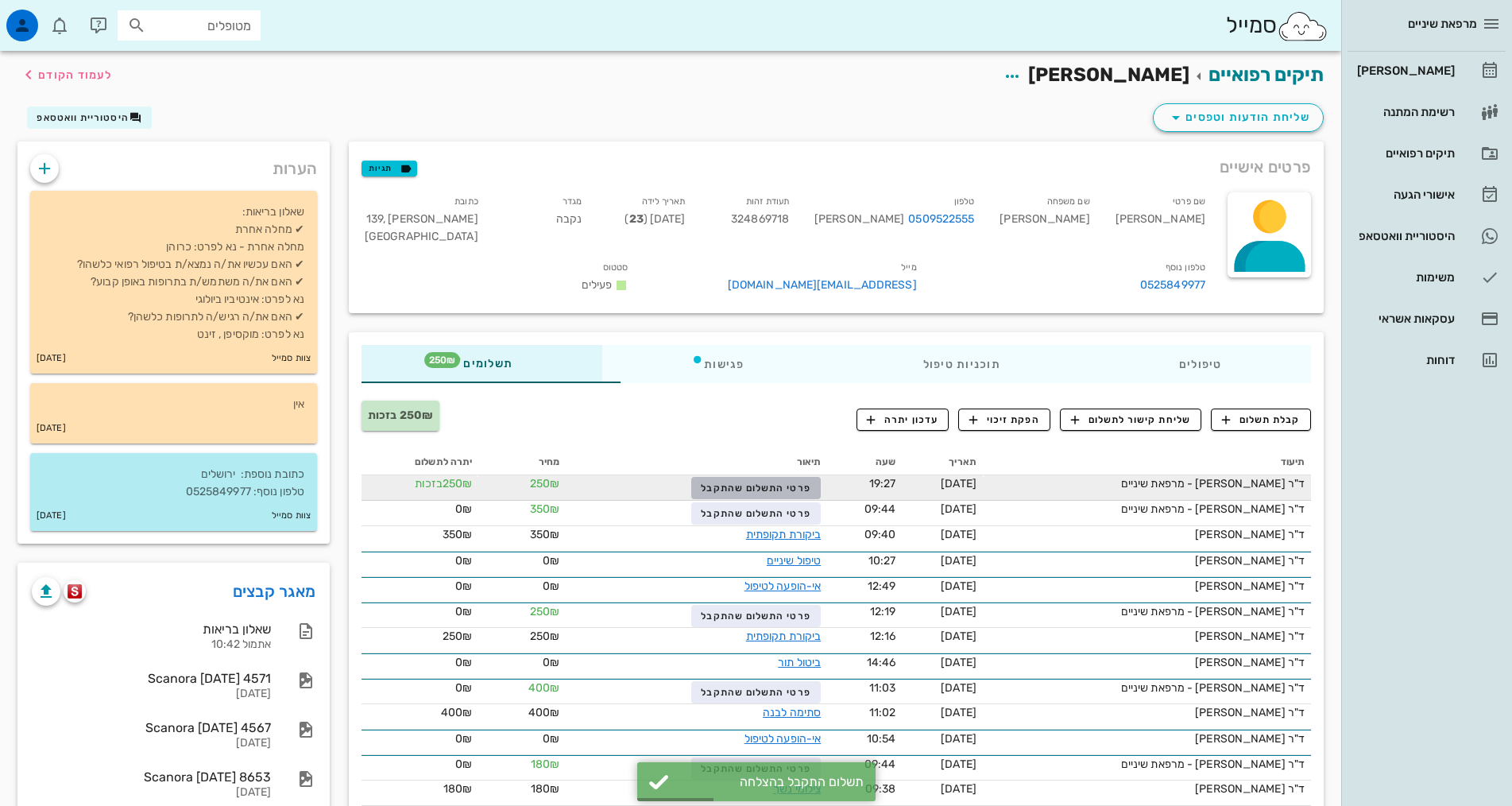
click at [701, 482] on span "פרטי התשלום שהתקבל" at bounding box center [755, 487] width 109 height 11
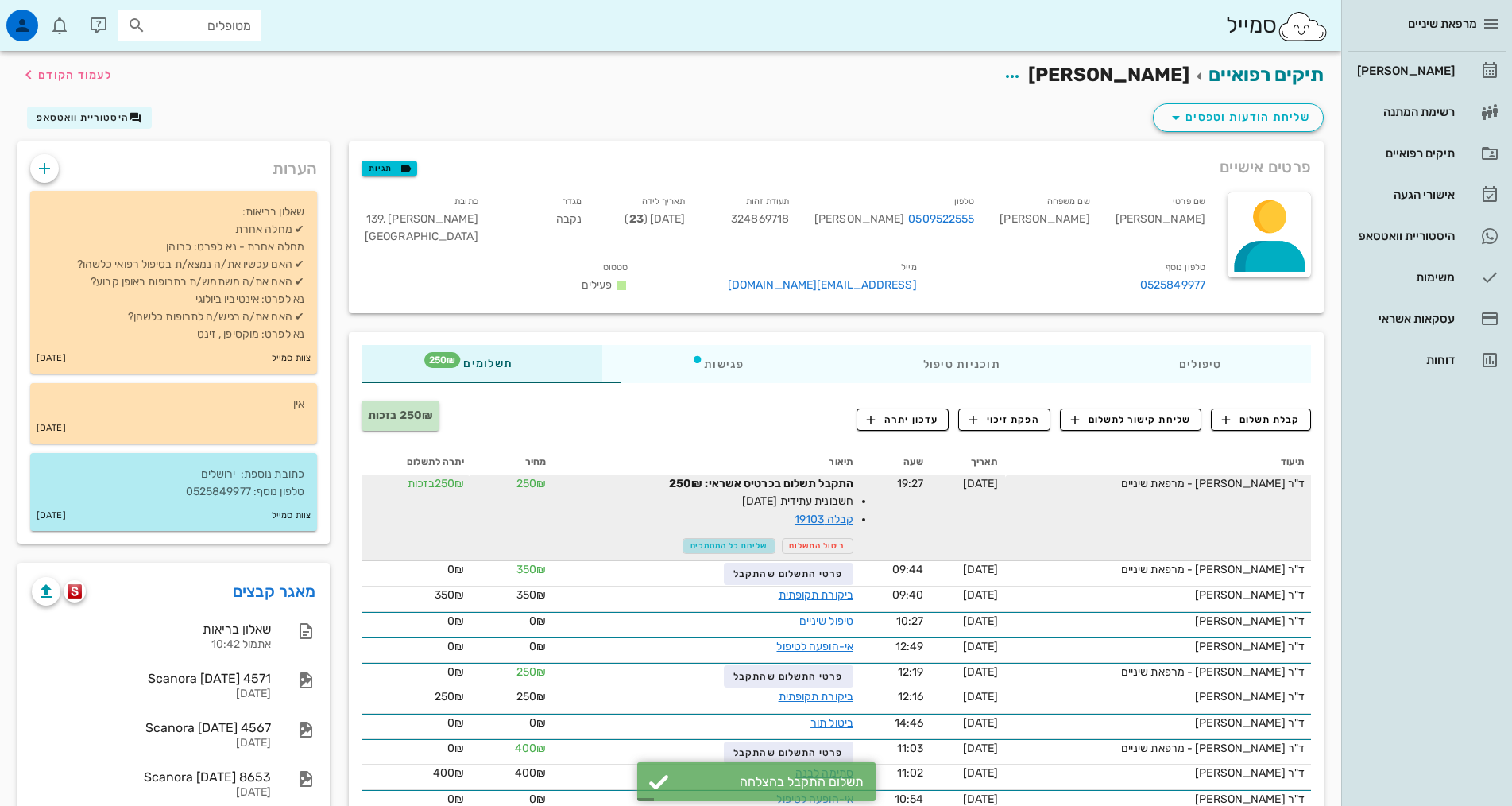
click at [701, 541] on span "שליחת כל המסמכים" at bounding box center [729, 546] width 77 height 10
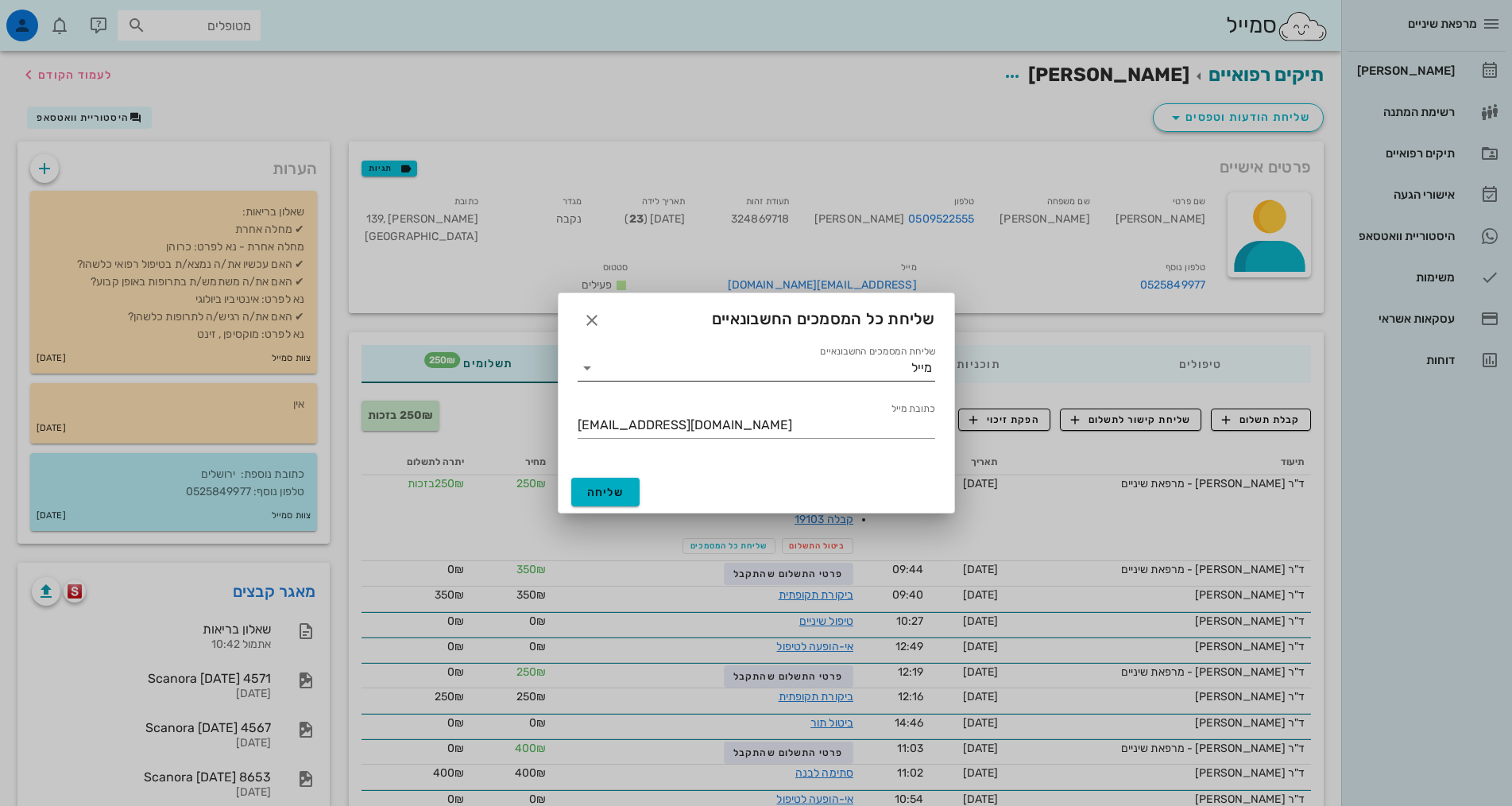
click at [813, 371] on input "שליחת המסמכים החשבונאיים" at bounding box center [756, 368] width 311 height 26
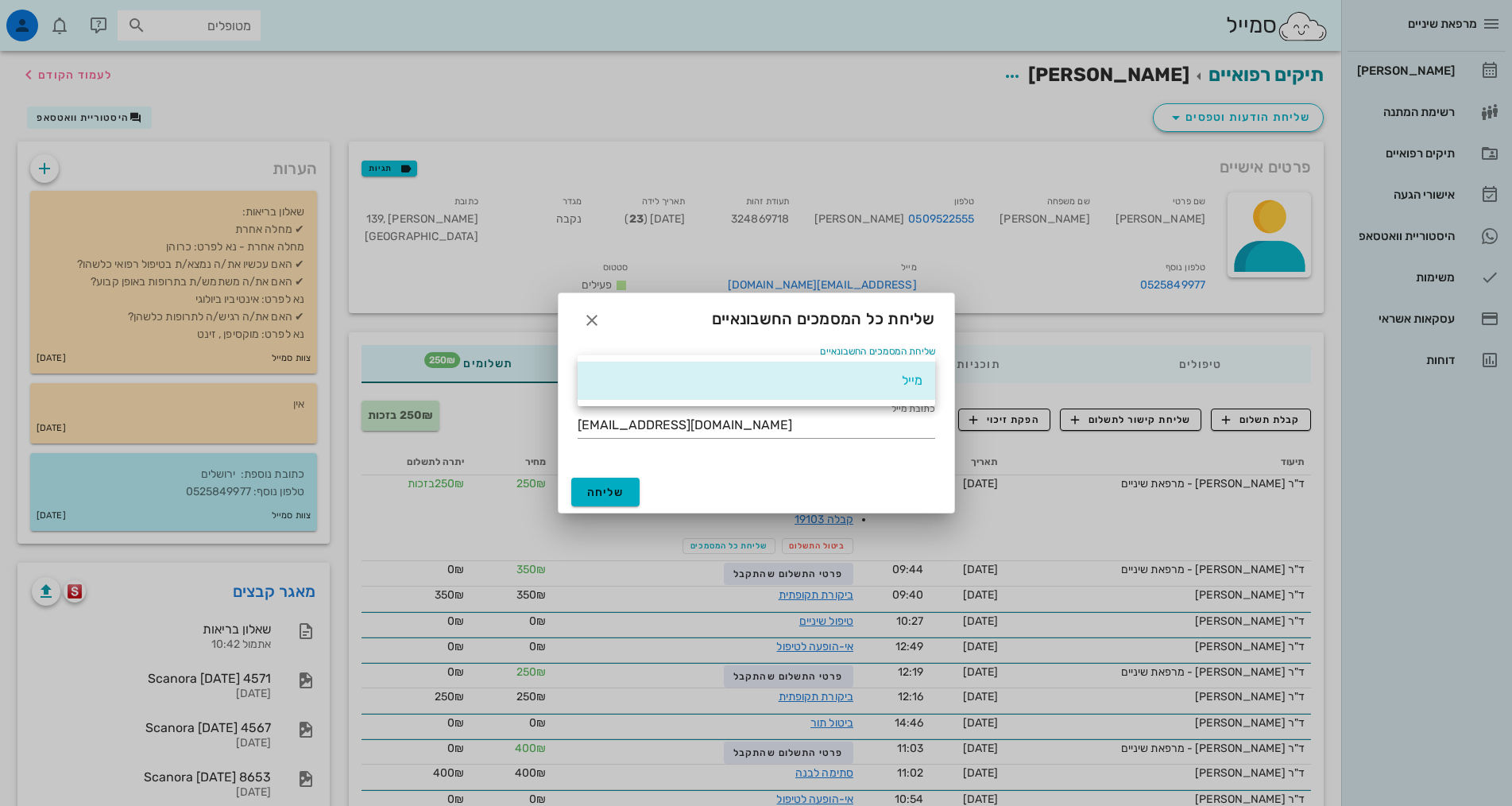
click at [813, 371] on div "מייל" at bounding box center [756, 379] width 332 height 34
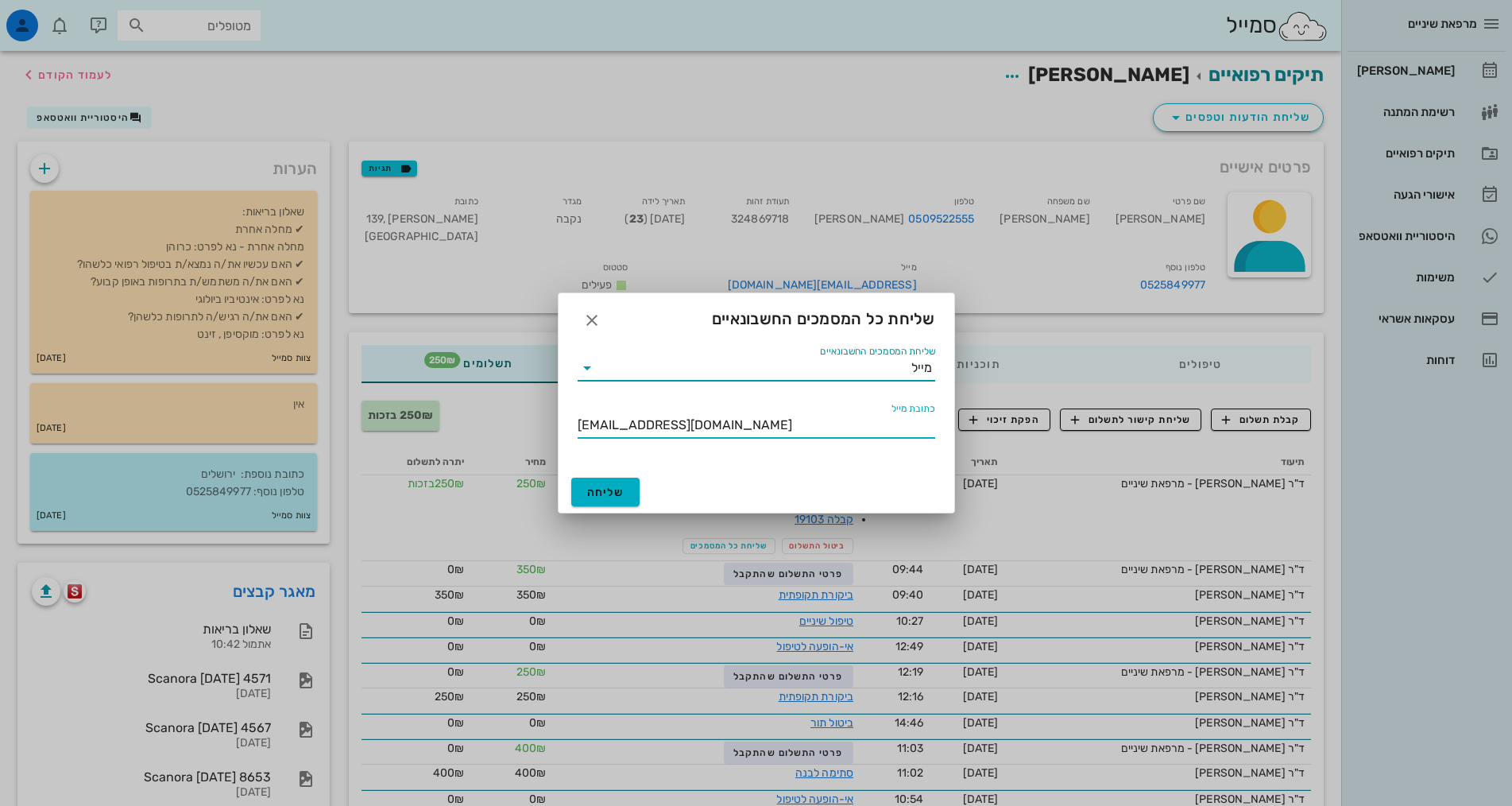
click at [751, 426] on input "[EMAIL_ADDRESS][DOMAIN_NAME]" at bounding box center [756, 425] width 358 height 26
click at [624, 488] on span "שליחה" at bounding box center [606, 493] width 37 height 14
